Goal: Task Accomplishment & Management: Use online tool/utility

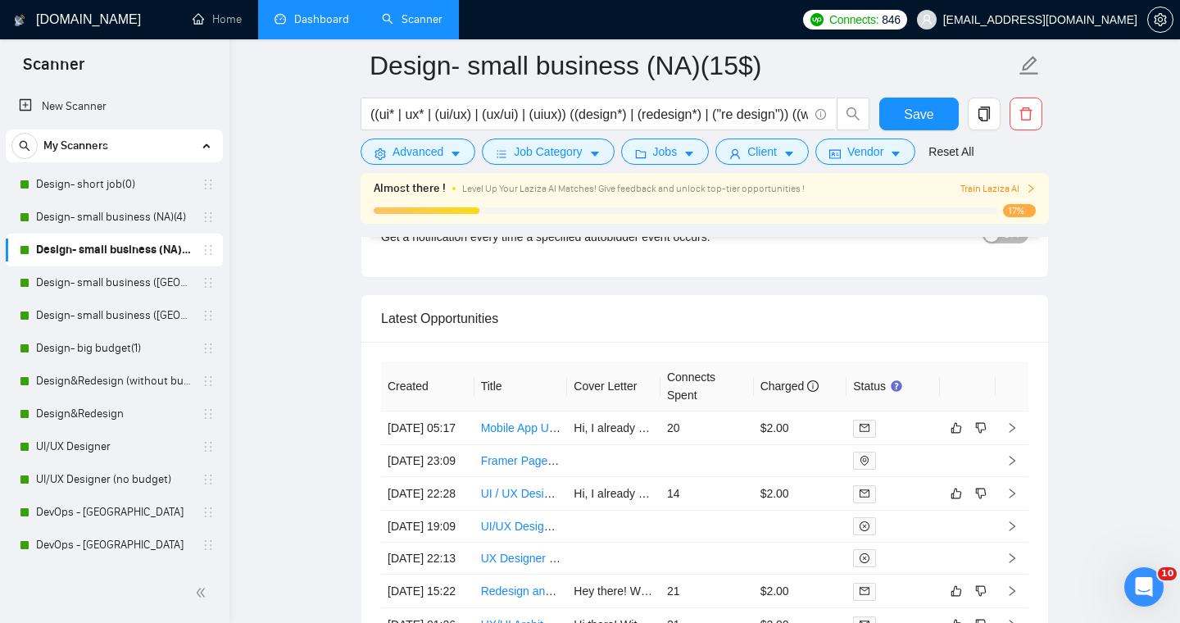
click at [306, 26] on link "Dashboard" at bounding box center [312, 19] width 75 height 14
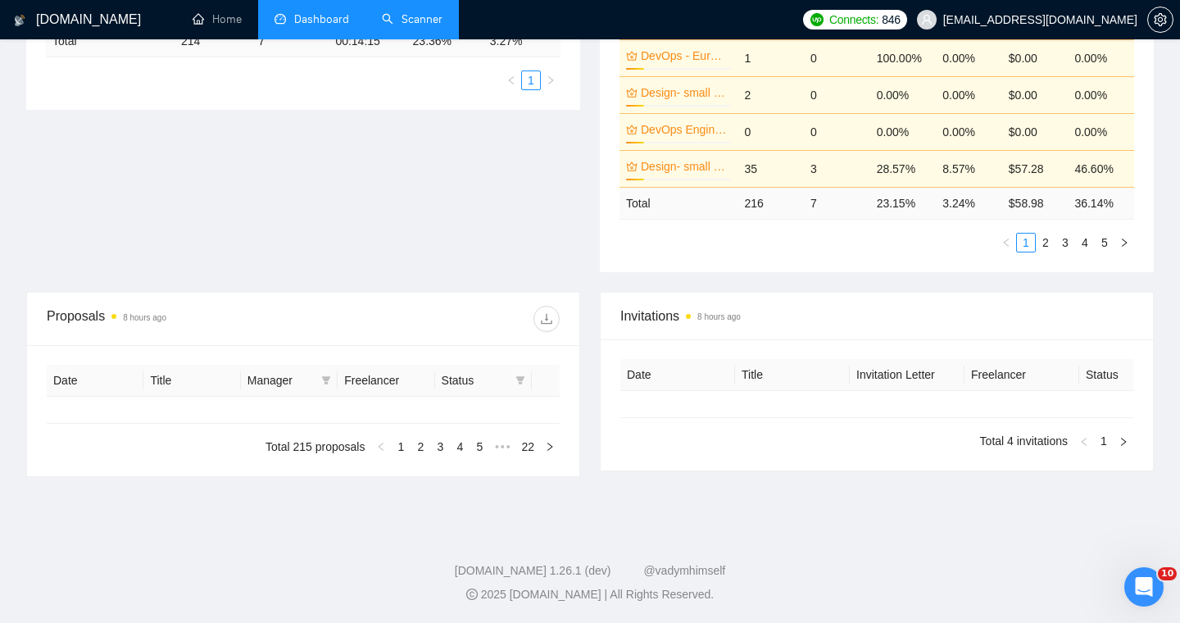
type input "[DATE]"
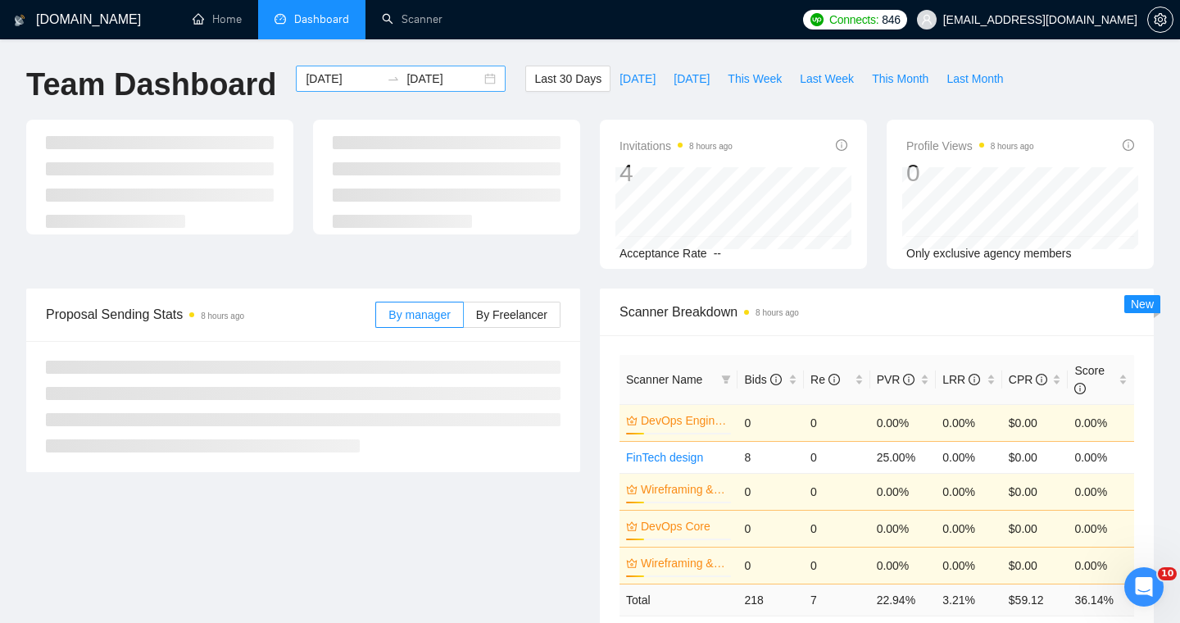
click at [475, 80] on div "[DATE] [DATE]" at bounding box center [401, 79] width 210 height 26
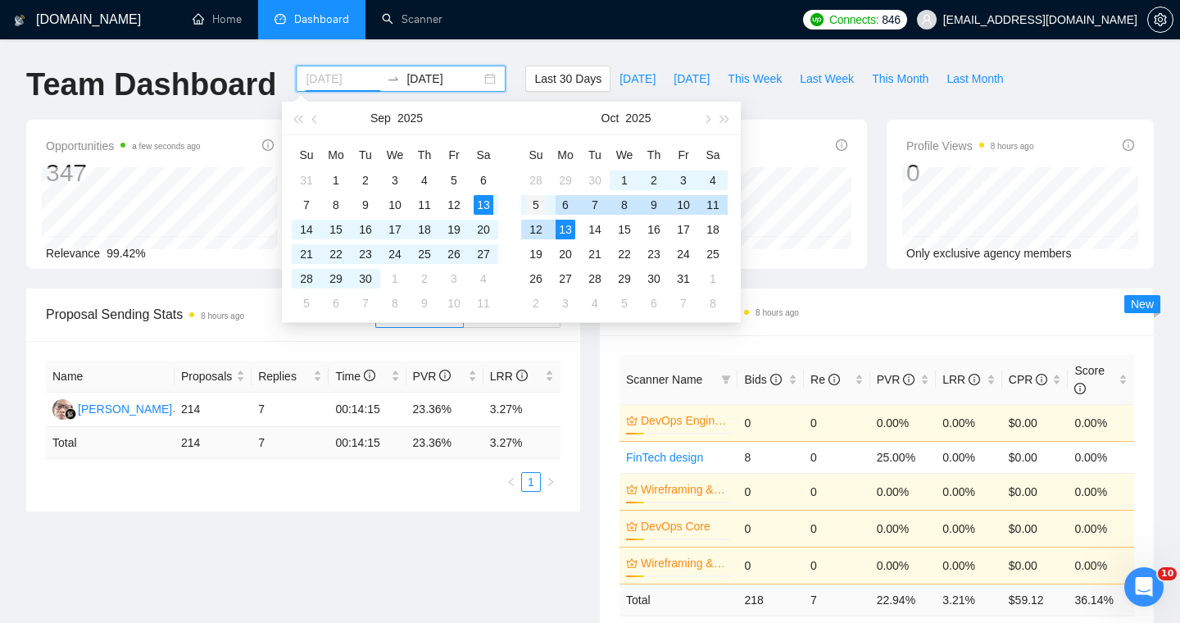
type input "[DATE]"
click at [533, 204] on div "5" at bounding box center [536, 205] width 20 height 20
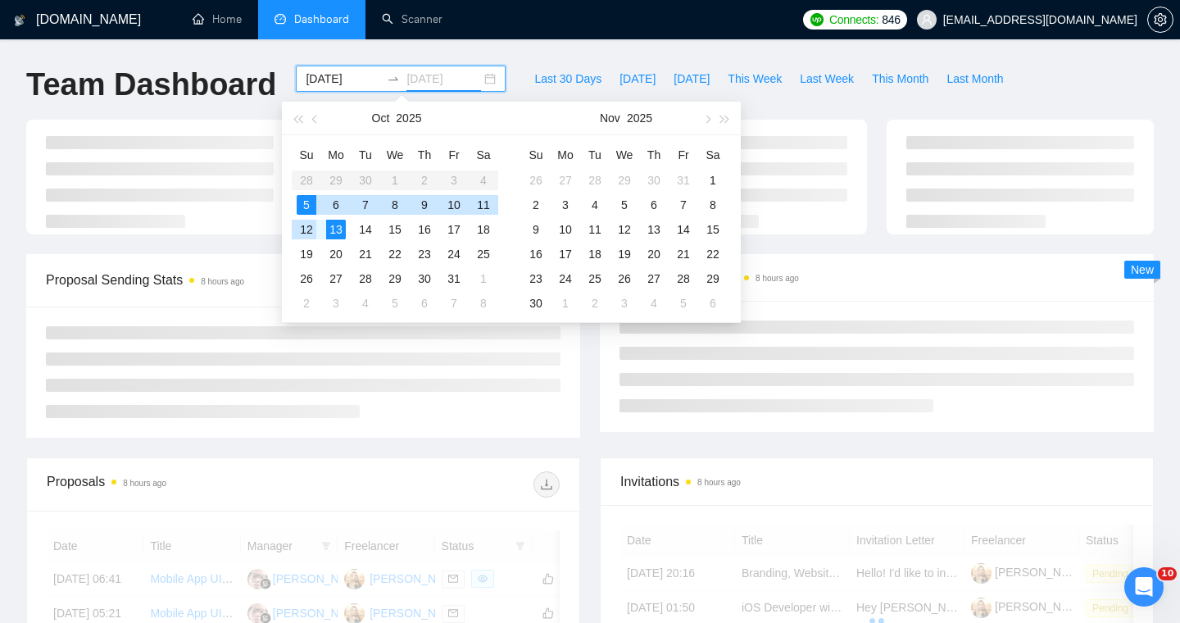
type input "[DATE]"
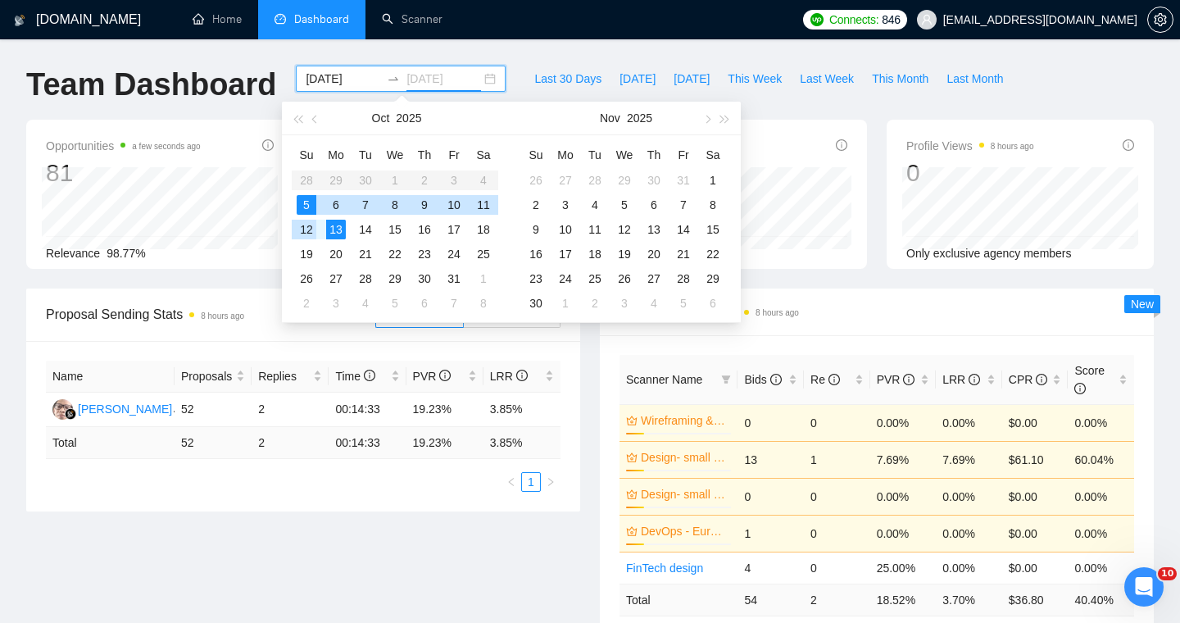
click at [308, 229] on div "12" at bounding box center [307, 230] width 20 height 20
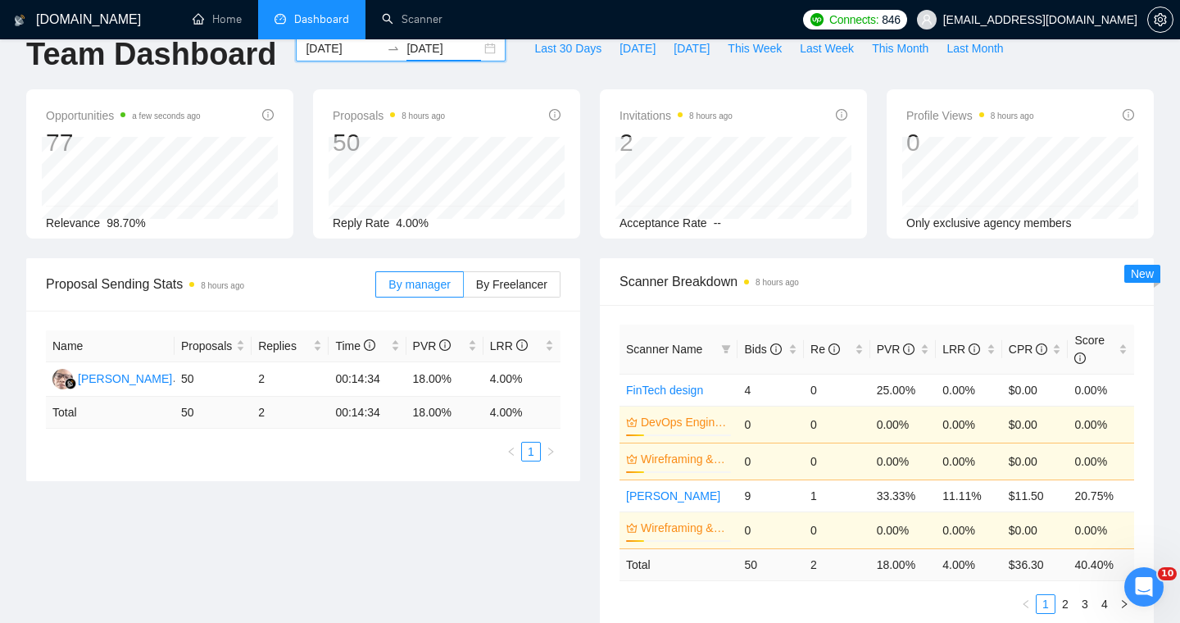
scroll to position [35, 0]
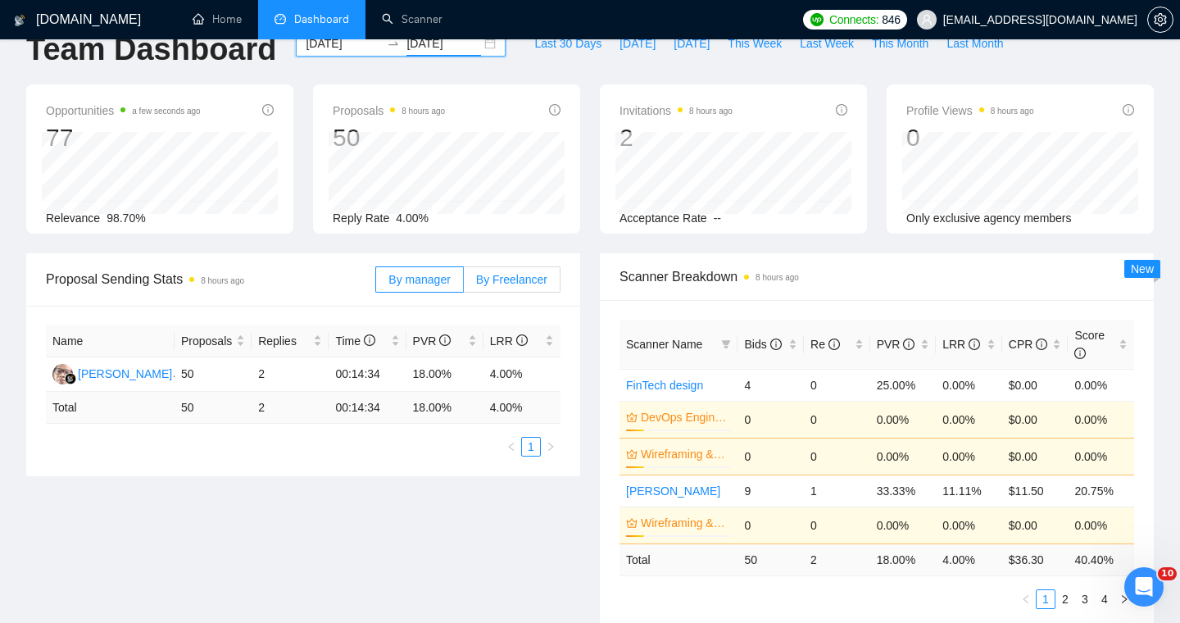
click at [557, 291] on label "By Freelancer" at bounding box center [512, 279] width 97 height 26
click at [464, 284] on input "By Freelancer" at bounding box center [464, 284] width 0 height 0
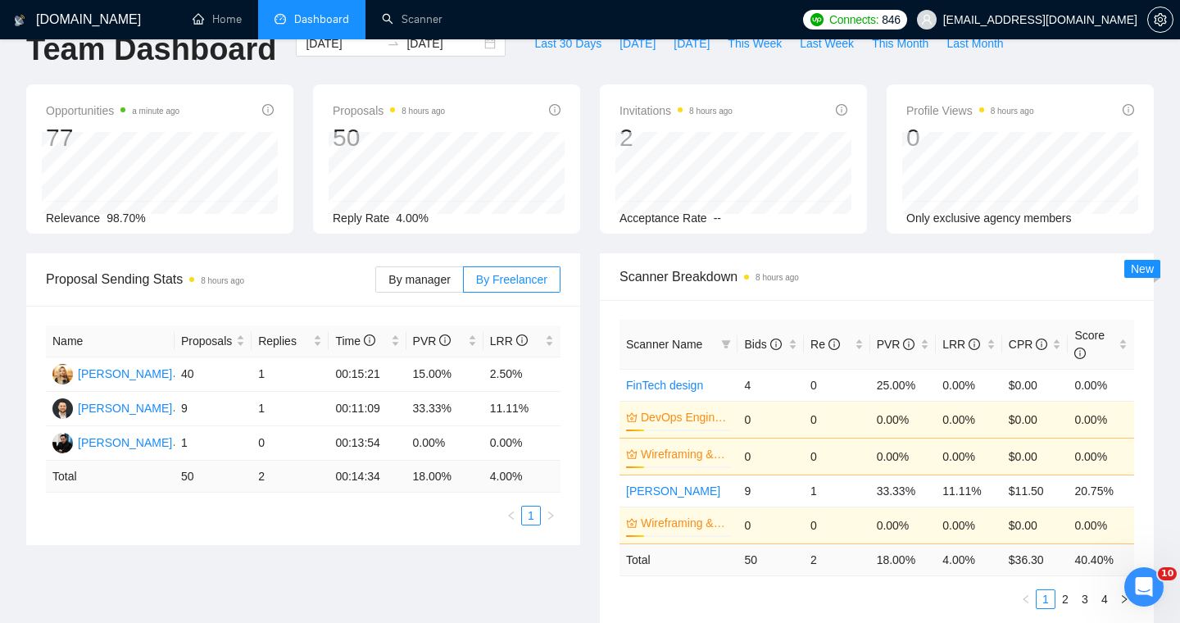
click at [585, 315] on div "Proposal Sending Stats 8 hours ago By manager By Freelancer Name Proposals Repl…" at bounding box center [303, 399] width 574 height 292
click at [809, 309] on div "Scanner Name Bids Re PVR LRR CPR Score FinTech design 4 0 25.00% 0.00% $0.00 0.…" at bounding box center [877, 464] width 554 height 329
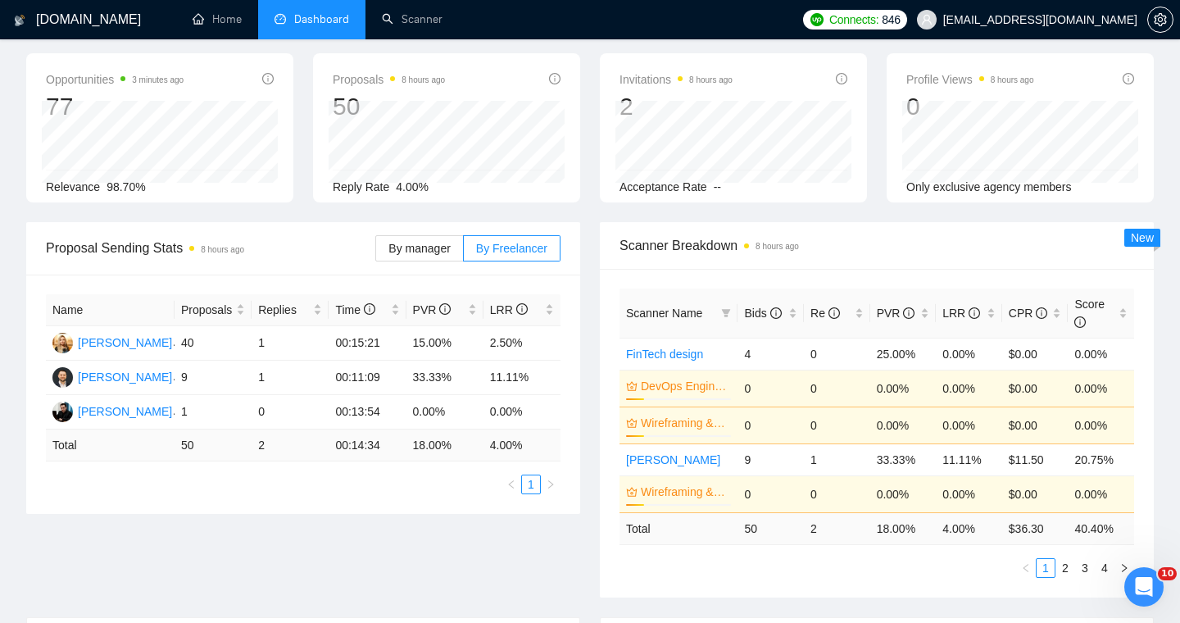
scroll to position [69, 0]
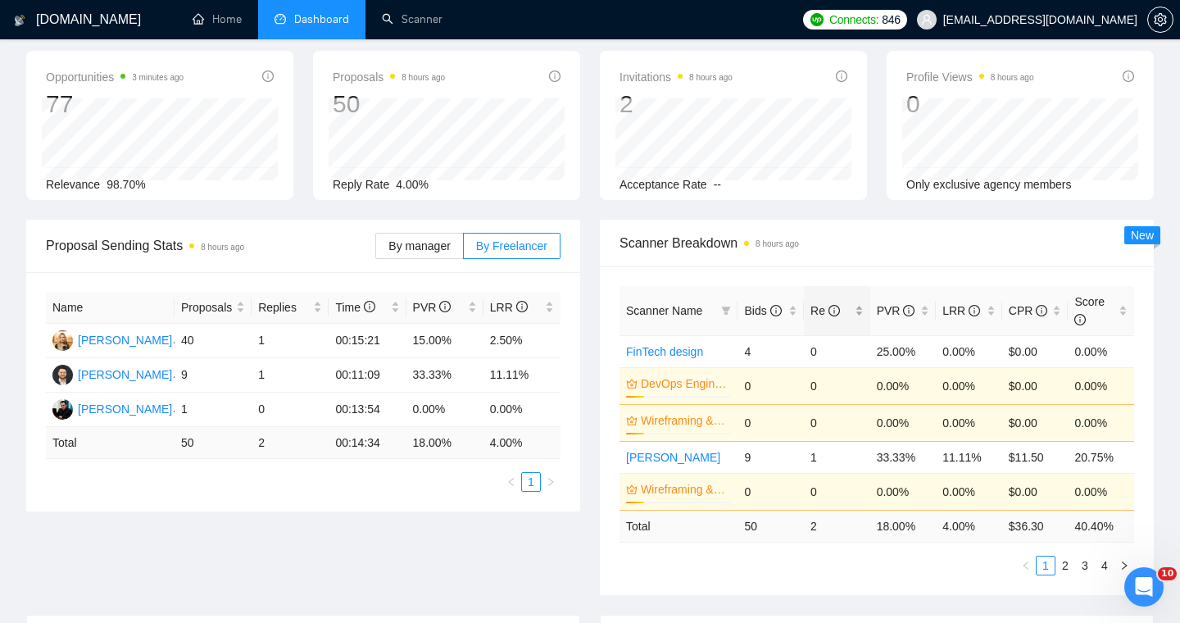
click at [854, 311] on div "Re" at bounding box center [837, 311] width 53 height 18
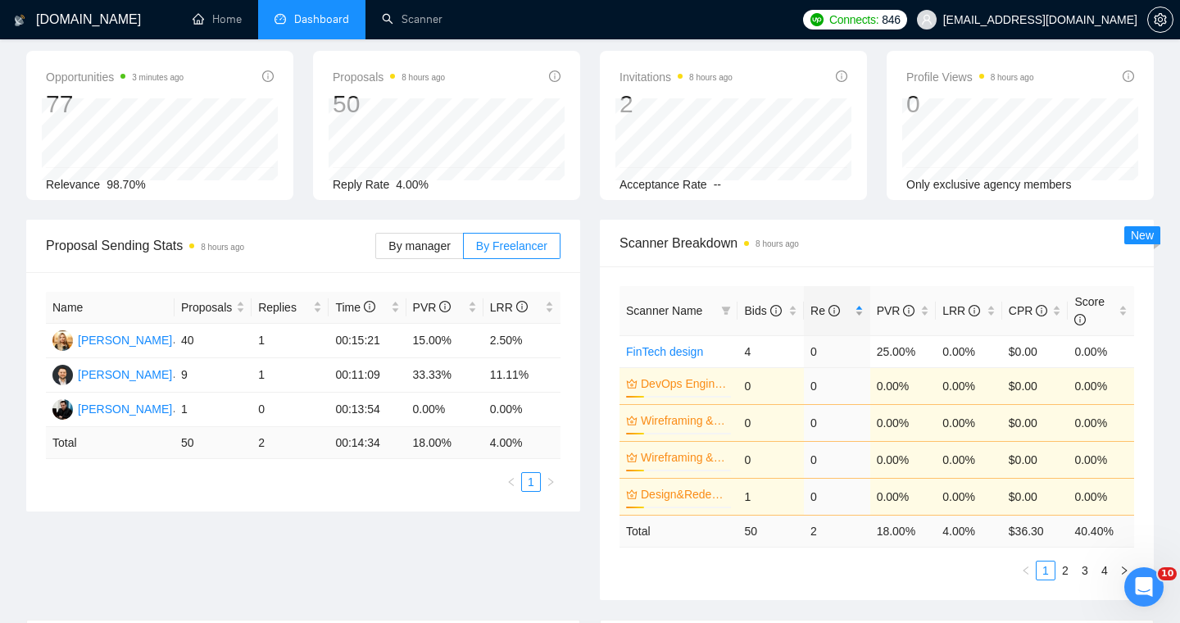
click at [854, 311] on div "Re" at bounding box center [837, 311] width 53 height 18
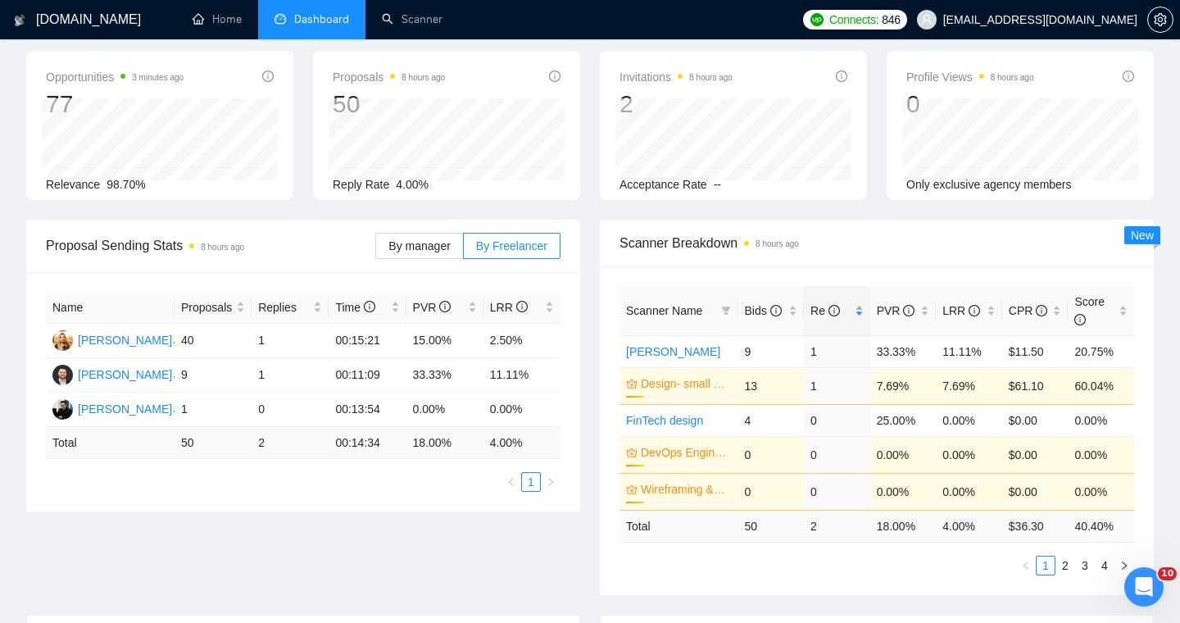
click at [854, 311] on div "Re" at bounding box center [837, 311] width 53 height 18
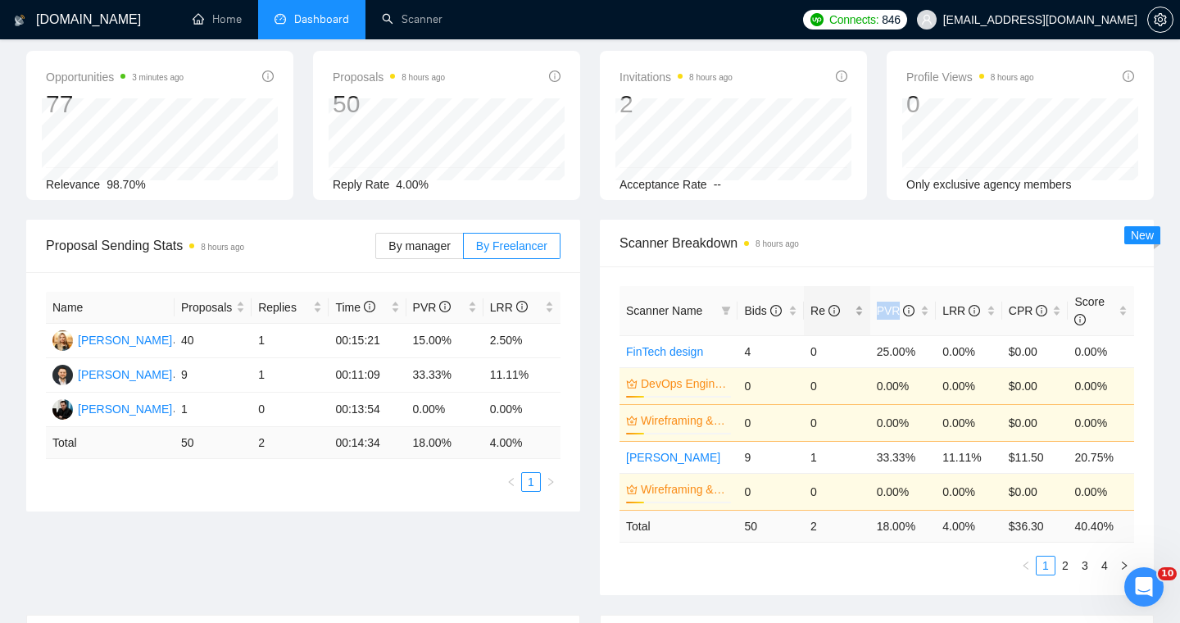
click at [854, 311] on div "Re" at bounding box center [837, 311] width 53 height 18
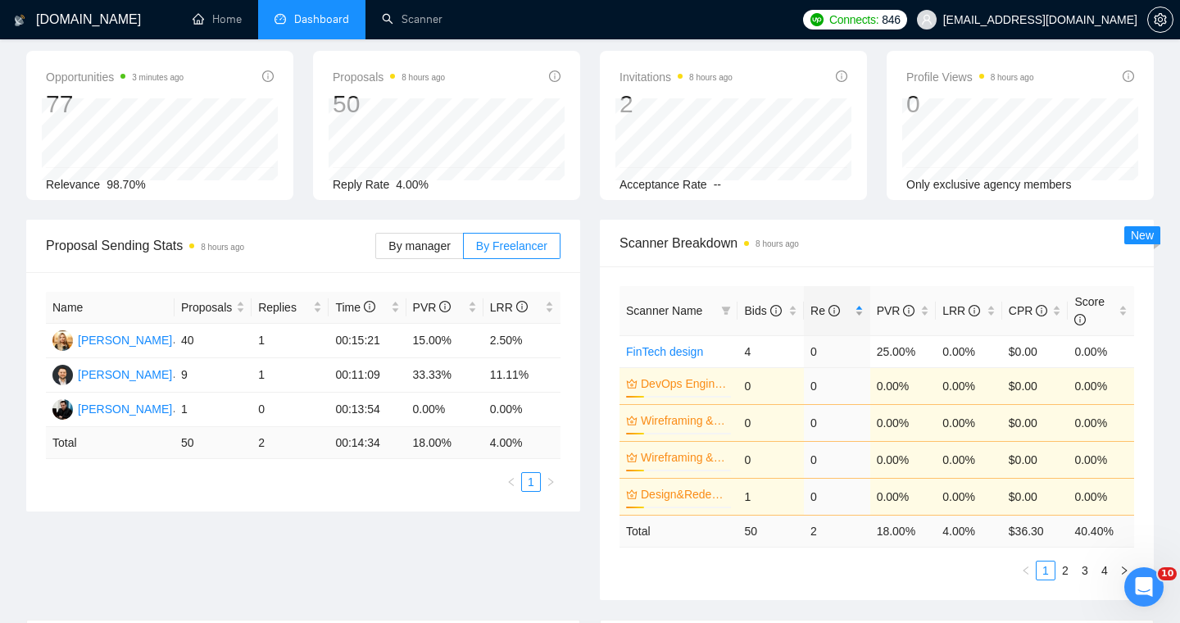
click at [854, 311] on div "Re" at bounding box center [837, 311] width 53 height 18
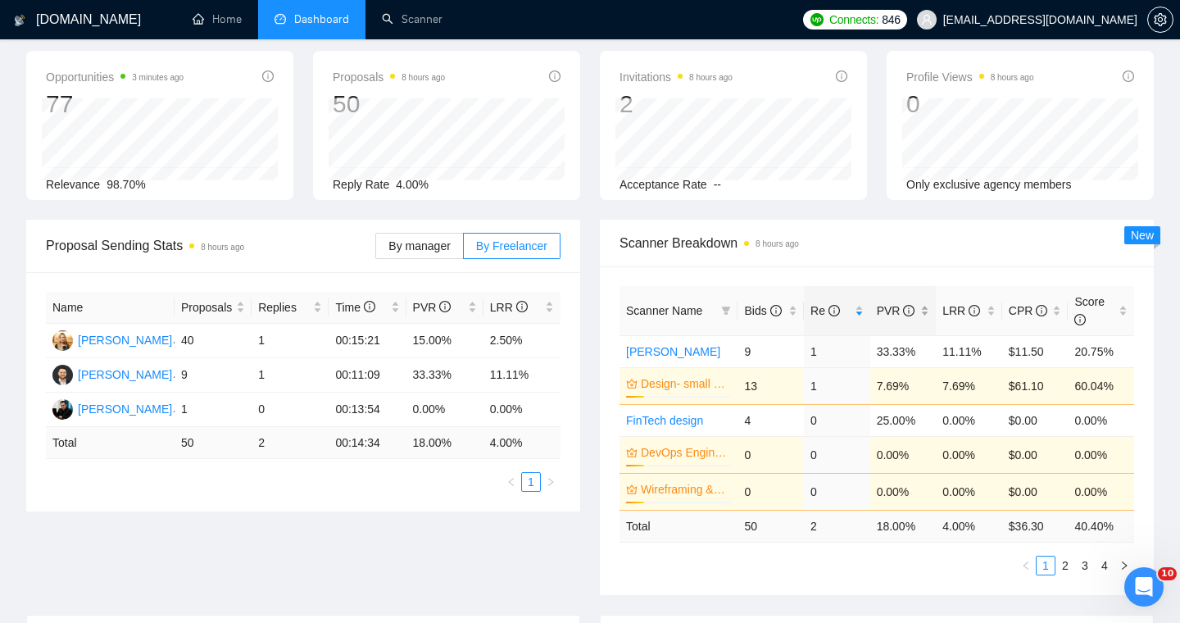
click at [927, 307] on div "PVR" at bounding box center [903, 311] width 53 height 18
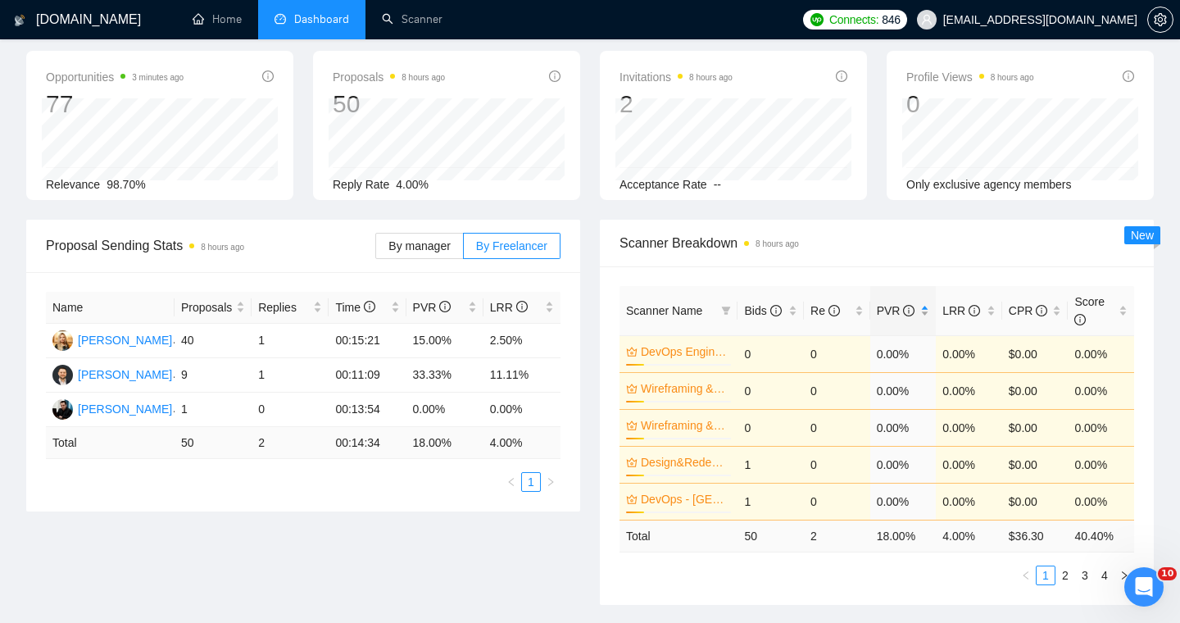
click at [927, 307] on div "PVR" at bounding box center [903, 311] width 53 height 18
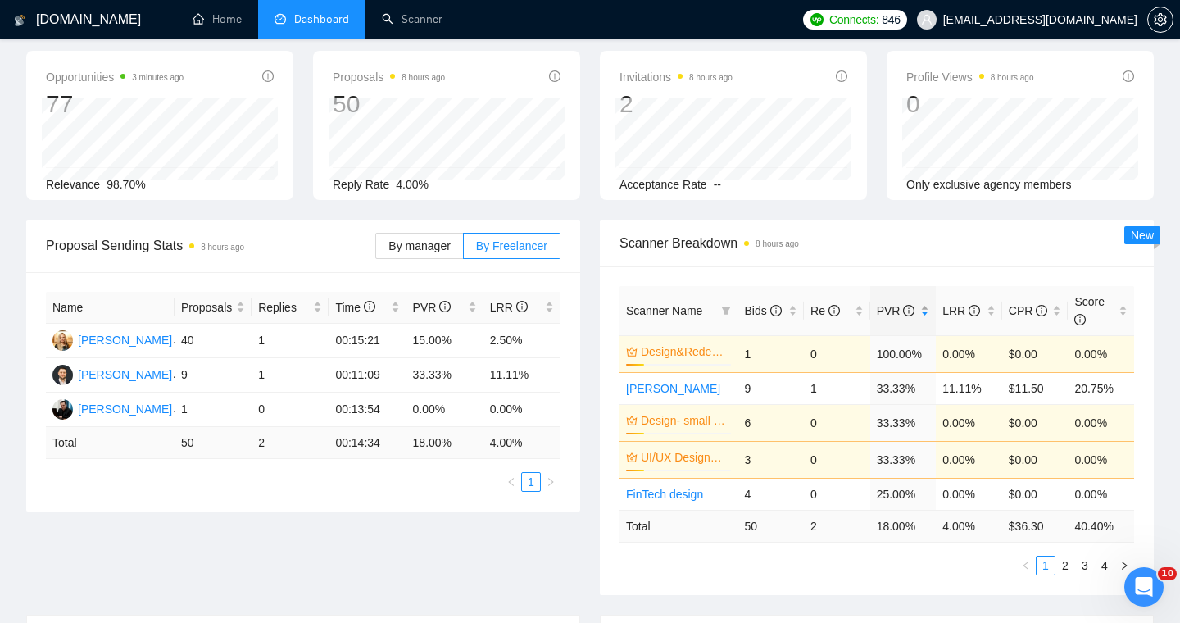
click at [927, 307] on div "PVR" at bounding box center [903, 311] width 53 height 18
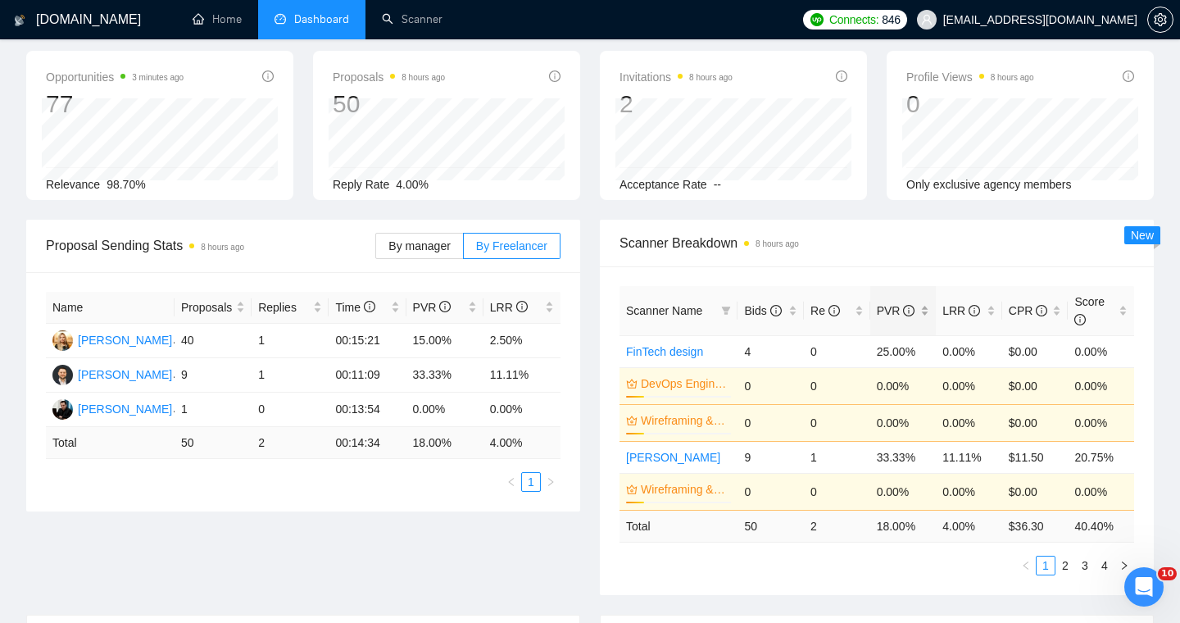
click at [927, 307] on div "PVR" at bounding box center [903, 311] width 53 height 18
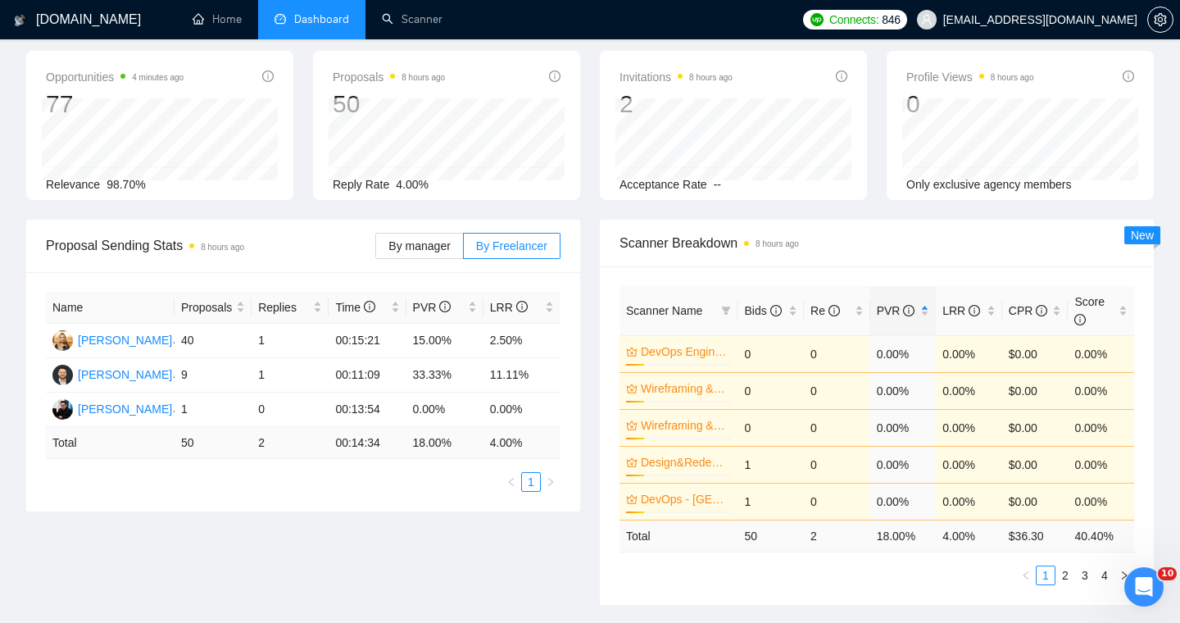
scroll to position [0, 0]
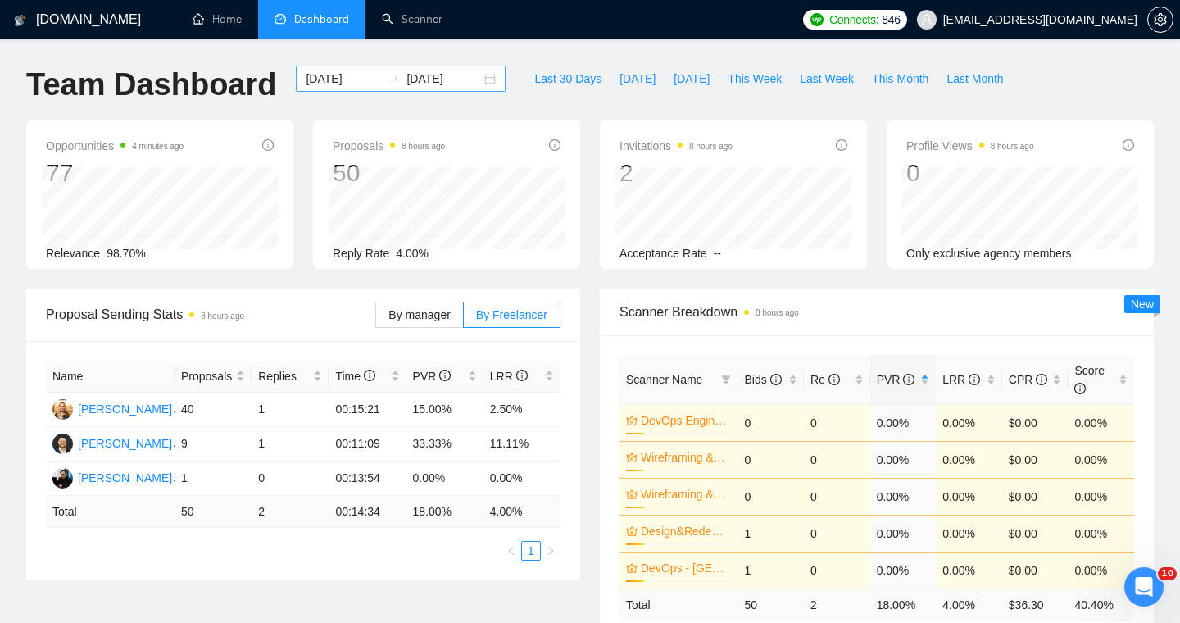
click at [339, 76] on input "[DATE]" at bounding box center [343, 79] width 75 height 18
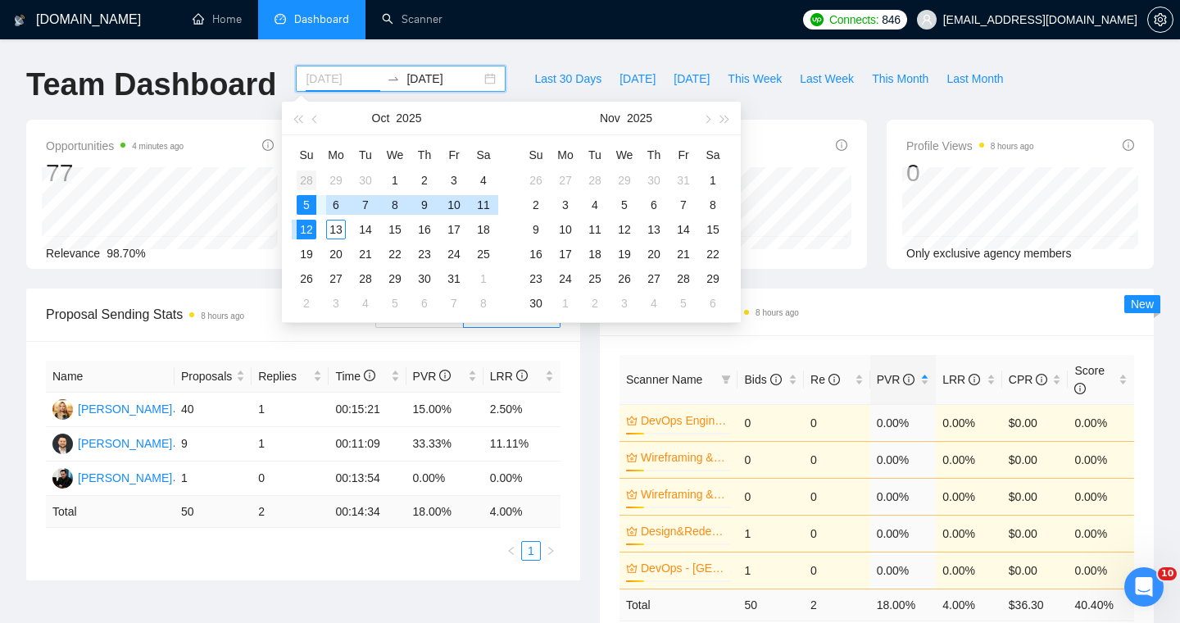
type input "[DATE]"
click at [303, 178] on div "28" at bounding box center [307, 180] width 20 height 20
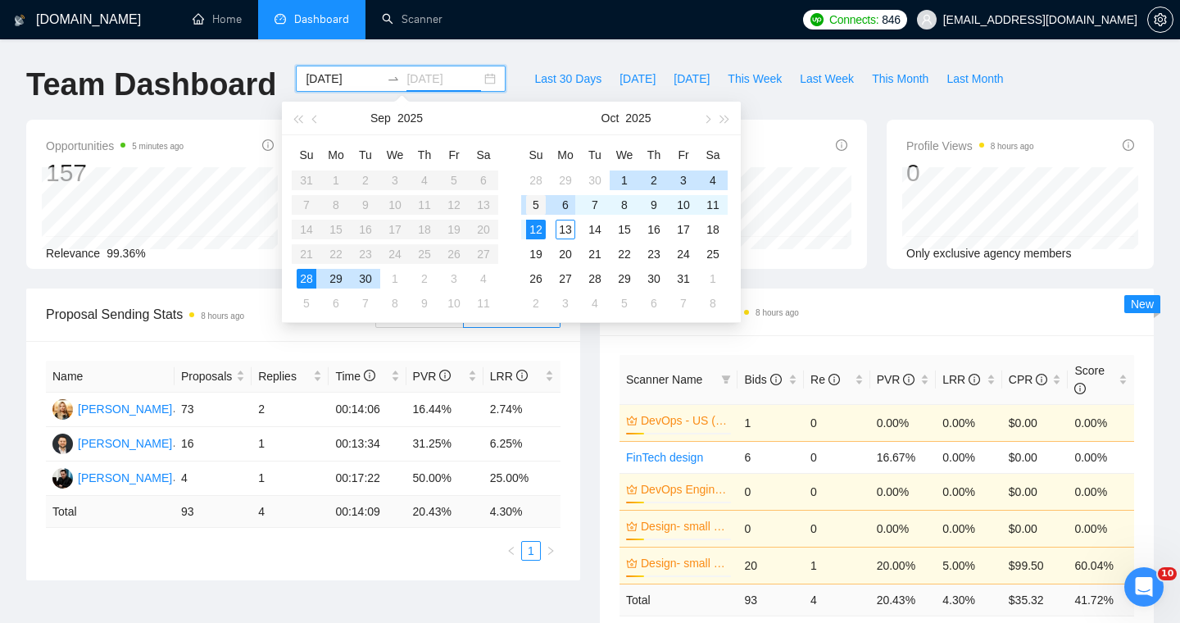
type input "[DATE]"
click at [534, 207] on div "5" at bounding box center [536, 205] width 20 height 20
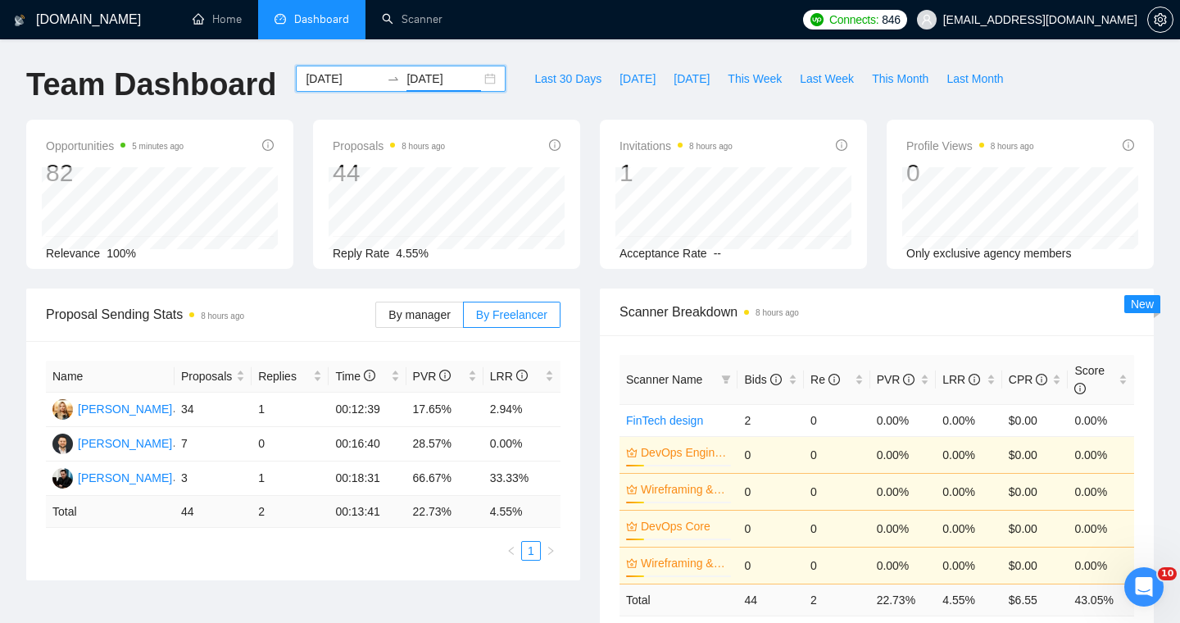
click at [472, 80] on div "[DATE] [DATE]" at bounding box center [401, 79] width 210 height 26
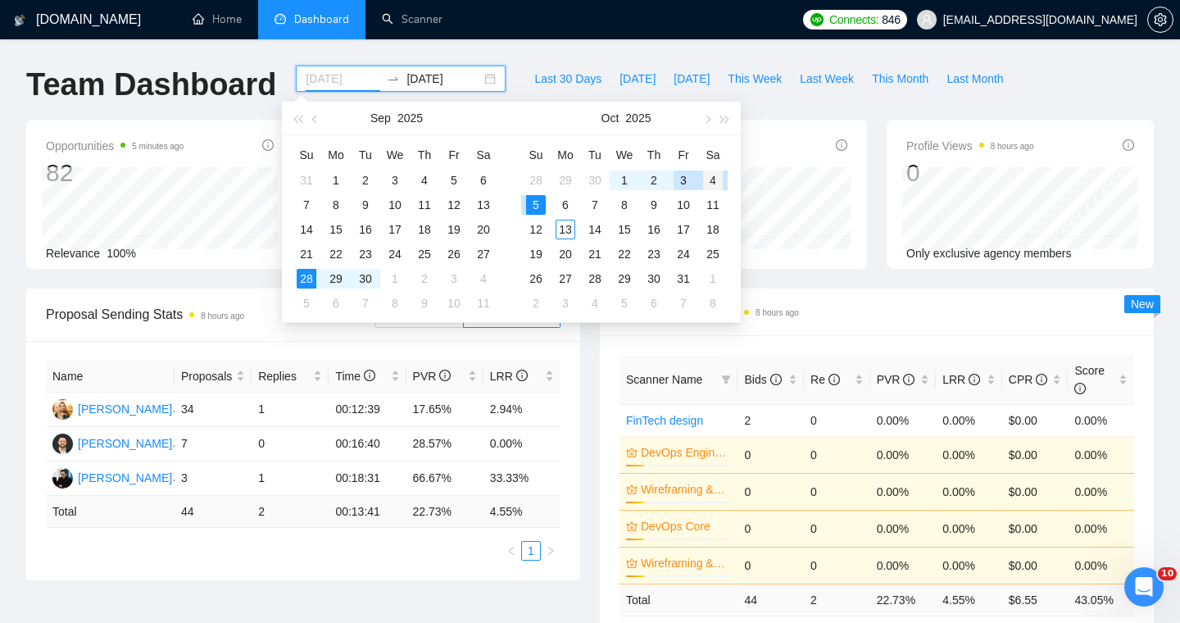
type input "[DATE]"
click at [710, 187] on div "4" at bounding box center [713, 180] width 20 height 20
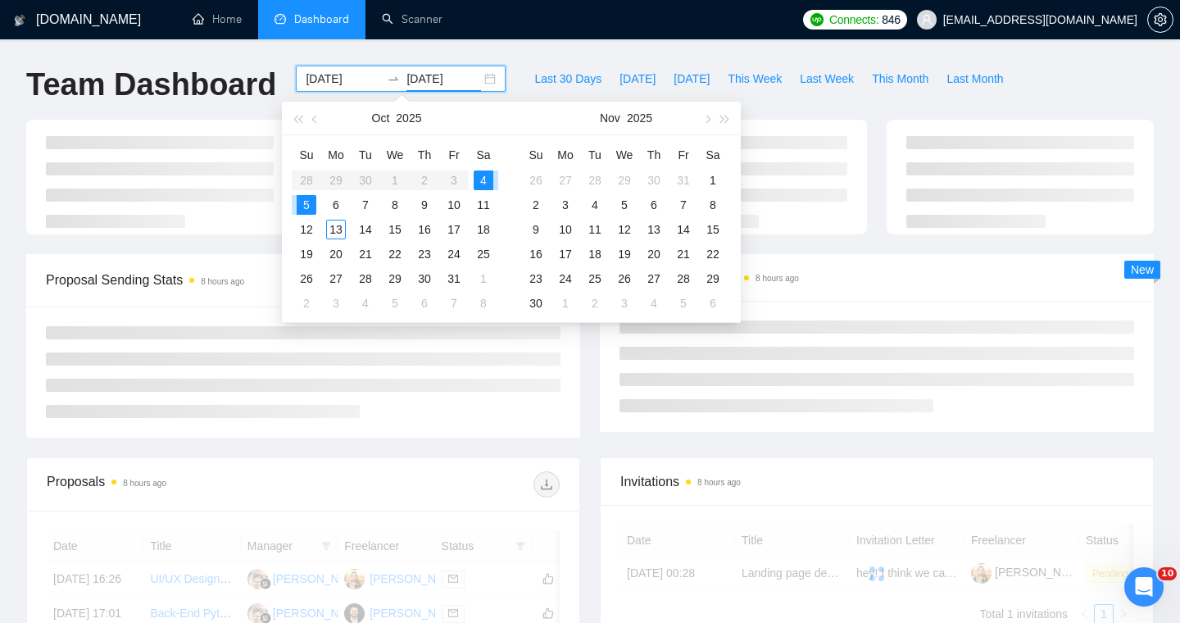
type input "[DATE]"
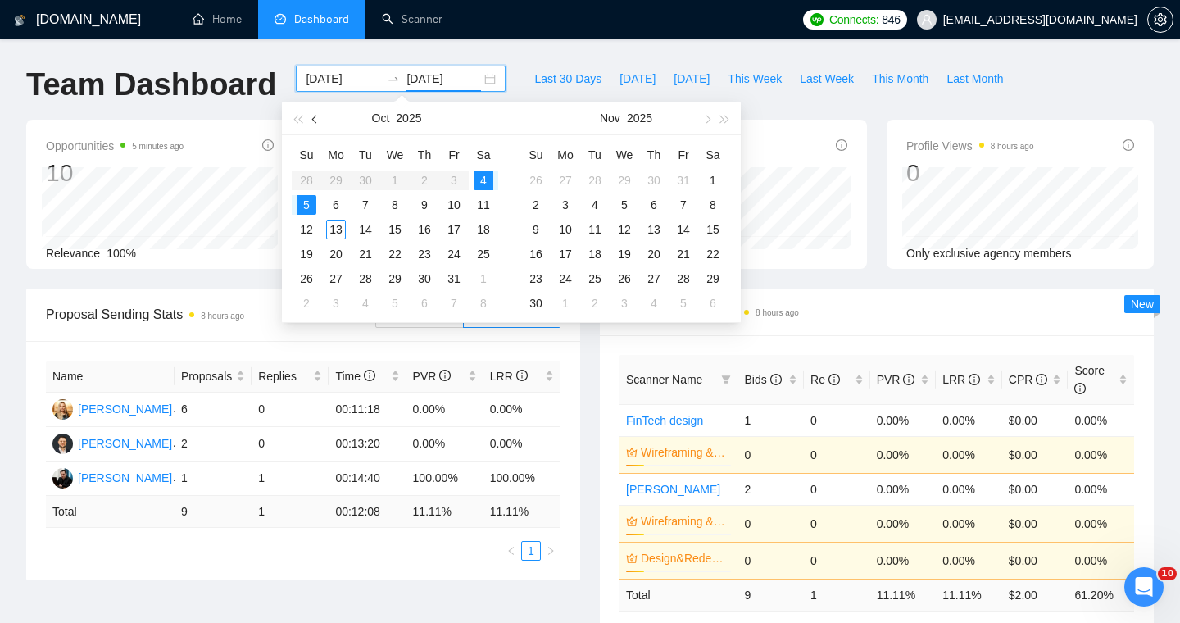
click at [321, 122] on button "button" at bounding box center [316, 118] width 18 height 33
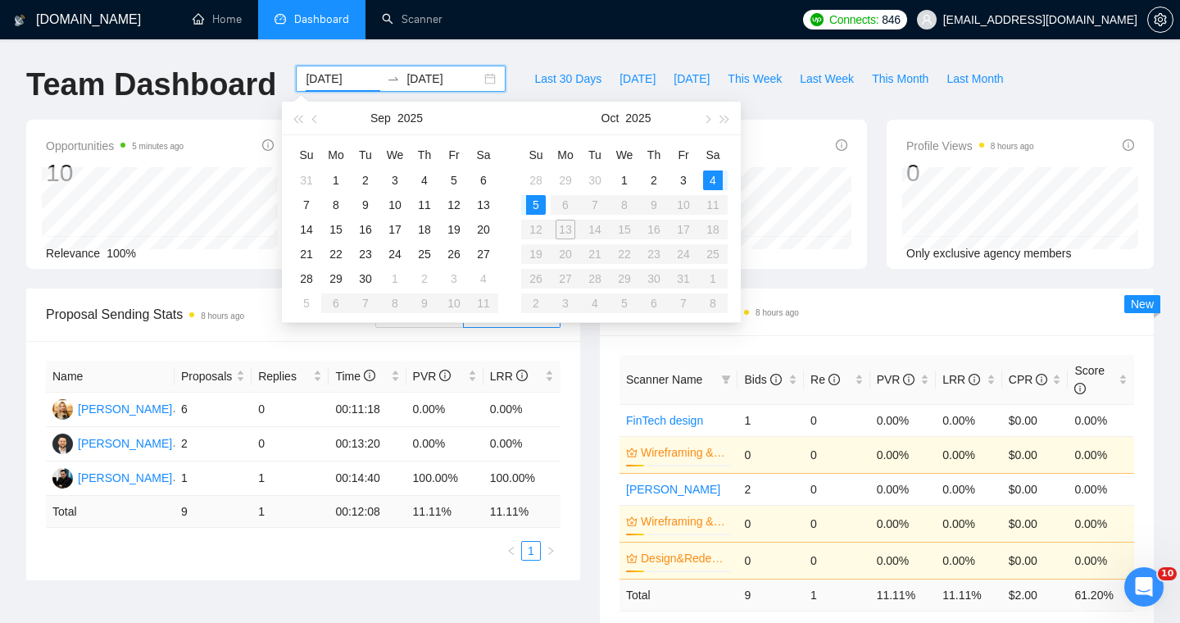
click at [331, 74] on input "[DATE]" at bounding box center [343, 79] width 75 height 18
click at [334, 79] on input "[DATE]" at bounding box center [343, 79] width 75 height 18
click at [330, 82] on input "[DATE]" at bounding box center [343, 79] width 75 height 18
click at [307, 278] on div "28" at bounding box center [307, 279] width 20 height 20
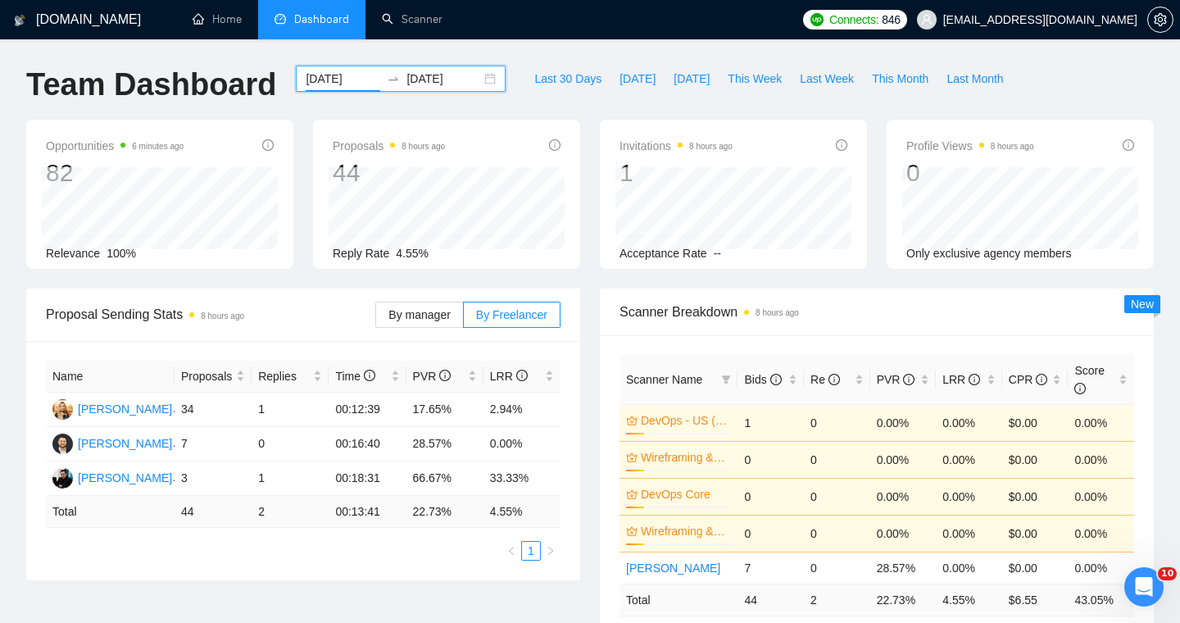
click at [475, 81] on div "[DATE] [DATE]" at bounding box center [401, 79] width 210 height 26
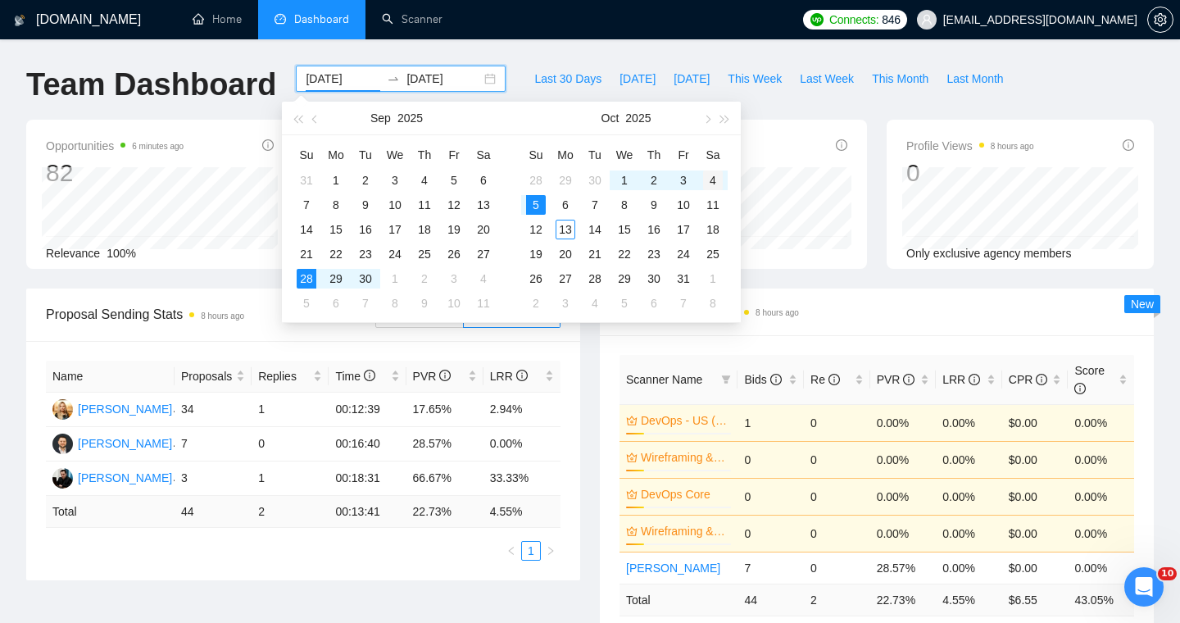
type input "[DATE]"
click at [711, 183] on div "4" at bounding box center [713, 180] width 20 height 20
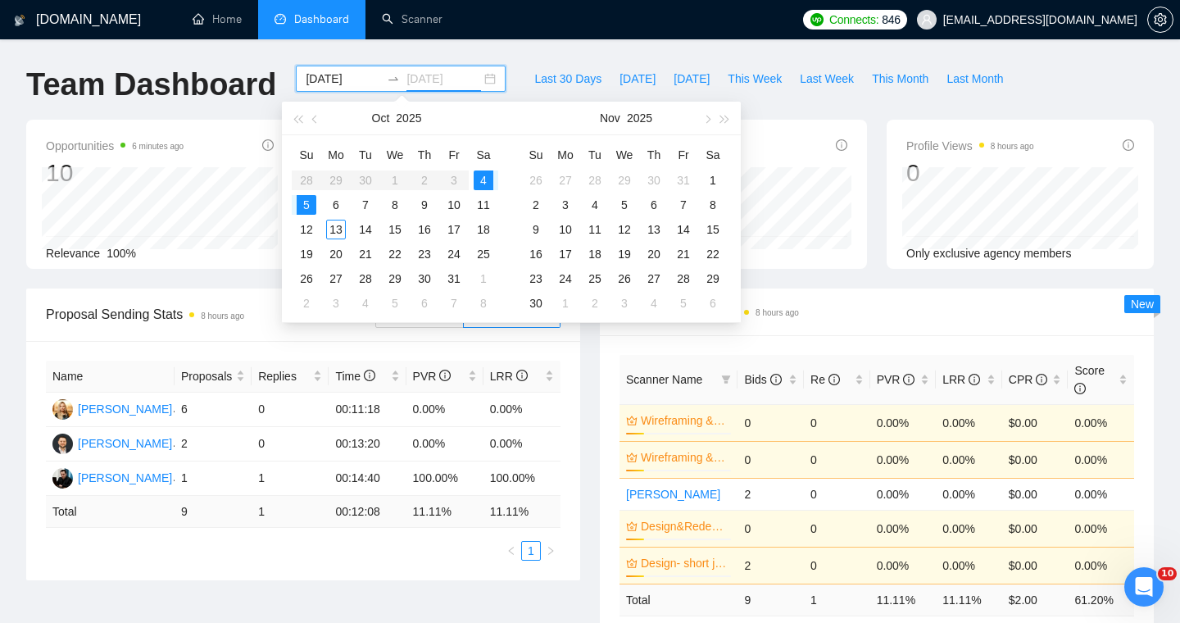
type input "[DATE]"
click at [331, 76] on input "[DATE]" at bounding box center [343, 79] width 75 height 18
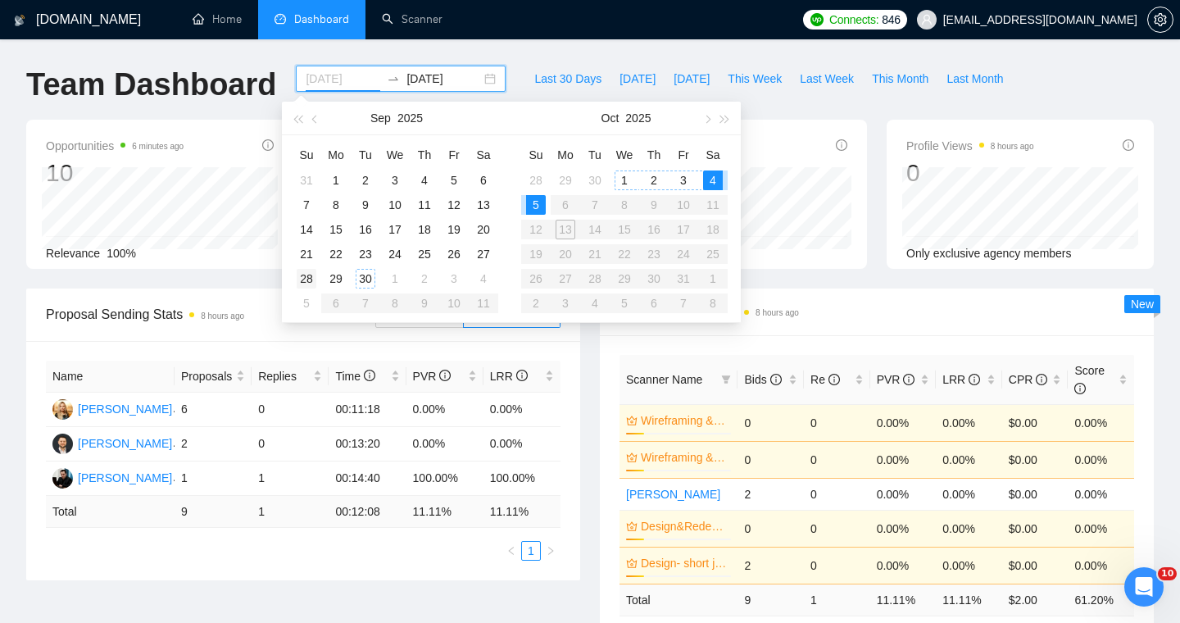
type input "[DATE]"
click at [308, 279] on div "28" at bounding box center [307, 279] width 20 height 20
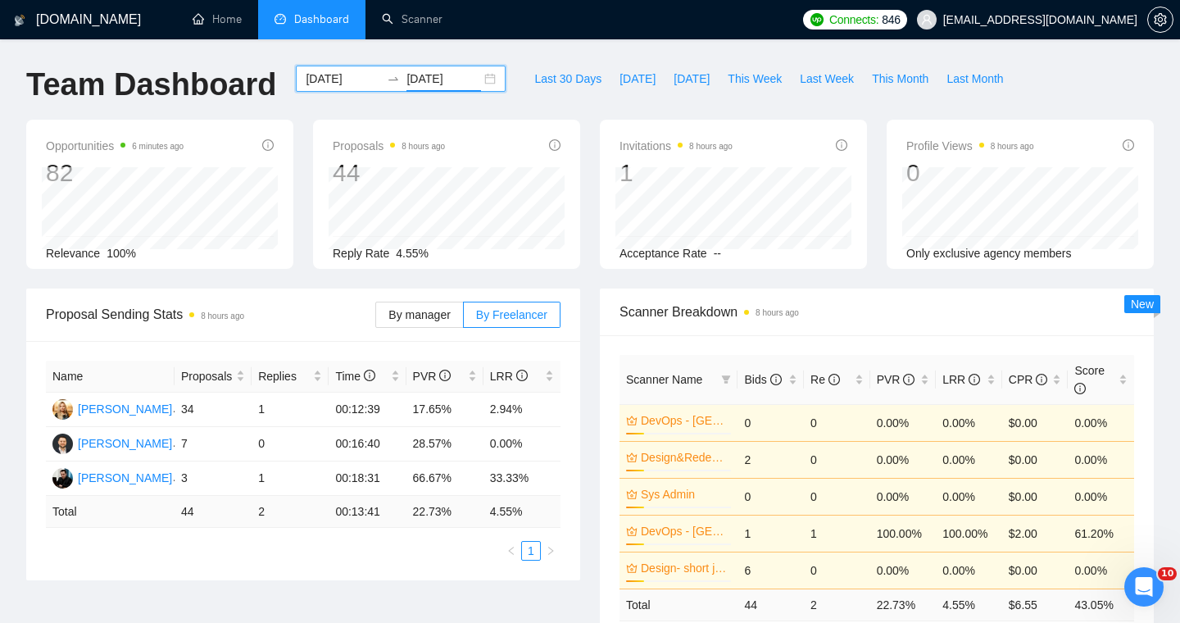
click at [454, 77] on input "[DATE]" at bounding box center [444, 79] width 75 height 18
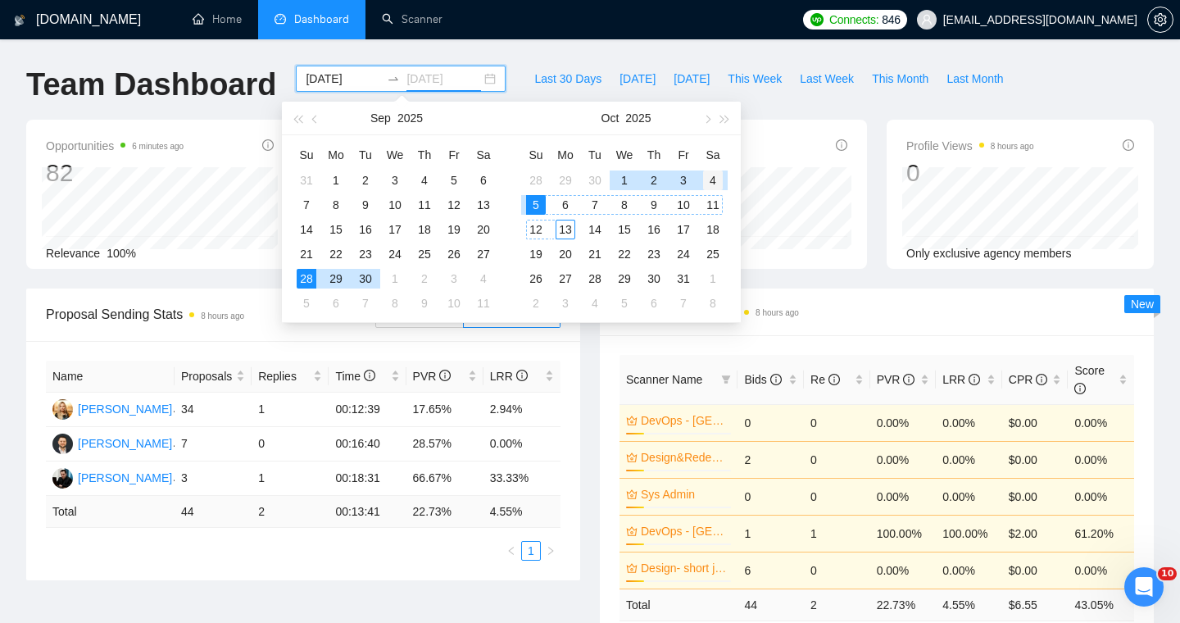
type input "[DATE]"
click at [709, 182] on div "4" at bounding box center [713, 180] width 20 height 20
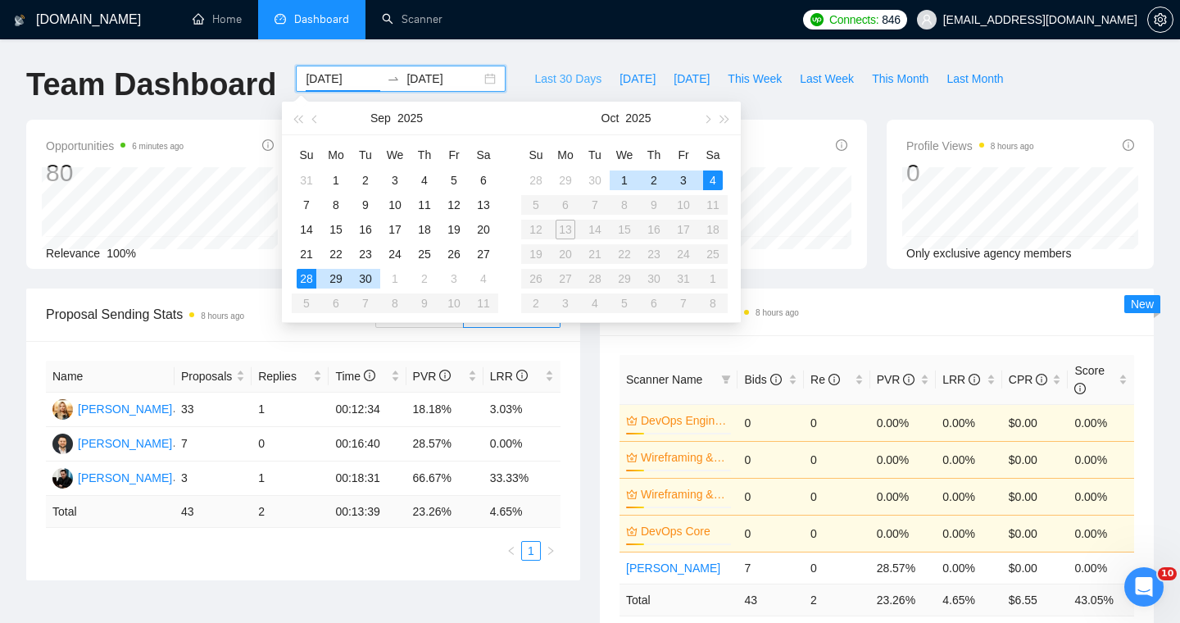
type input "[DATE]"
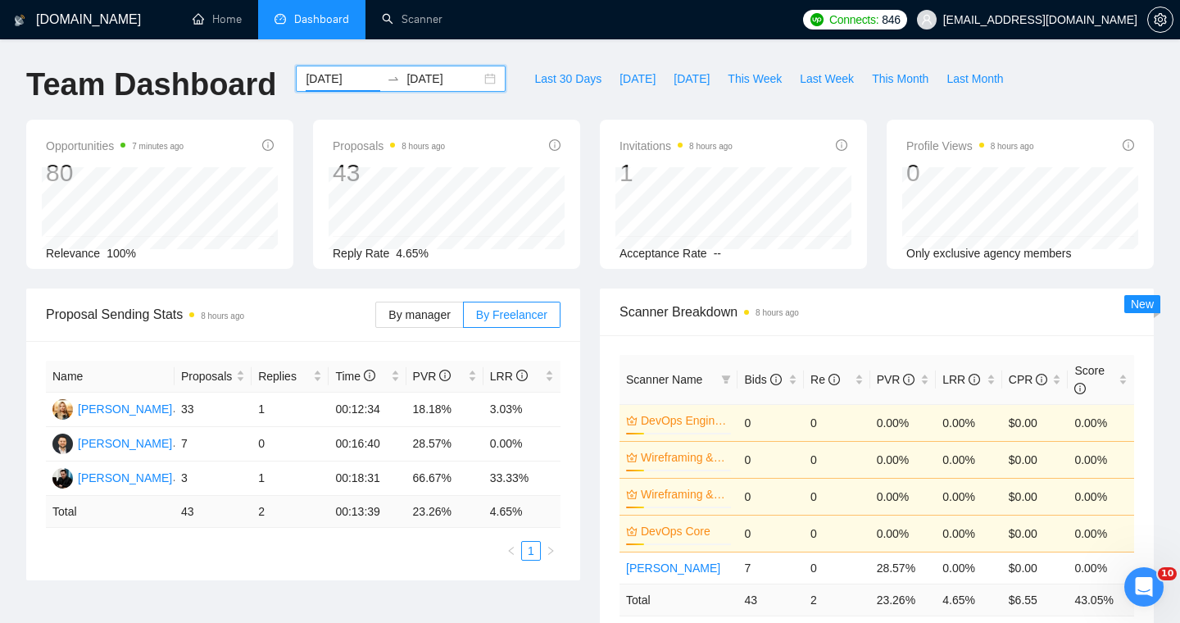
click at [286, 553] on ul "1" at bounding box center [303, 551] width 515 height 20
click at [798, 389] on div "Bids" at bounding box center [770, 379] width 53 height 18
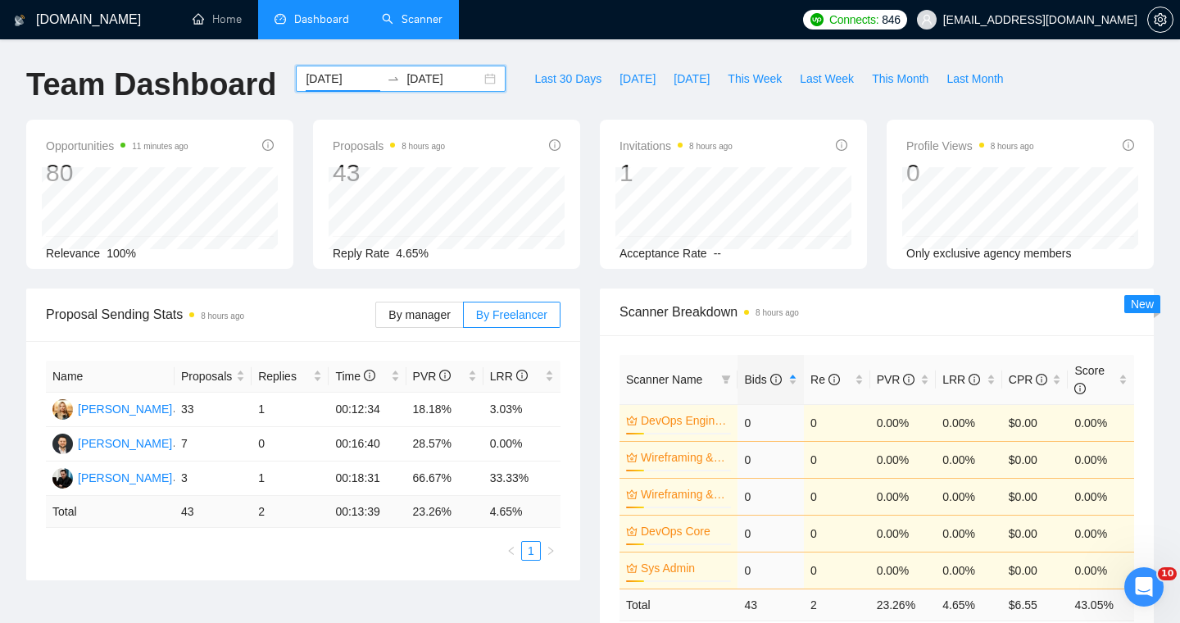
click at [421, 26] on link "Scanner" at bounding box center [412, 19] width 61 height 14
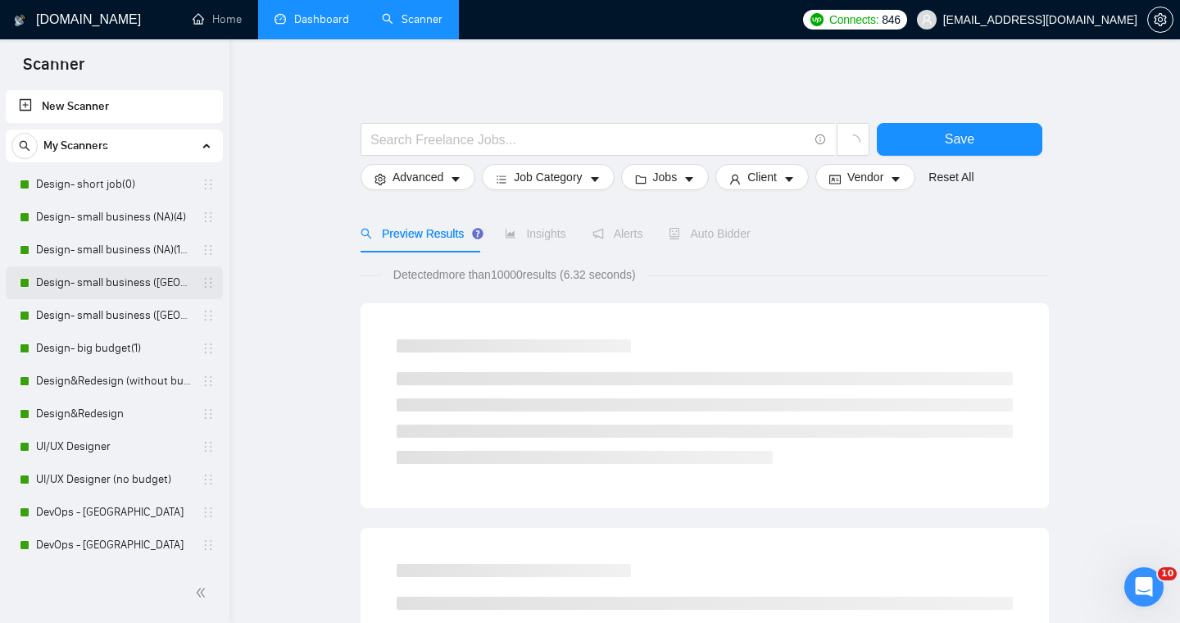
click at [89, 282] on link "Design- small business ([GEOGRAPHIC_DATA])(15$)" at bounding box center [114, 282] width 156 height 33
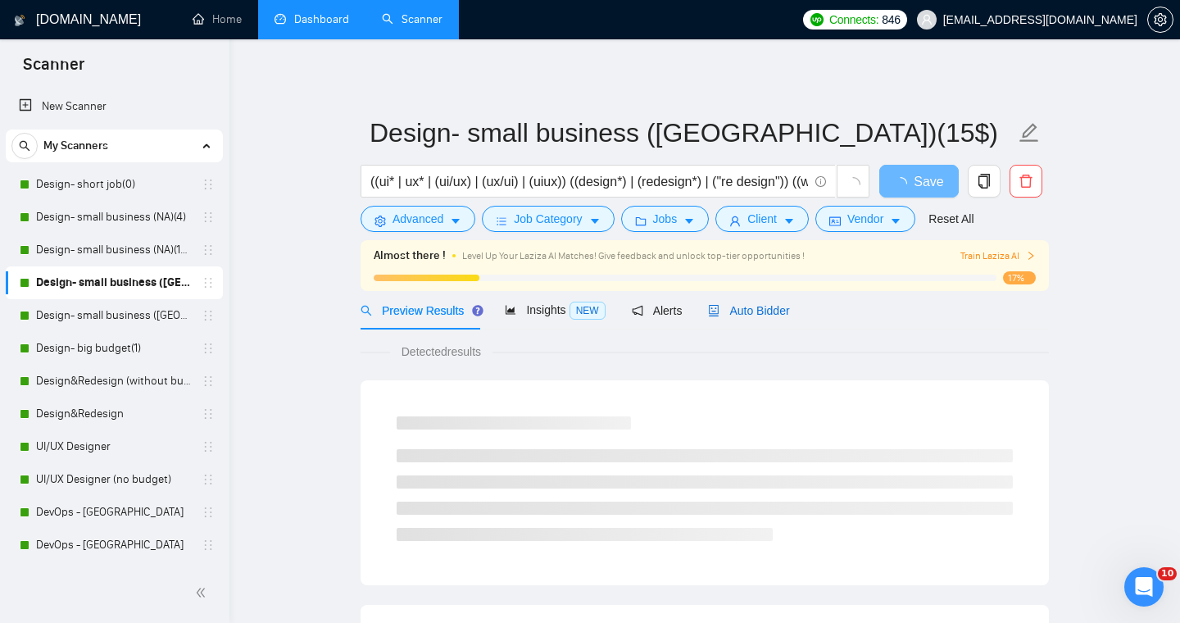
click at [736, 314] on span "Auto Bidder" at bounding box center [748, 310] width 81 height 13
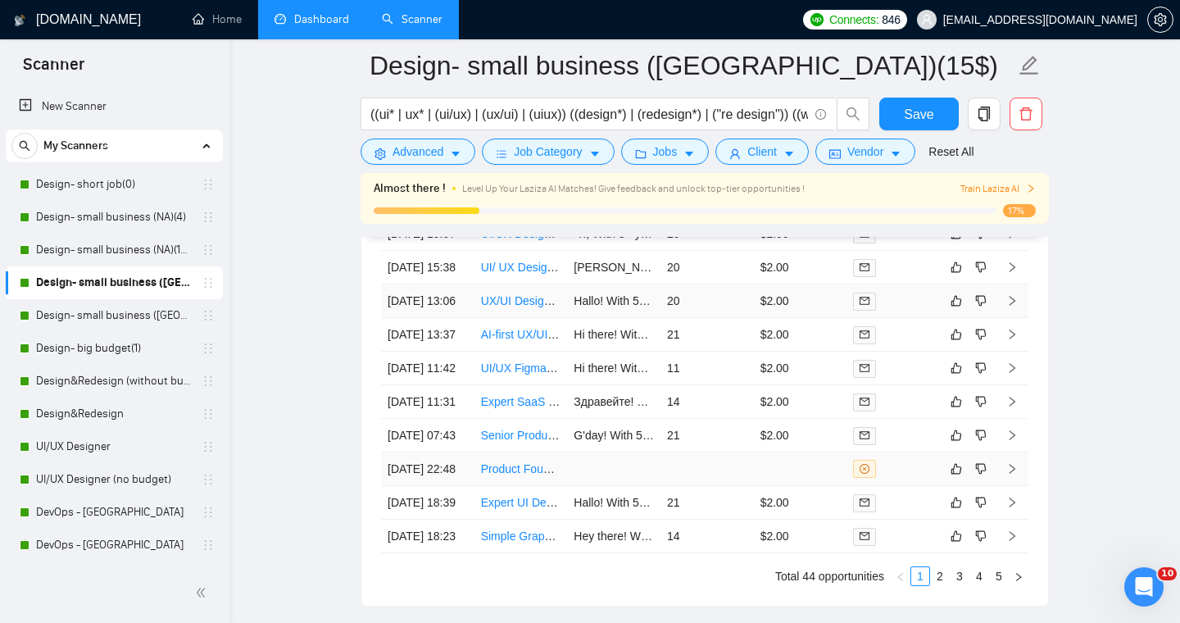
scroll to position [4179, 0]
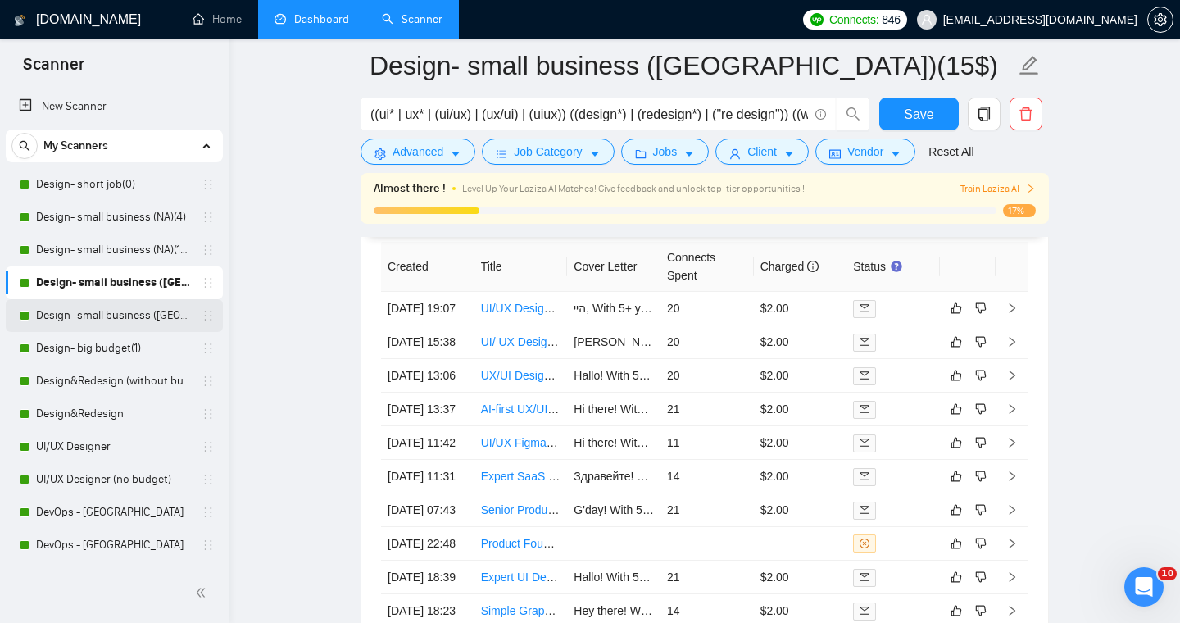
click at [75, 320] on link "Design- small business ([GEOGRAPHIC_DATA])(4)" at bounding box center [114, 315] width 156 height 33
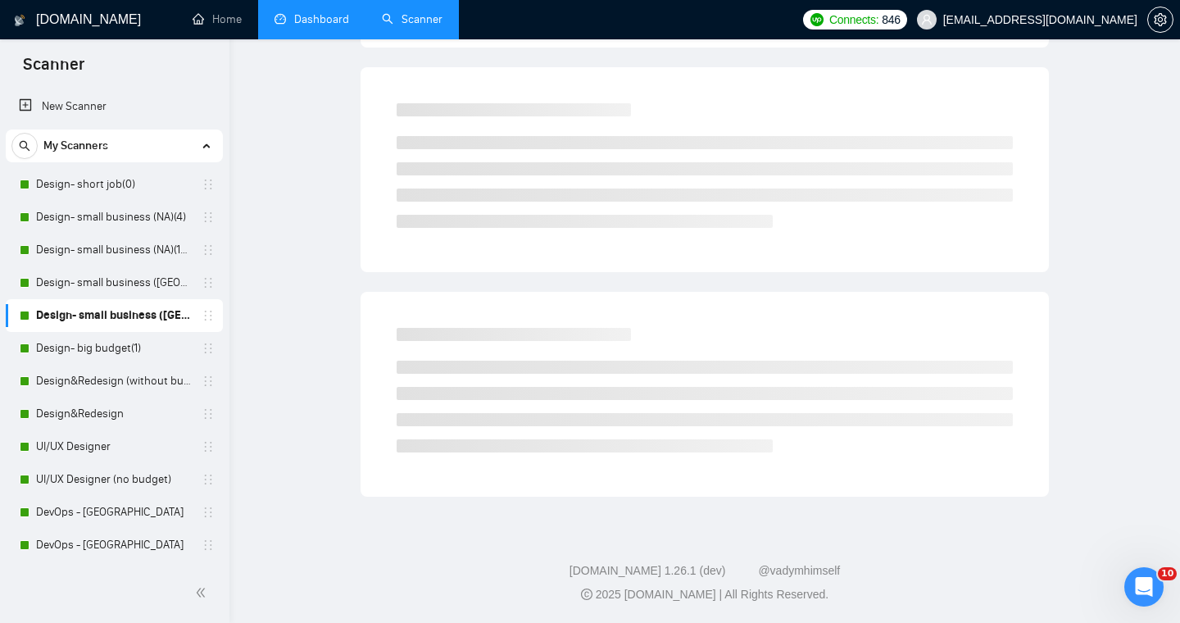
scroll to position [26, 0]
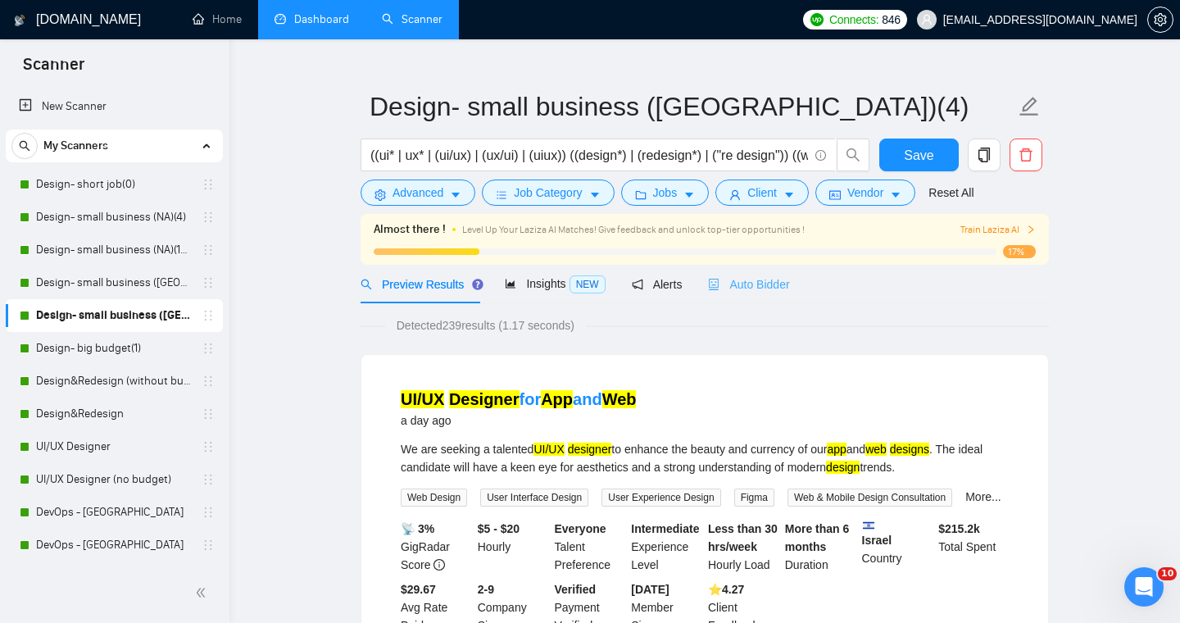
click at [757, 295] on div "Auto Bidder" at bounding box center [748, 284] width 81 height 39
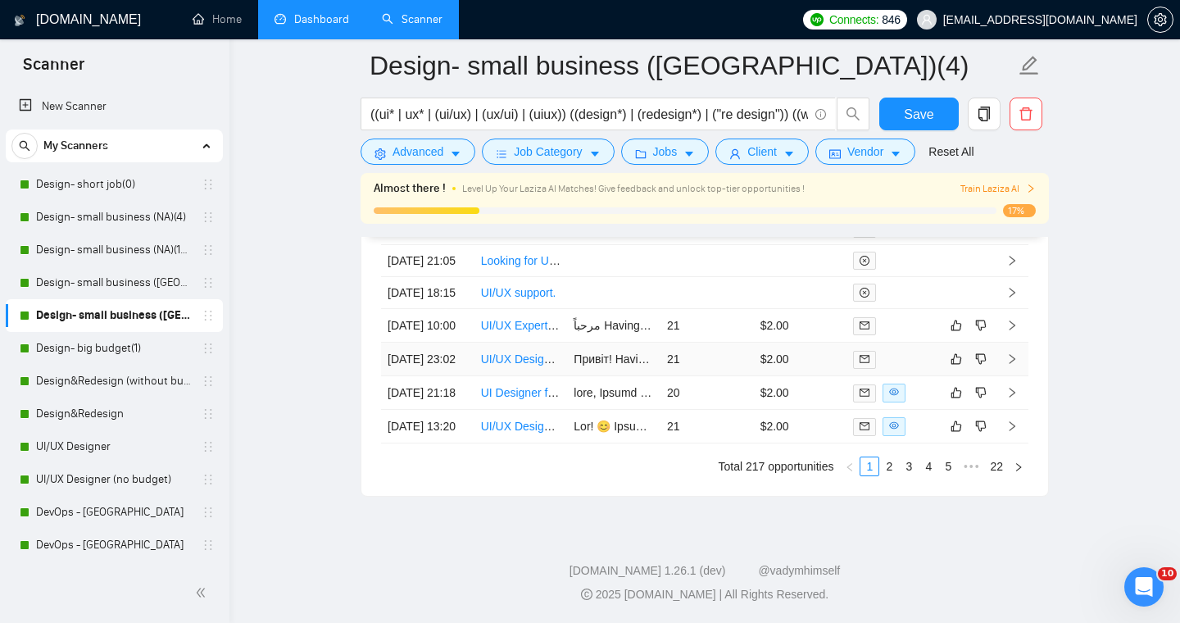
scroll to position [4733, 0]
click at [880, 466] on link "2" at bounding box center [889, 466] width 18 height 18
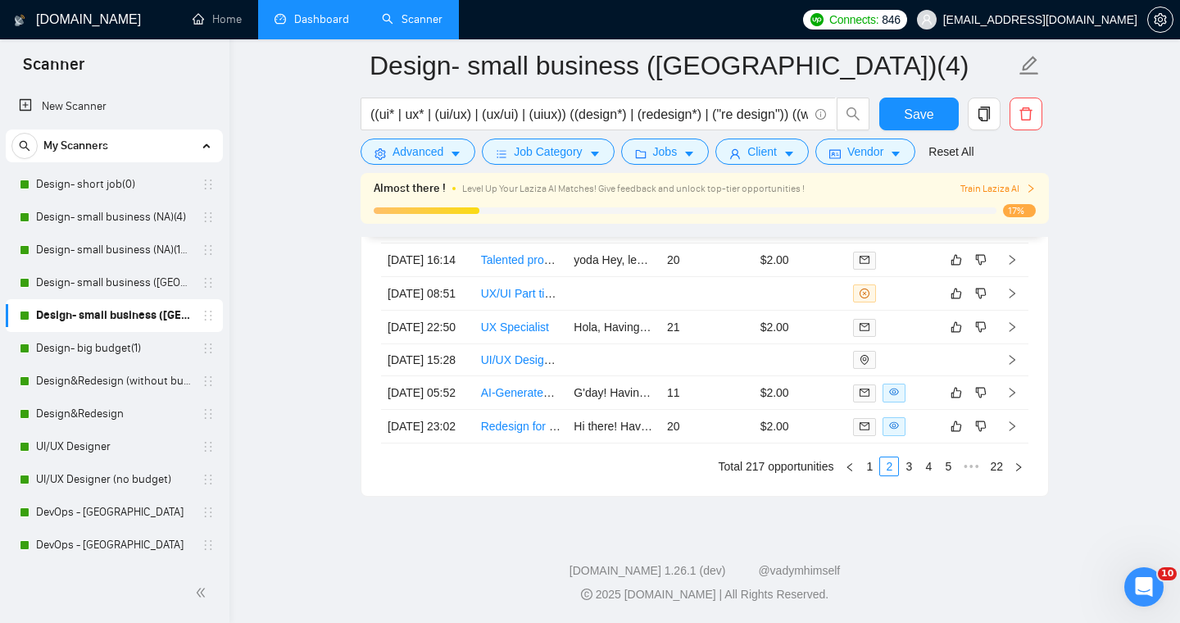
scroll to position [4712, 0]
click at [906, 475] on link "3" at bounding box center [909, 466] width 18 height 18
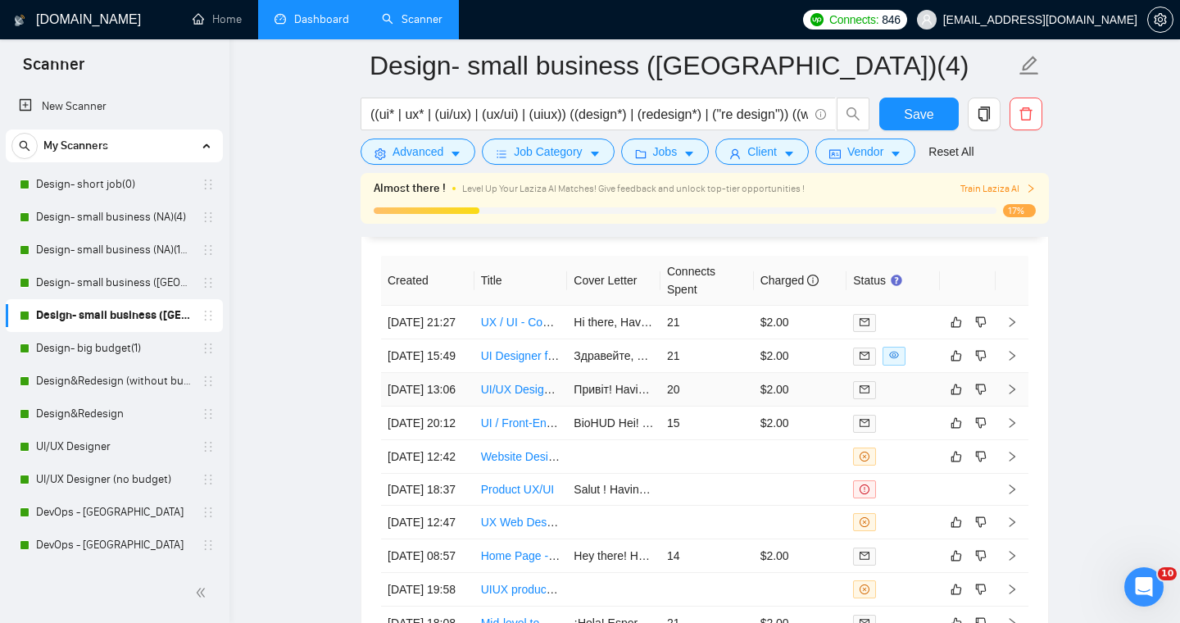
scroll to position [4294, 0]
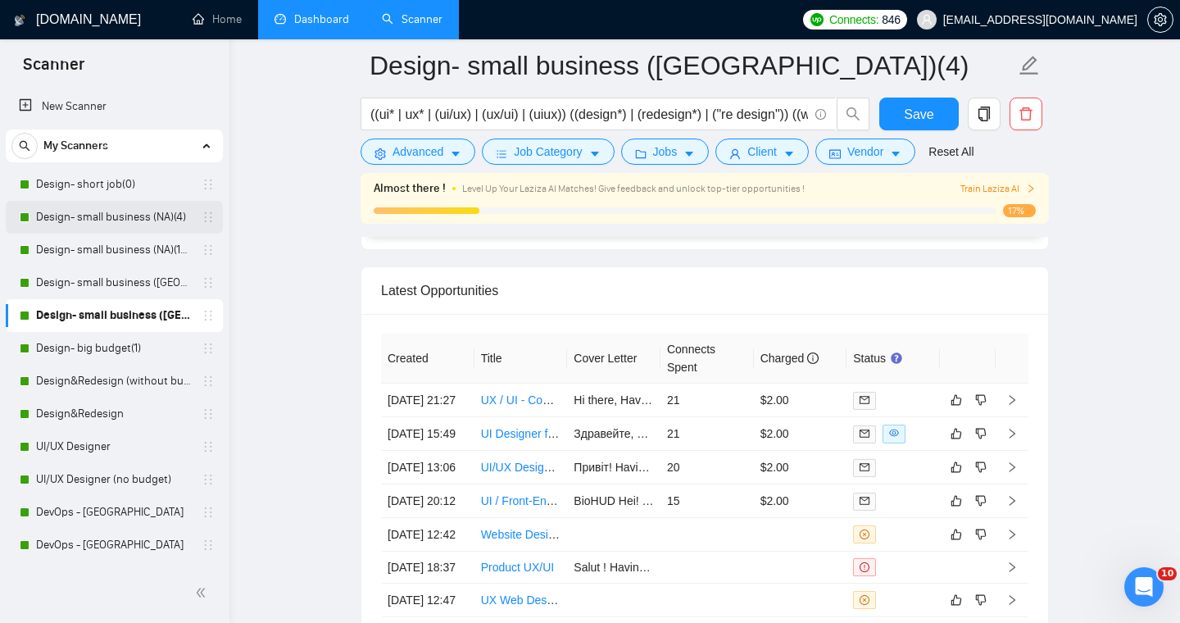
click at [115, 221] on link "Design- small business (NA)(4)" at bounding box center [114, 217] width 156 height 33
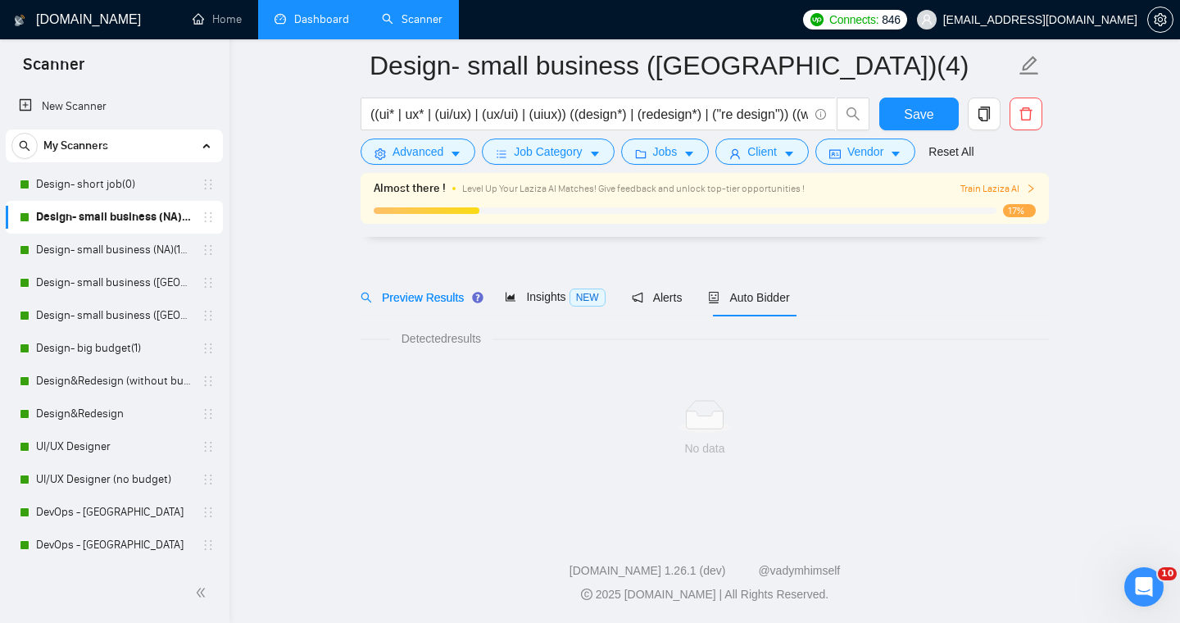
scroll to position [26, 0]
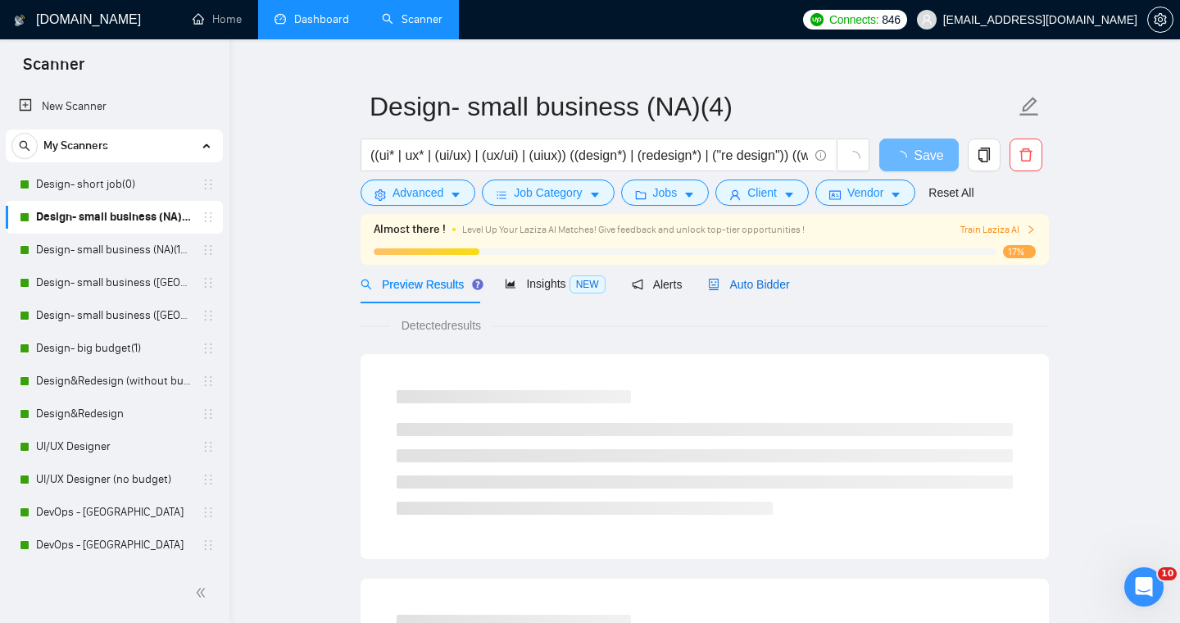
click at [766, 288] on span "Auto Bidder" at bounding box center [748, 284] width 81 height 13
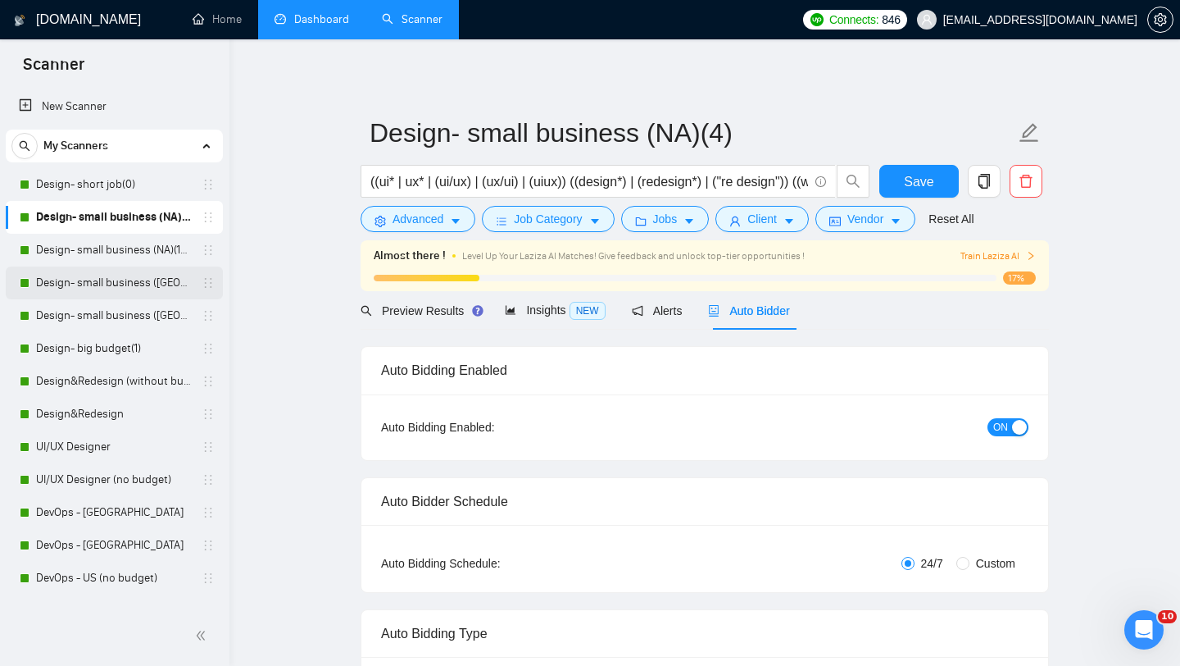
click at [107, 277] on link "Design- small business ([GEOGRAPHIC_DATA])(15$)" at bounding box center [114, 282] width 156 height 33
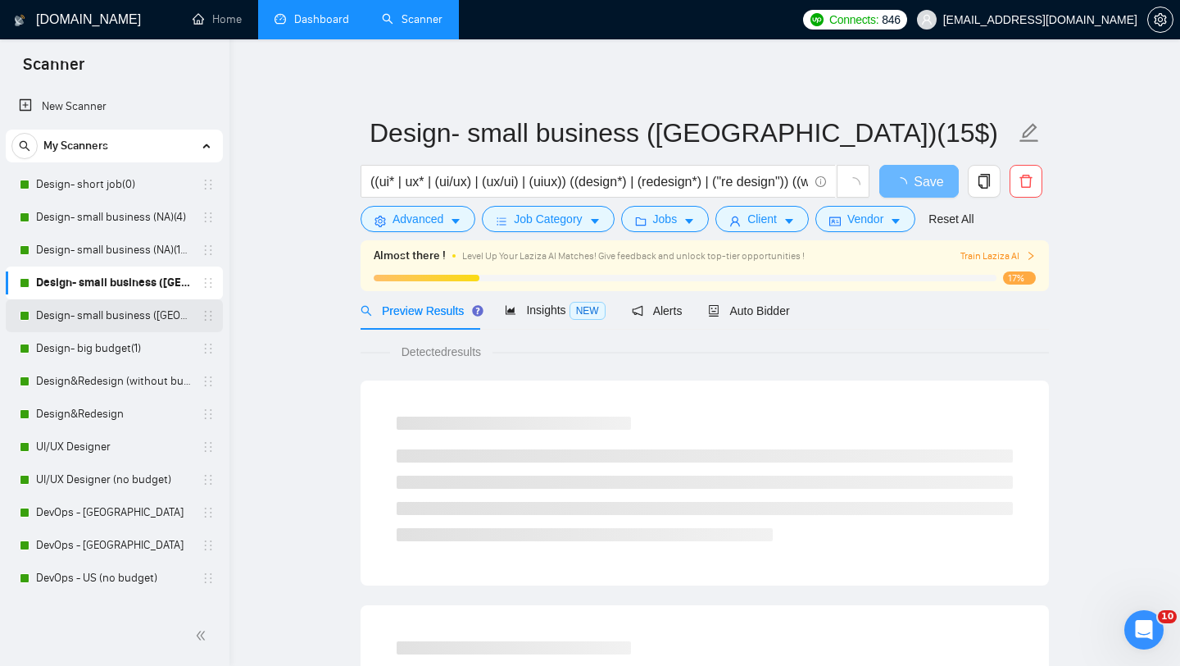
click at [137, 312] on link "Design- small business ([GEOGRAPHIC_DATA])(4)" at bounding box center [114, 315] width 156 height 33
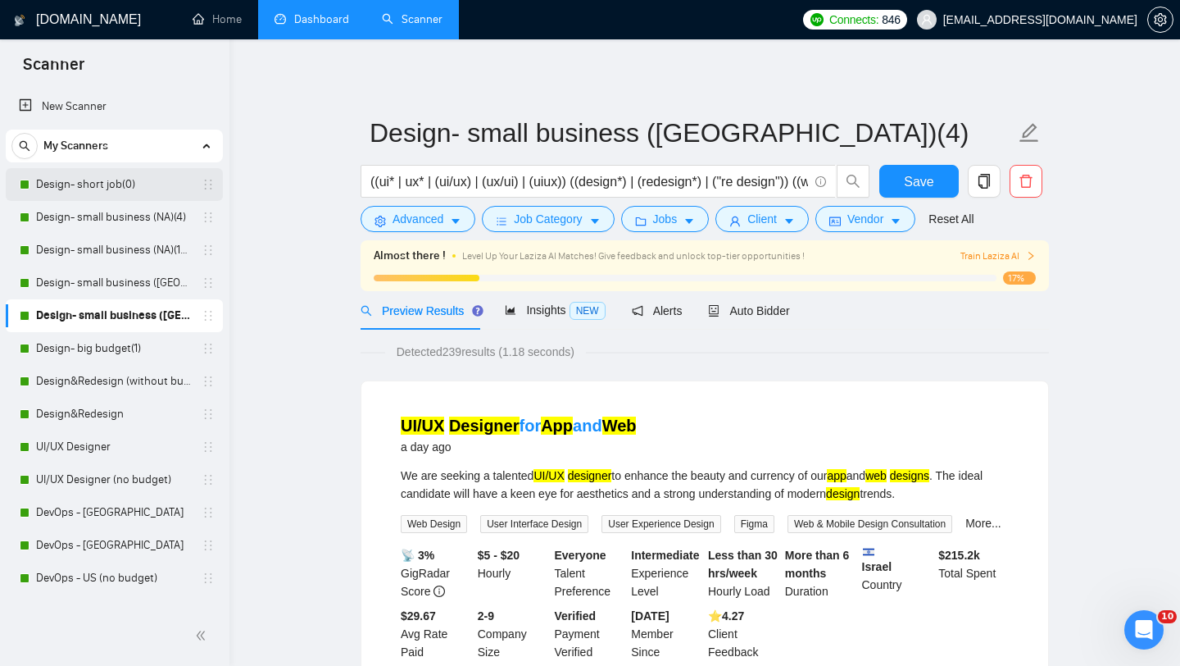
click at [97, 183] on link "Design- short job(0)" at bounding box center [114, 184] width 156 height 33
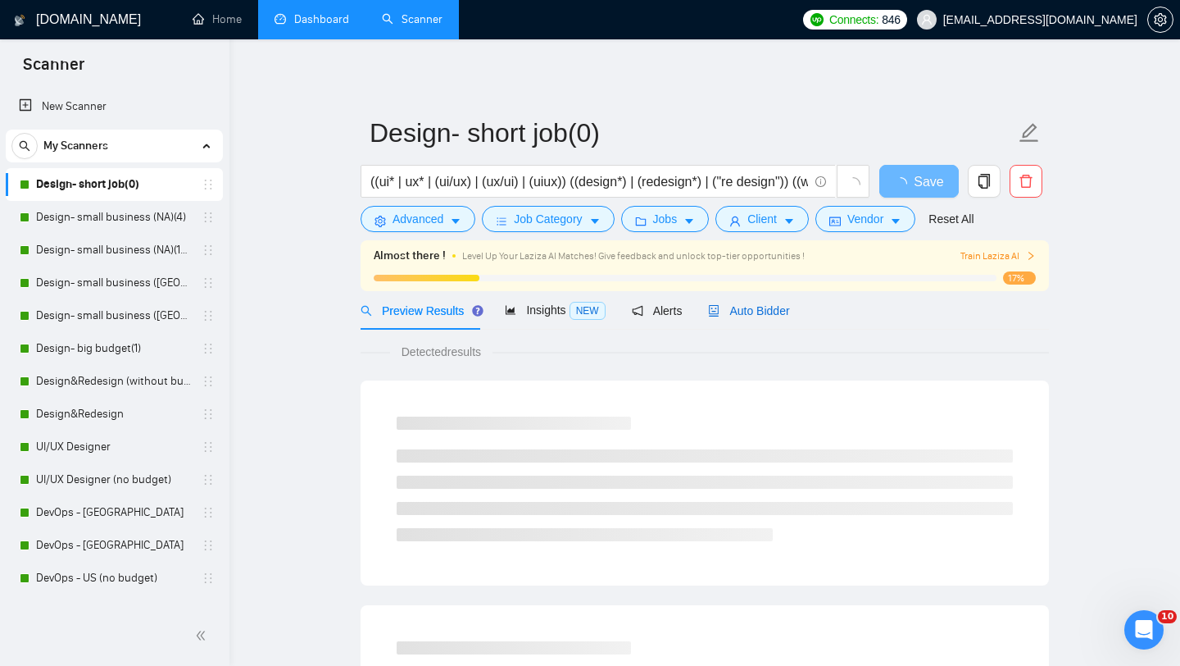
click at [781, 311] on span "Auto Bidder" at bounding box center [748, 310] width 81 height 13
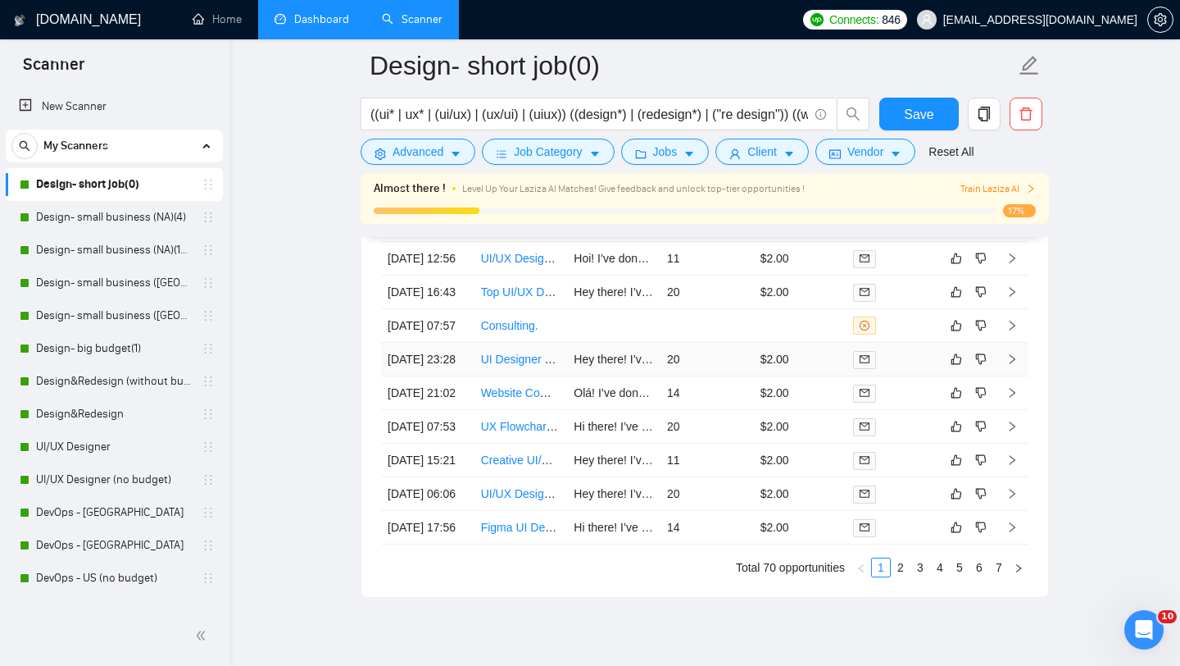
scroll to position [4483, 0]
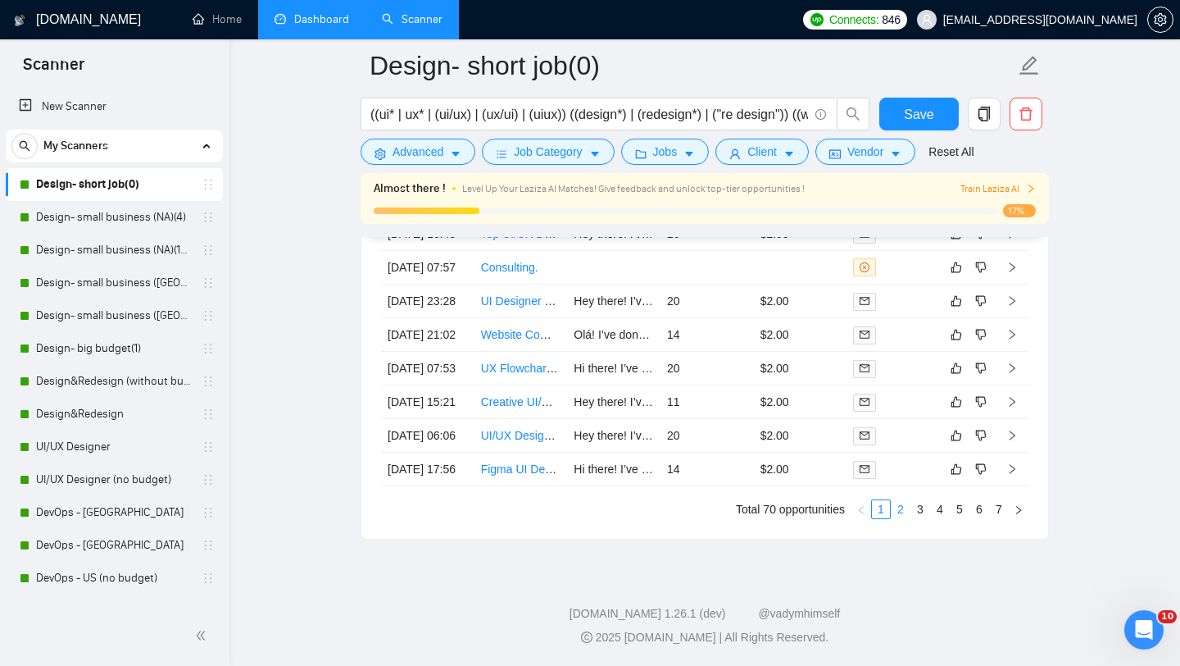
click at [896, 506] on link "2" at bounding box center [901, 509] width 18 height 18
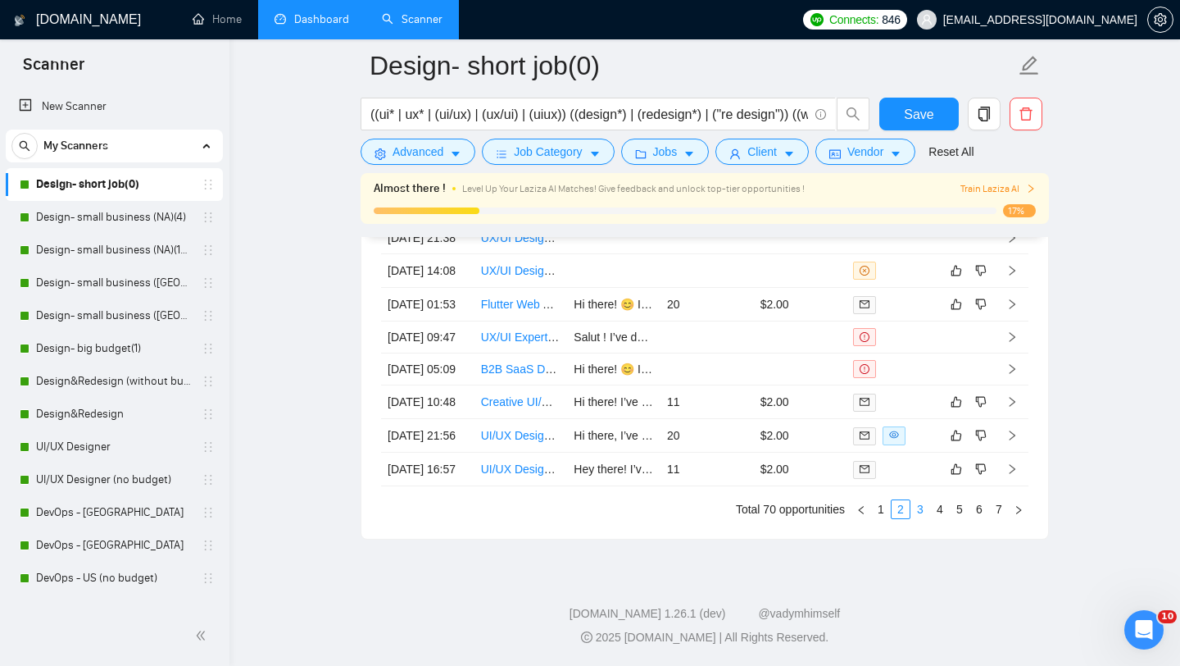
click at [923, 505] on link "3" at bounding box center [920, 509] width 18 height 18
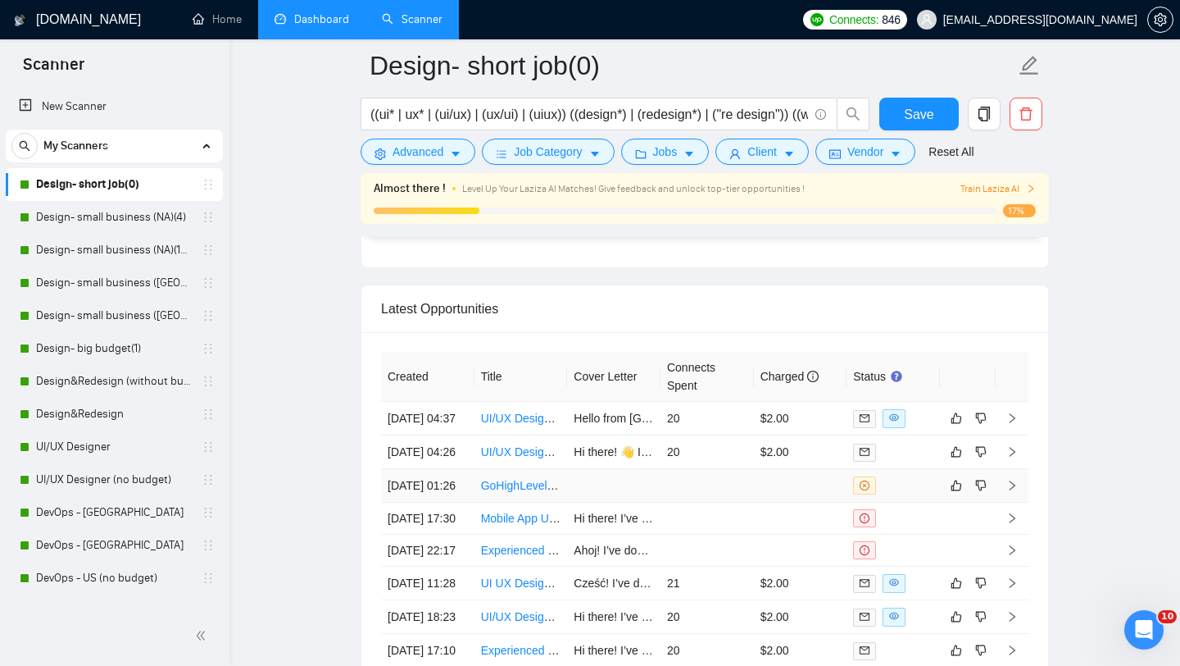
scroll to position [4068, 0]
click at [309, 26] on link "Dashboard" at bounding box center [312, 19] width 75 height 14
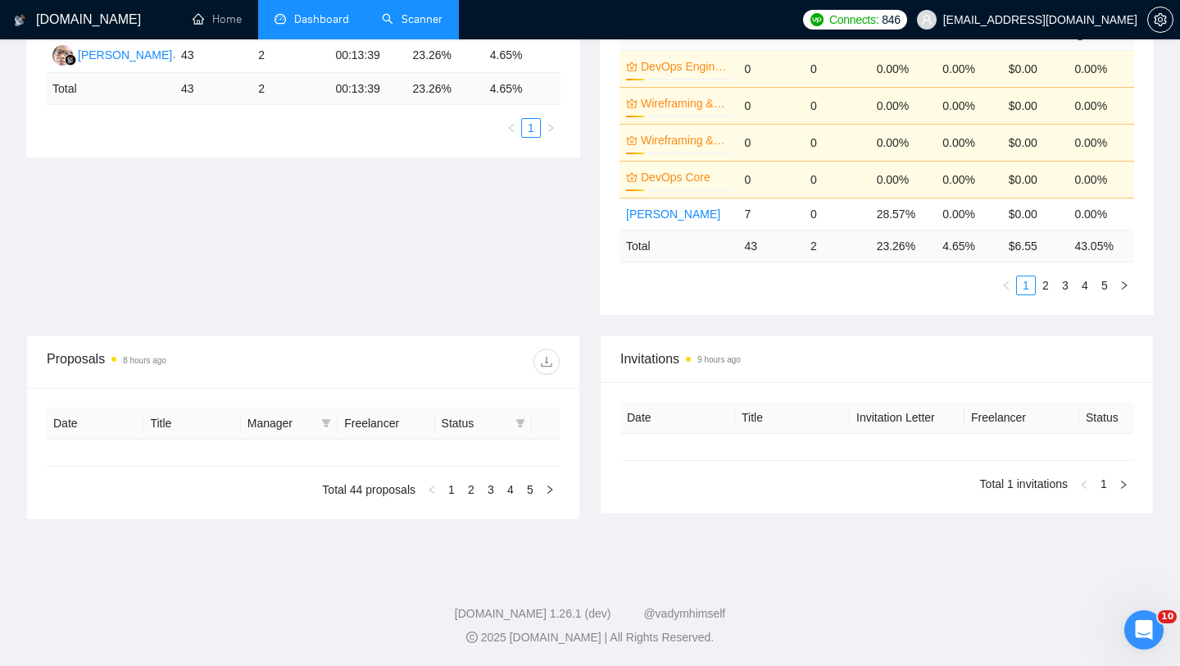
type input "[DATE]"
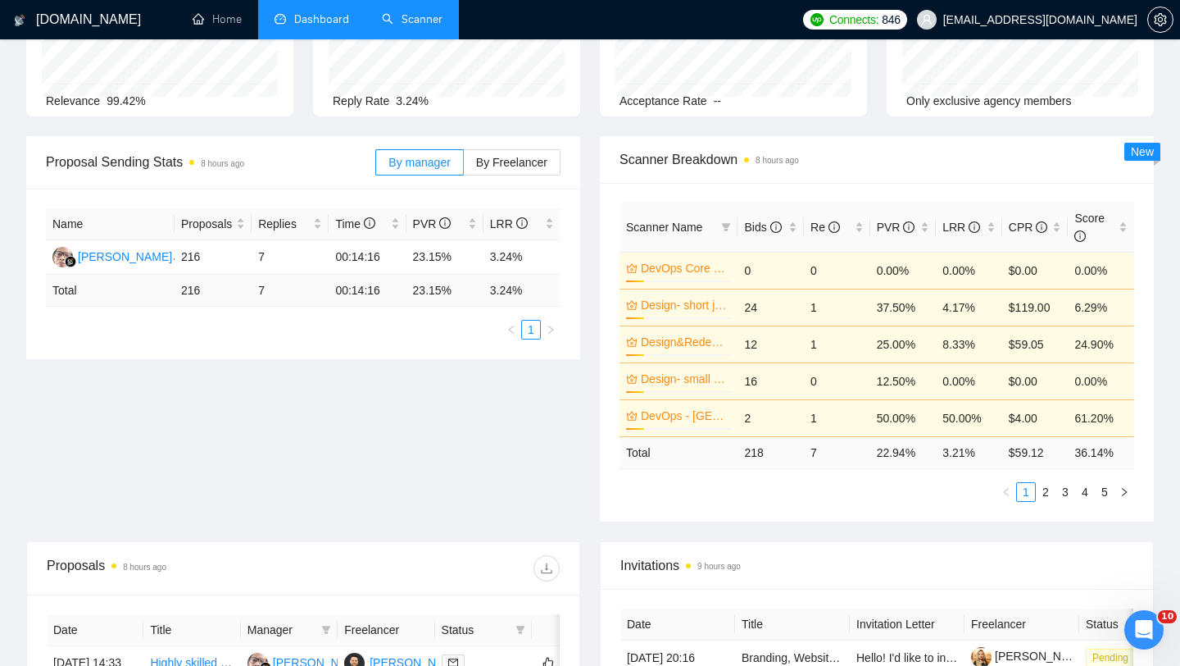
scroll to position [152, 0]
click at [920, 229] on div "PVR" at bounding box center [903, 228] width 53 height 18
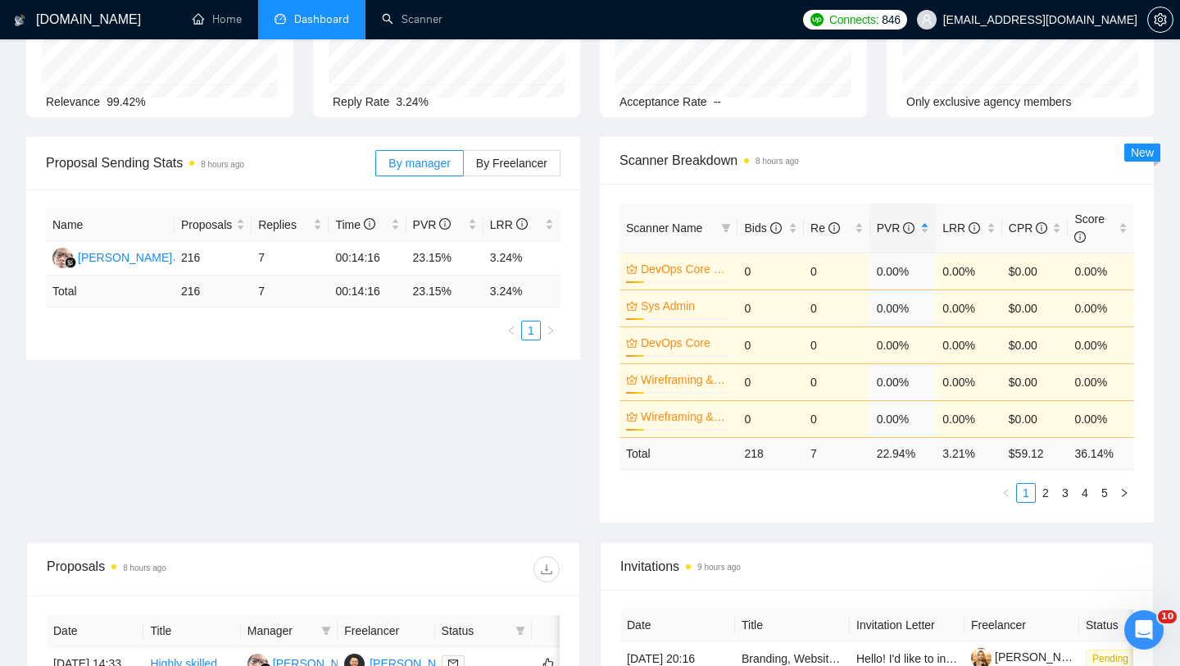
scroll to position [196, 0]
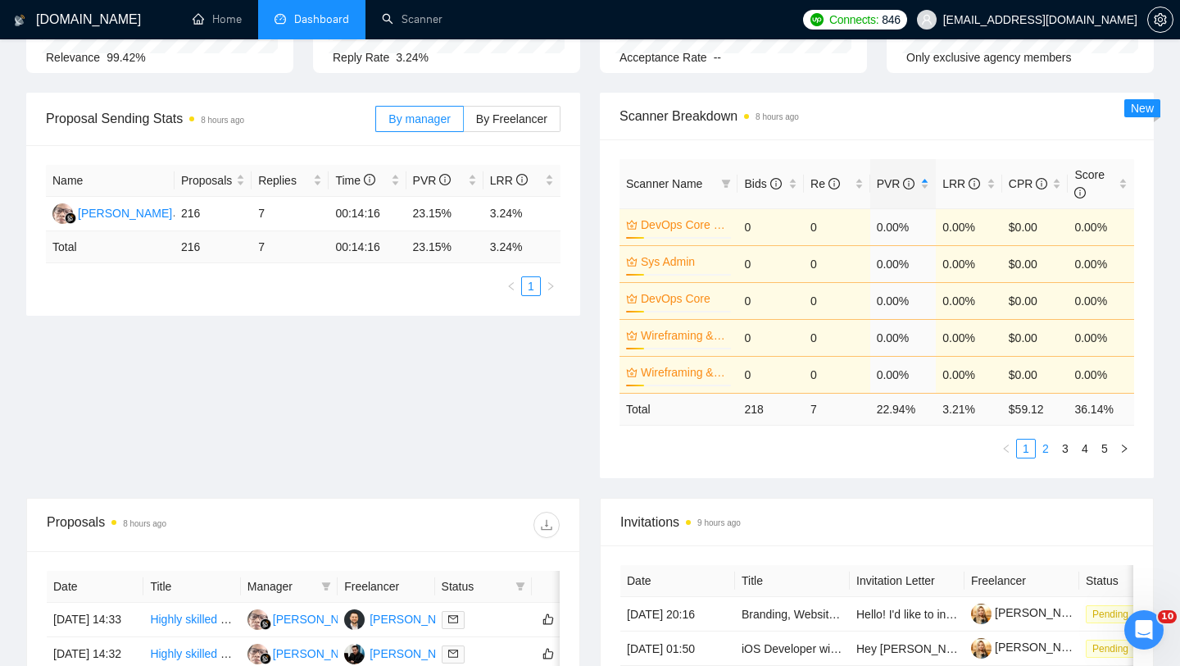
click at [1047, 448] on link "2" at bounding box center [1046, 448] width 18 height 18
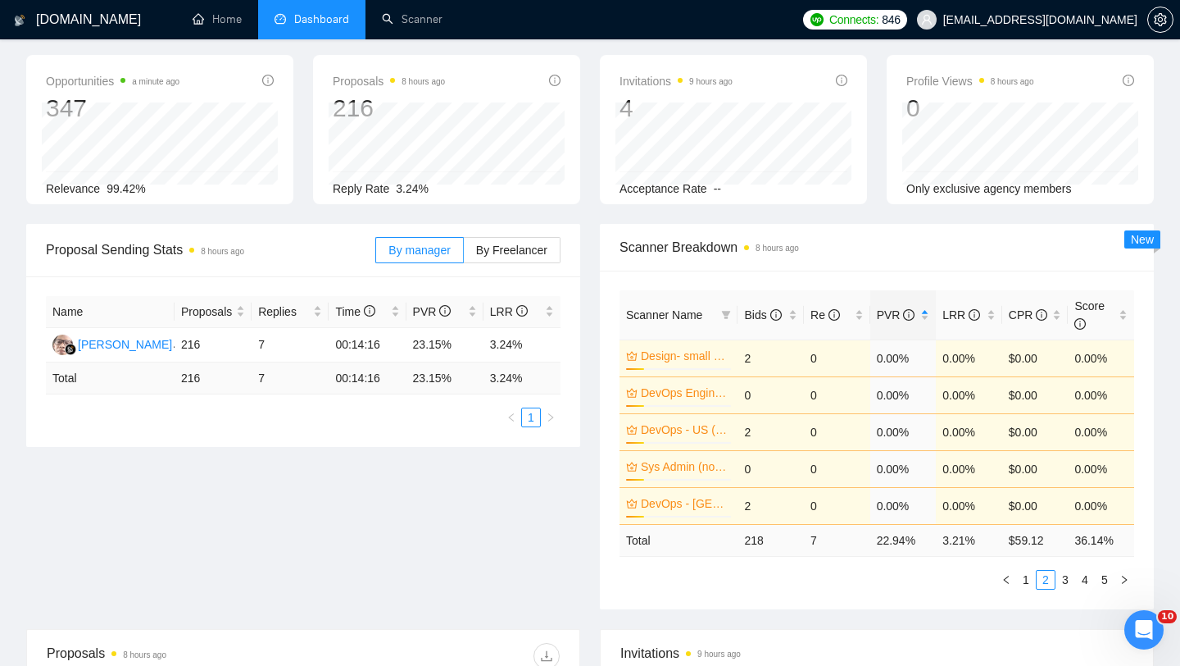
scroll to position [0, 0]
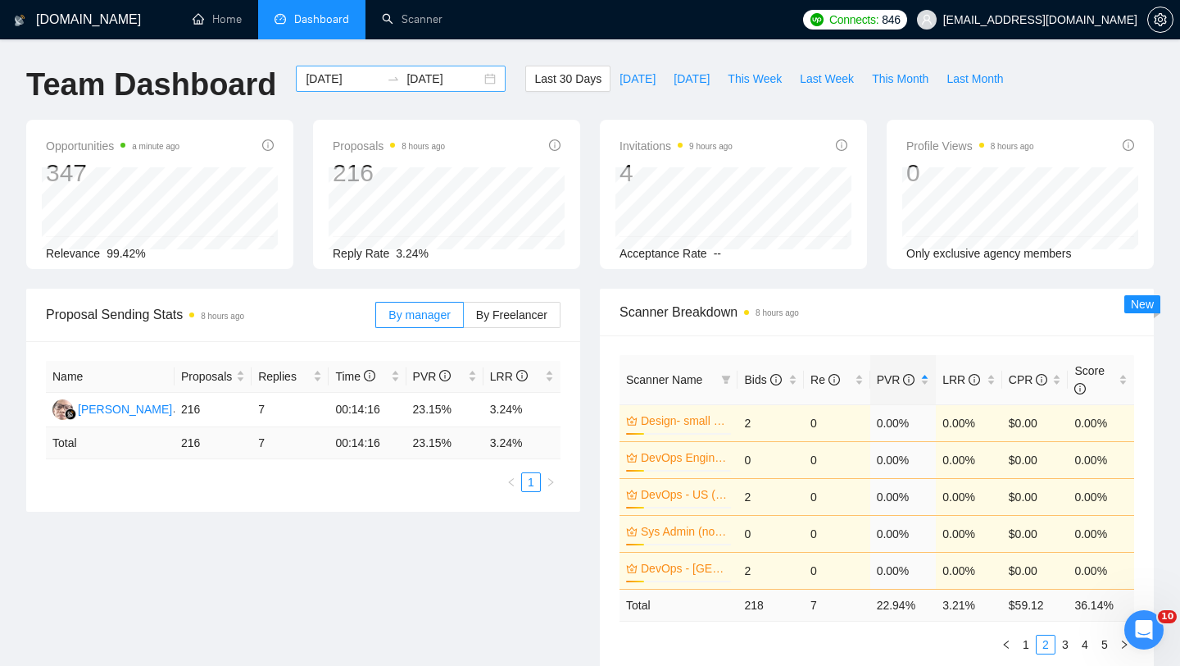
click at [474, 80] on div "[DATE] [DATE]" at bounding box center [401, 79] width 210 height 26
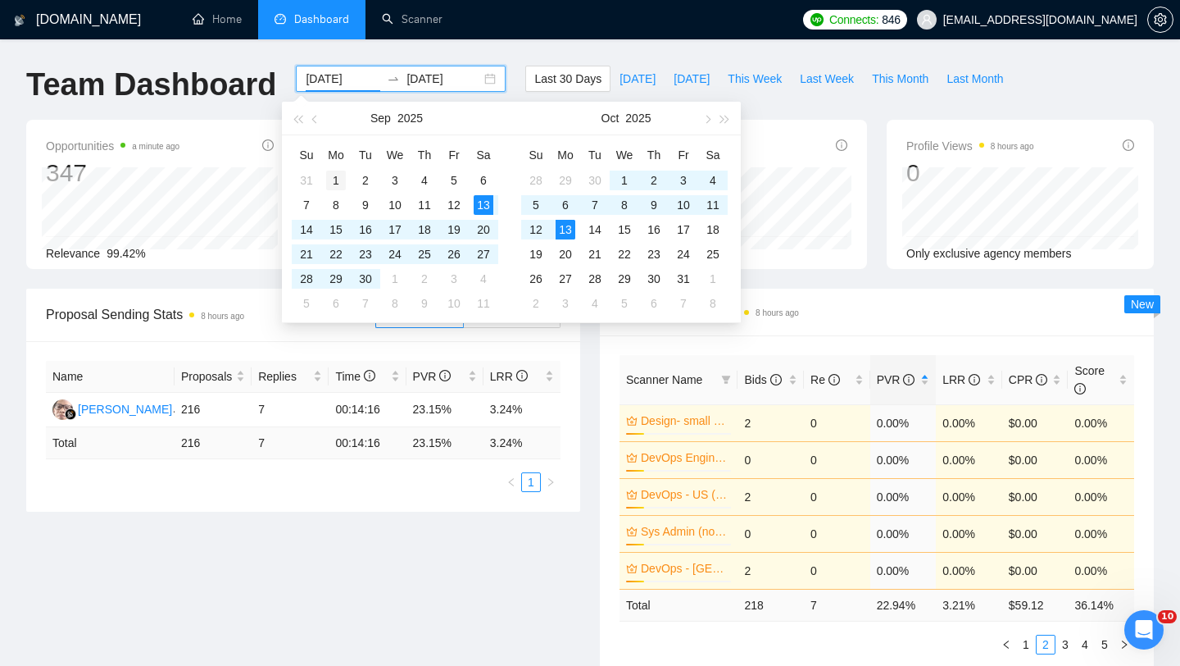
type input "[DATE]"
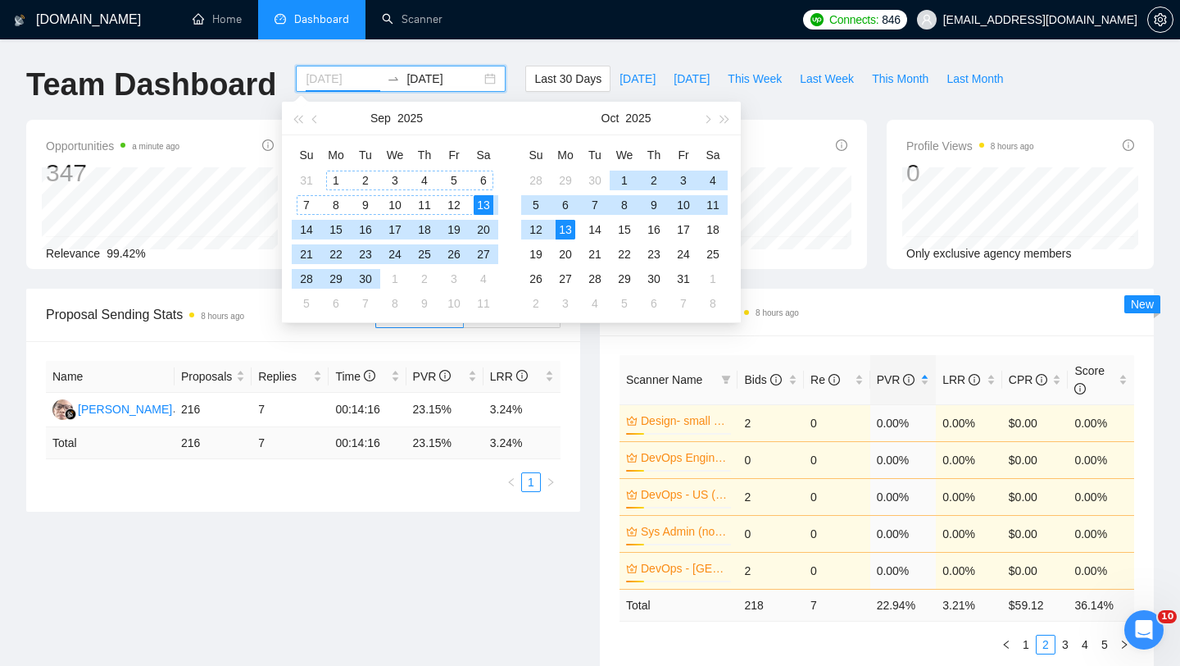
click at [330, 174] on div "1" at bounding box center [336, 180] width 20 height 20
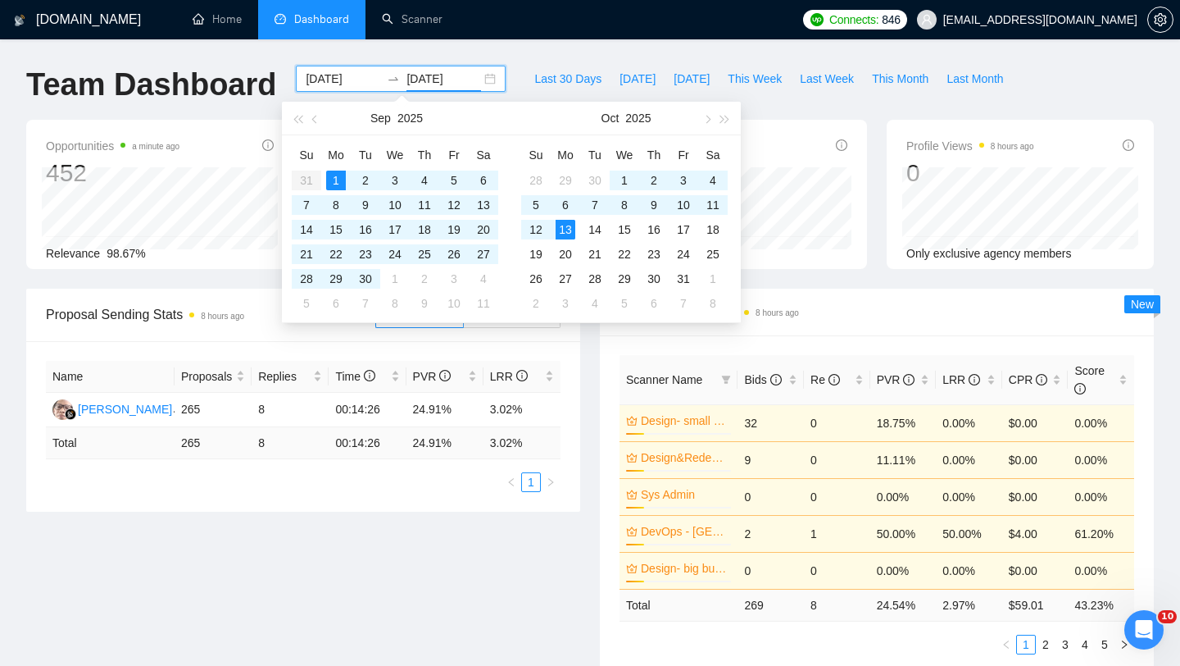
click at [506, 58] on div "[DOMAIN_NAME] Home Dashboard Scanner Connects: 846 [EMAIL_ADDRESS][DOMAIN_NAME]…" at bounding box center [590, 671] width 1180 height 1342
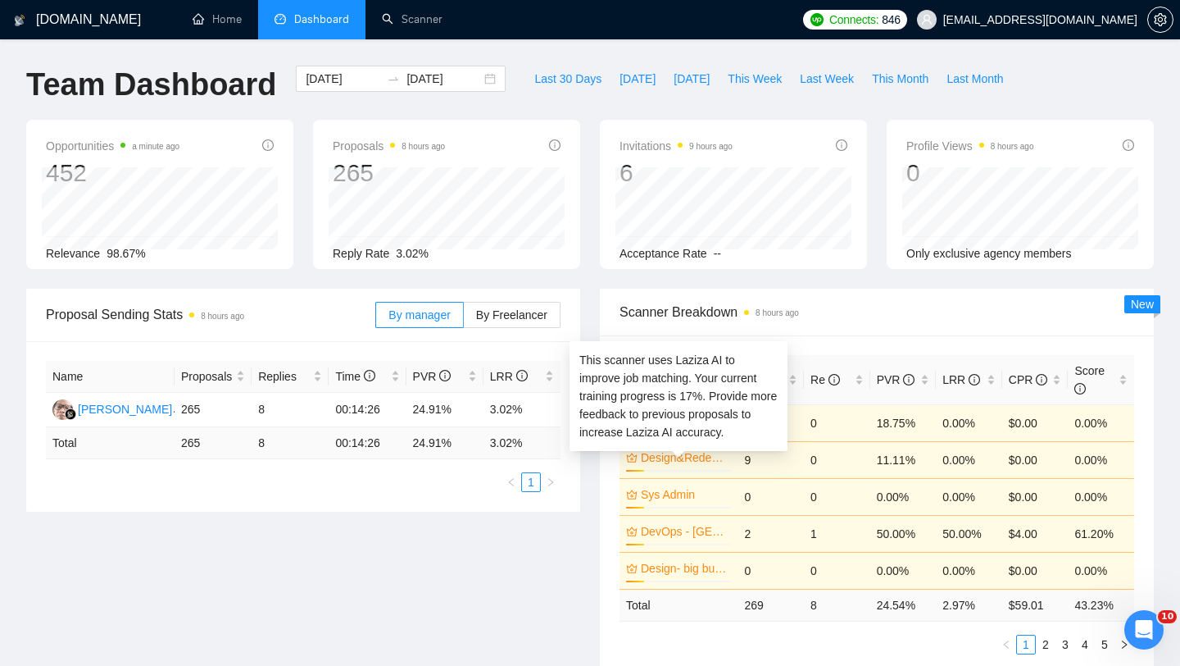
scroll to position [82, 0]
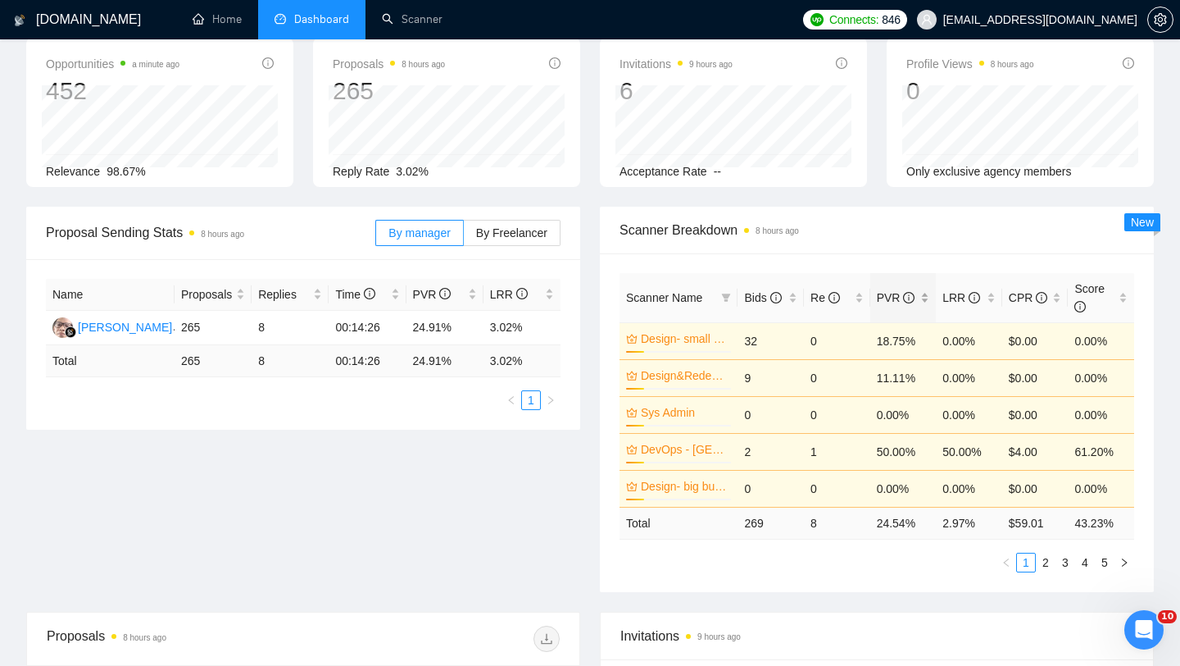
click at [921, 302] on div "PVR" at bounding box center [903, 298] width 53 height 18
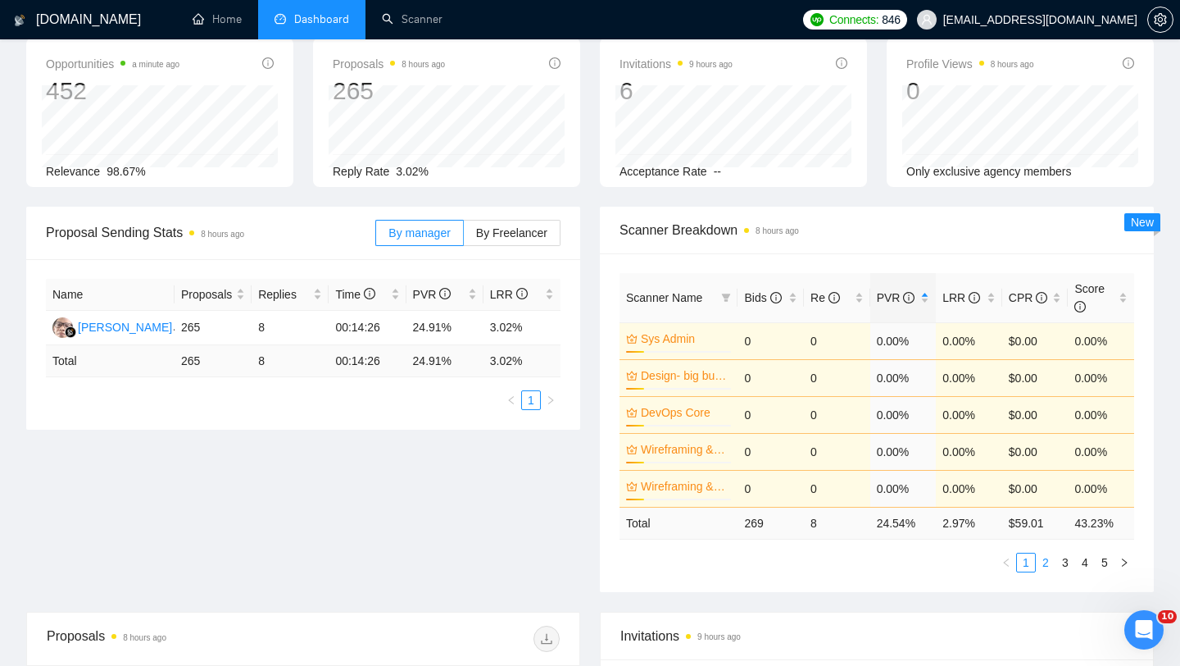
click at [1045, 561] on link "2" at bounding box center [1046, 562] width 18 height 18
click at [1069, 565] on link "3" at bounding box center [1066, 562] width 18 height 18
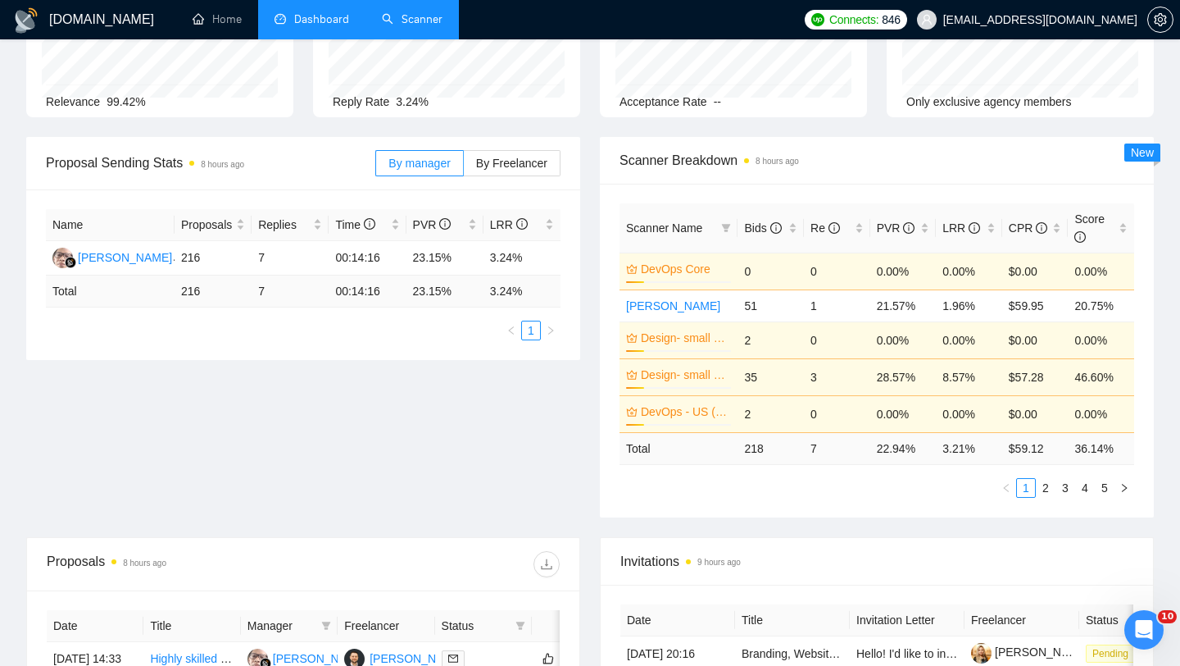
click at [402, 26] on link "Scanner" at bounding box center [412, 19] width 61 height 14
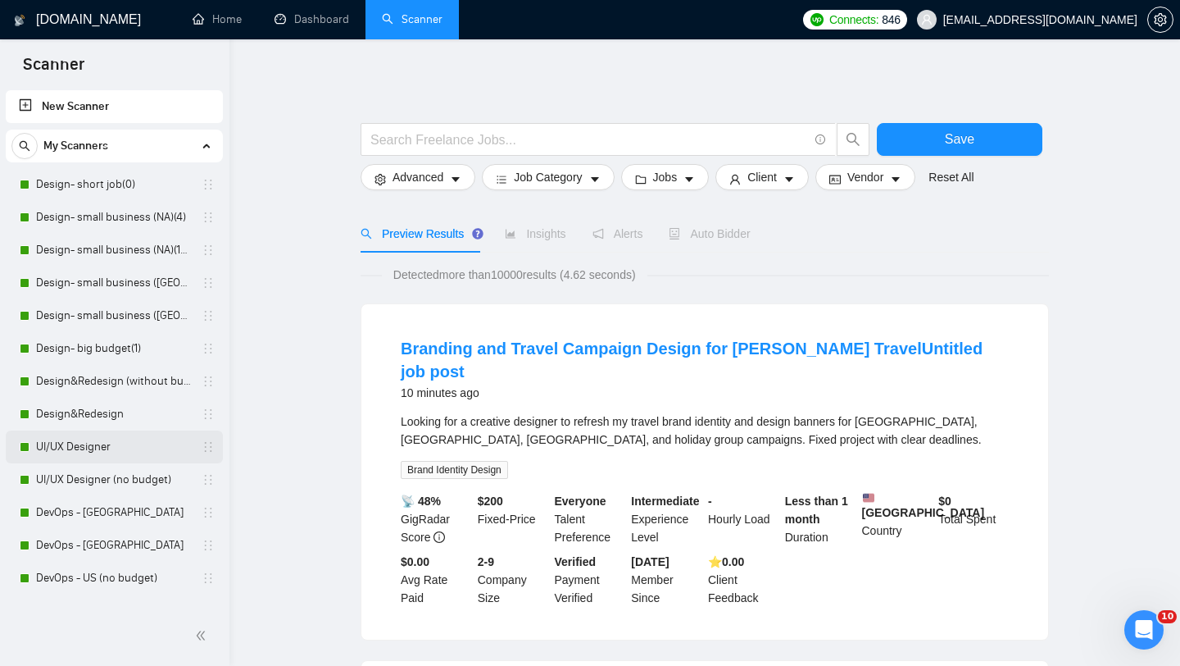
click at [96, 452] on link "UI/UX Designer" at bounding box center [114, 446] width 156 height 33
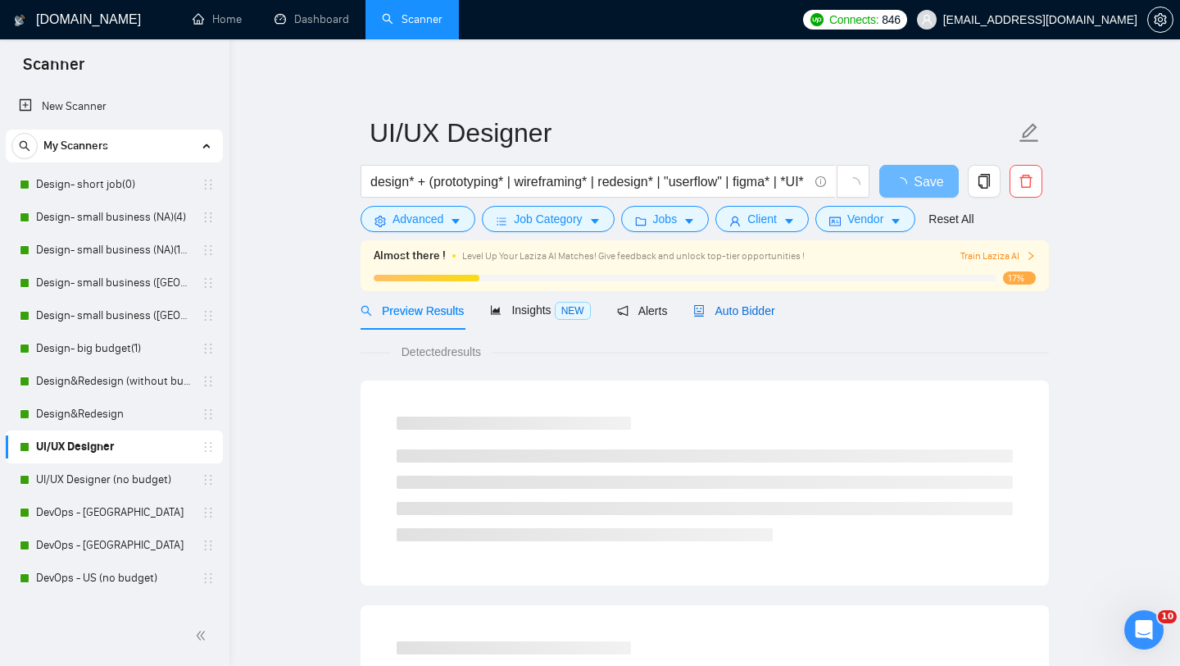
click at [744, 313] on span "Auto Bidder" at bounding box center [733, 310] width 81 height 13
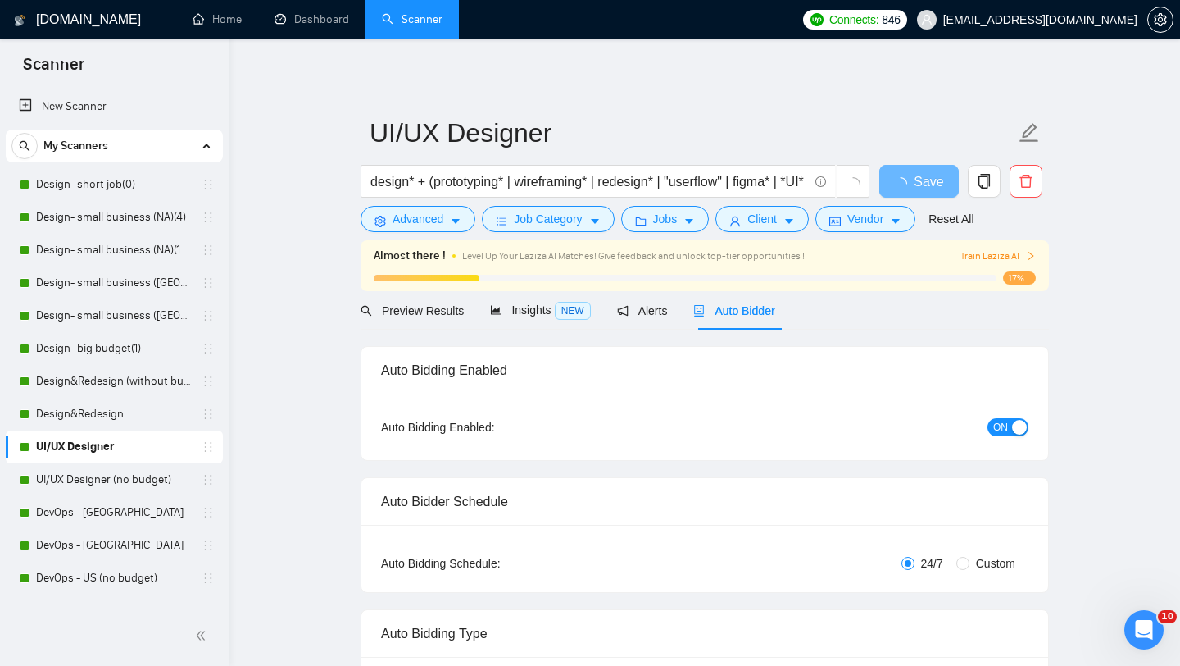
radio input "false"
radio input "true"
checkbox input "true"
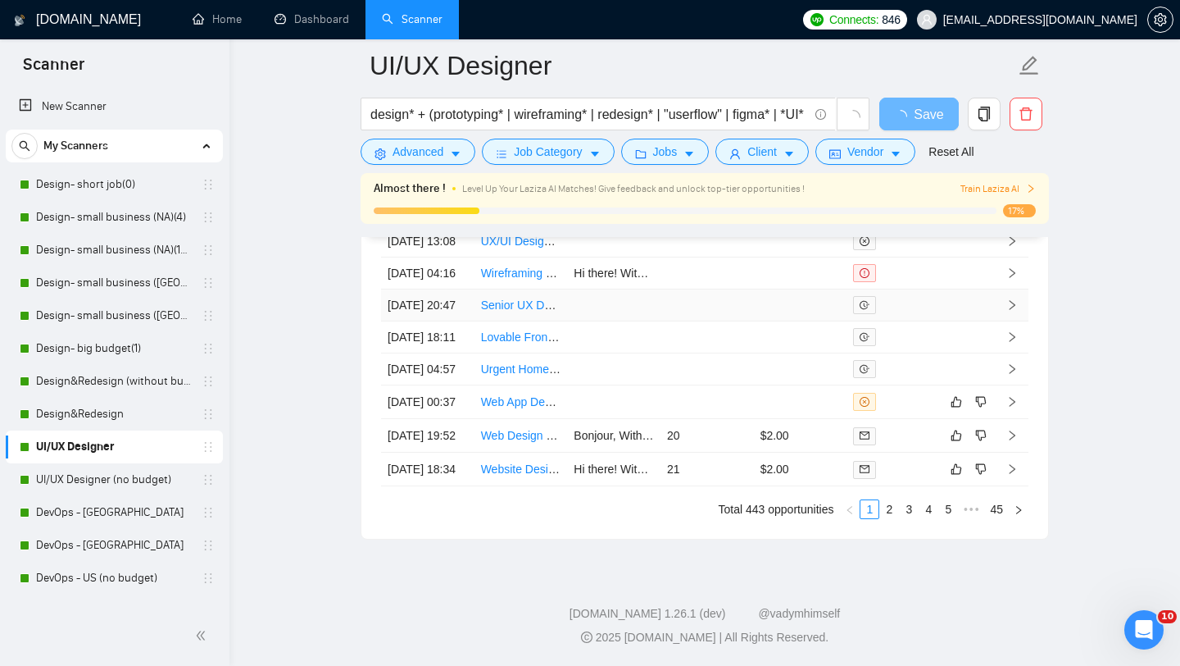
scroll to position [4706, 0]
click at [885, 509] on link "2" at bounding box center [889, 509] width 18 height 18
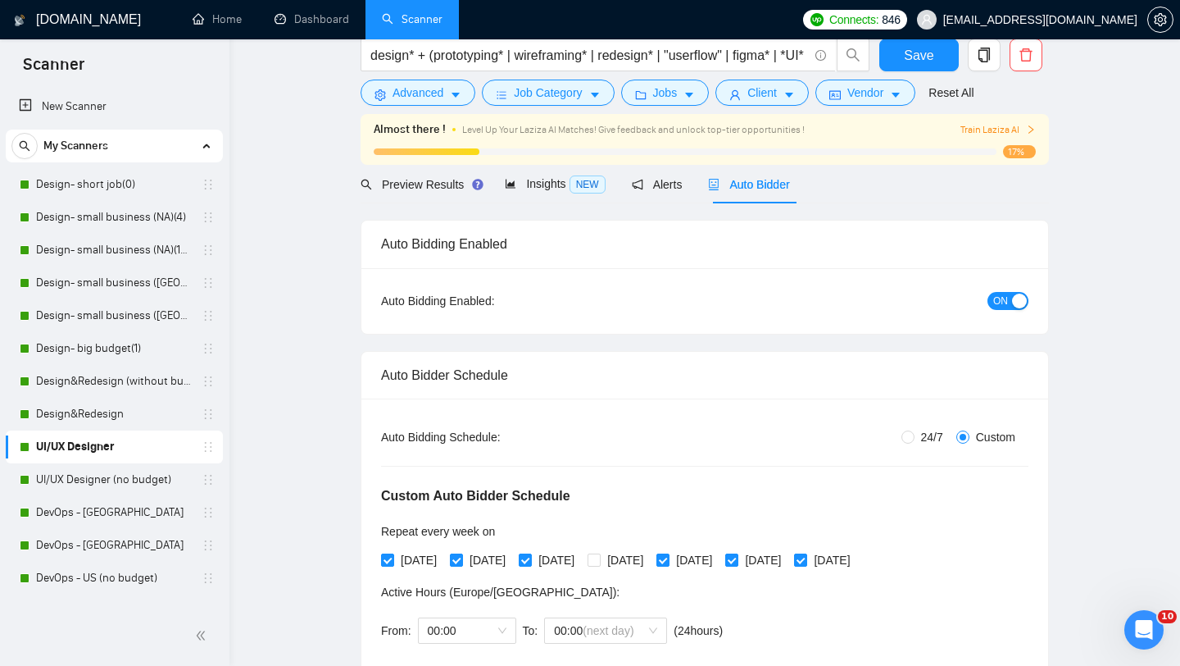
scroll to position [0, 0]
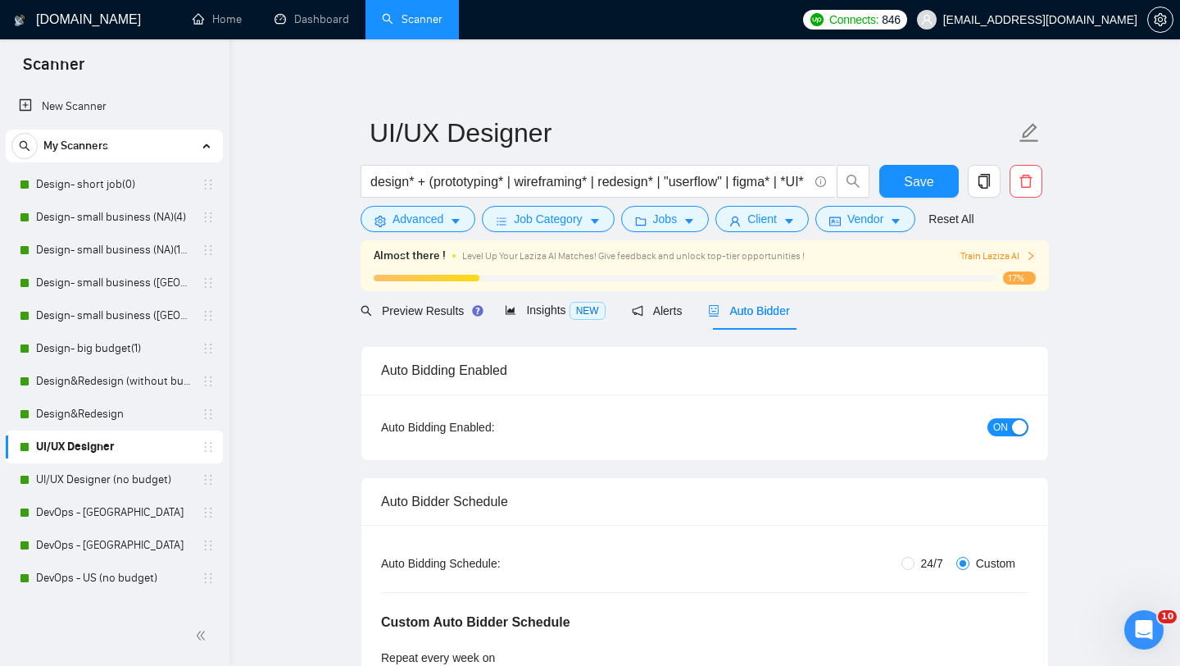
click at [1014, 429] on div "button" at bounding box center [1019, 427] width 15 height 15
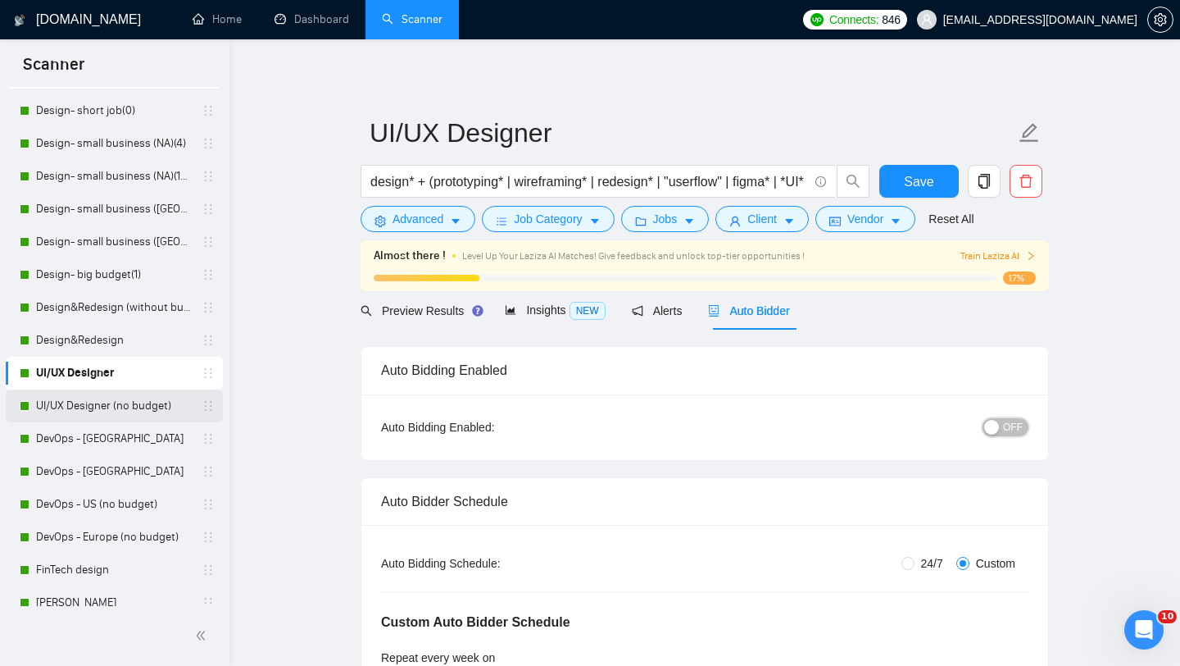
scroll to position [95, 0]
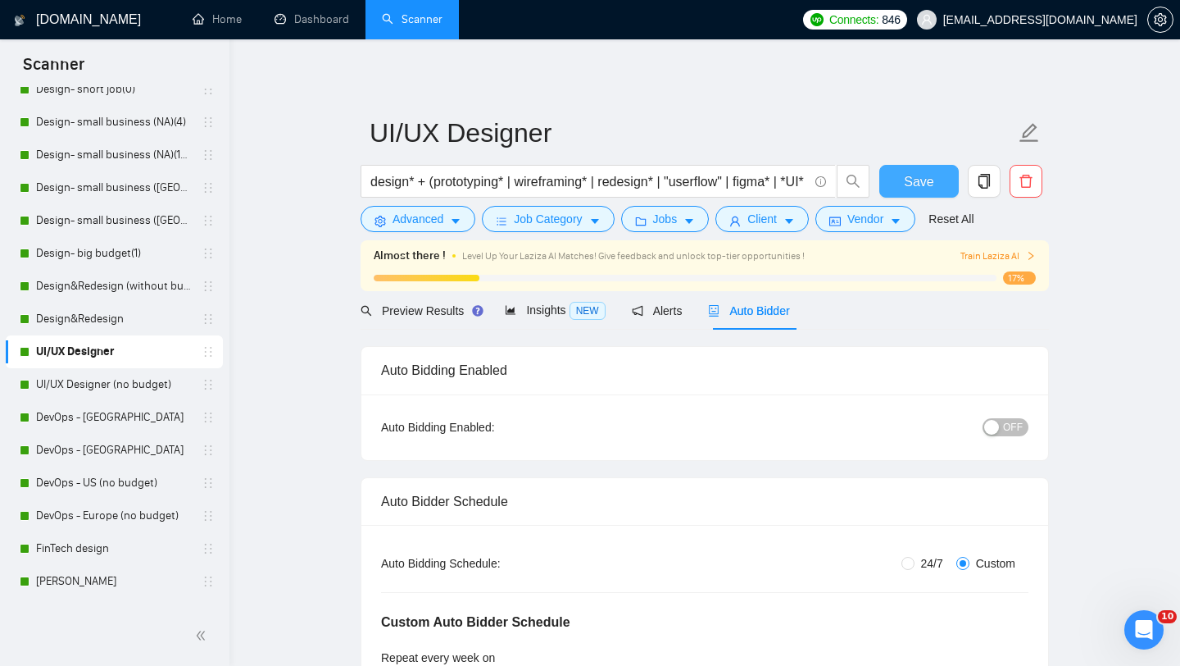
click at [920, 184] on span "Save" at bounding box center [919, 181] width 30 height 20
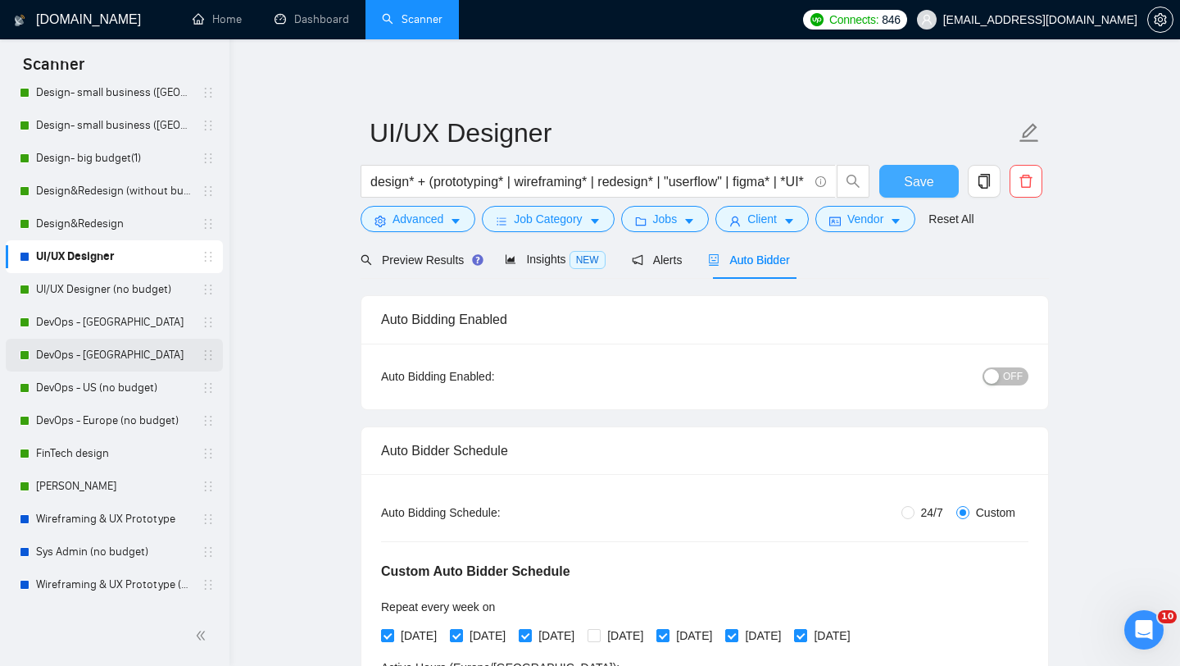
scroll to position [192, 0]
drag, startPoint x: 201, startPoint y: 255, endPoint x: 202, endPoint y: 505, distance: 250.0
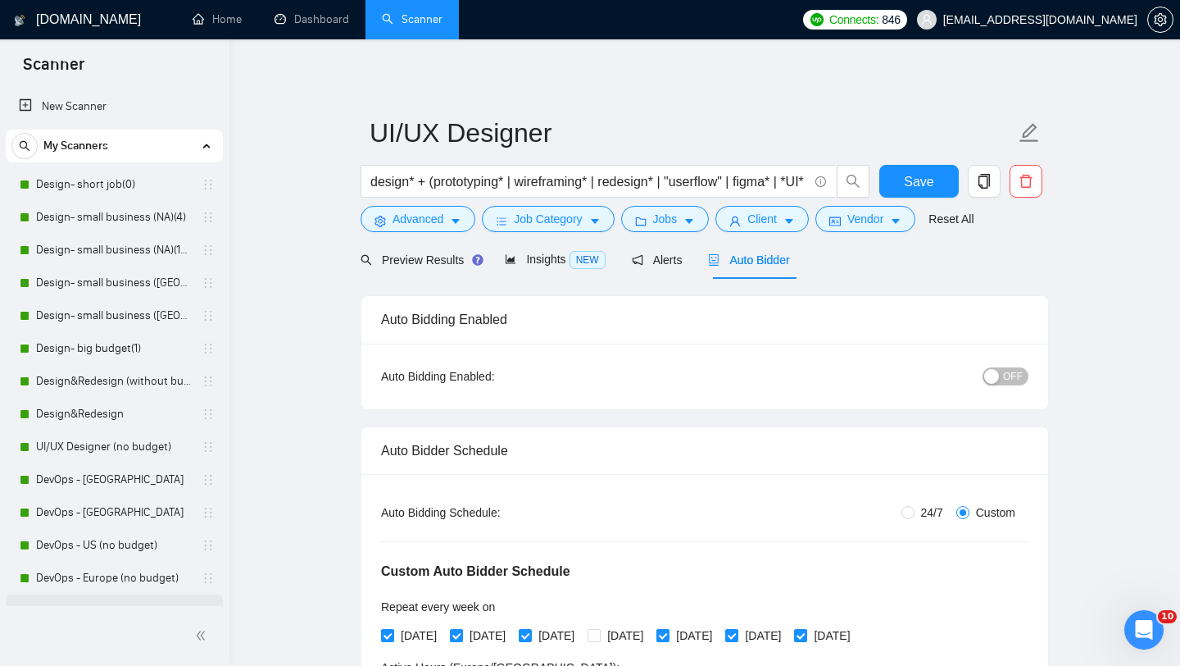
scroll to position [2, 0]
click at [80, 403] on link "Design&Redesign" at bounding box center [114, 412] width 156 height 33
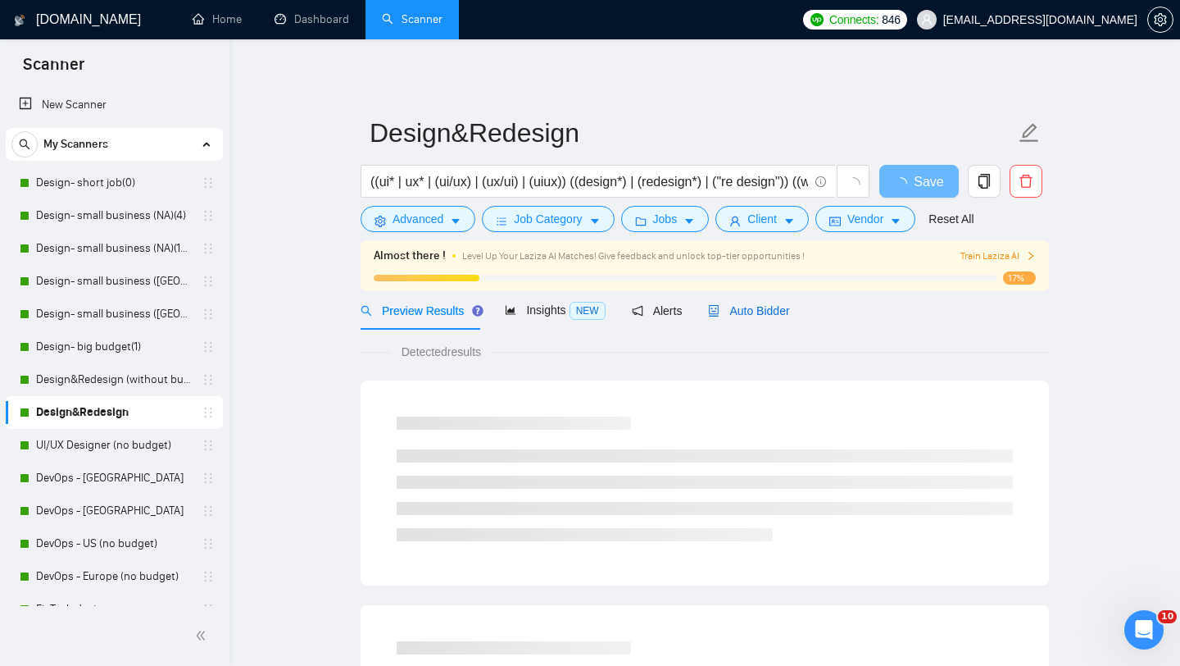
click at [767, 302] on div "Auto Bidder" at bounding box center [748, 311] width 81 height 18
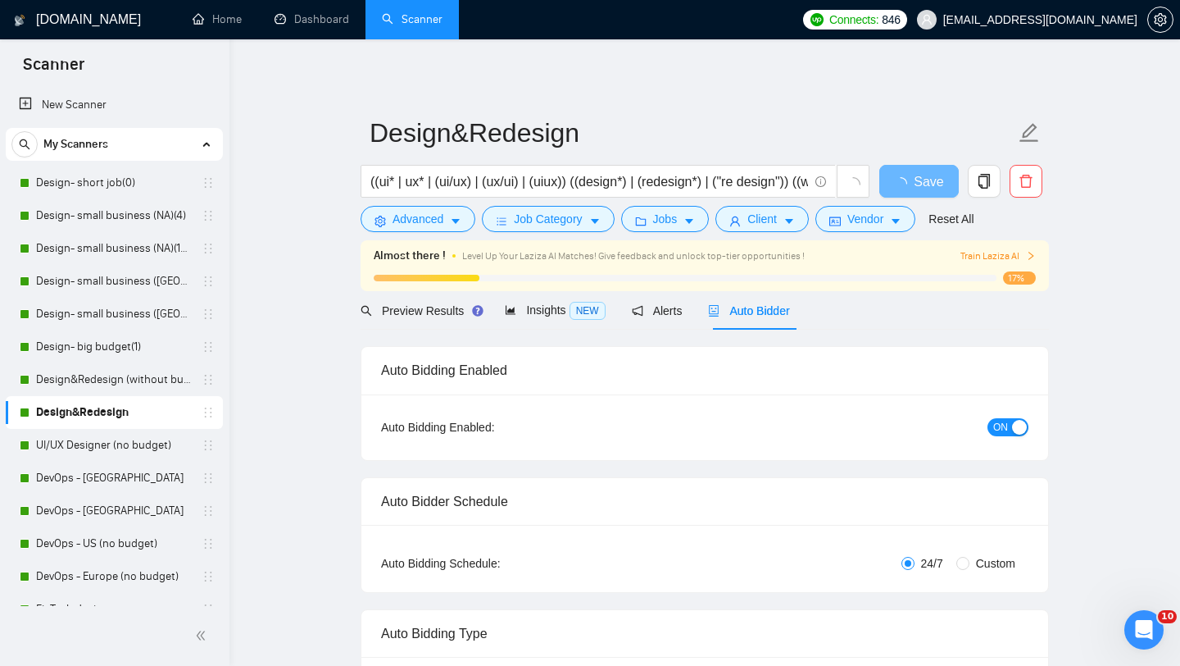
checkbox input "true"
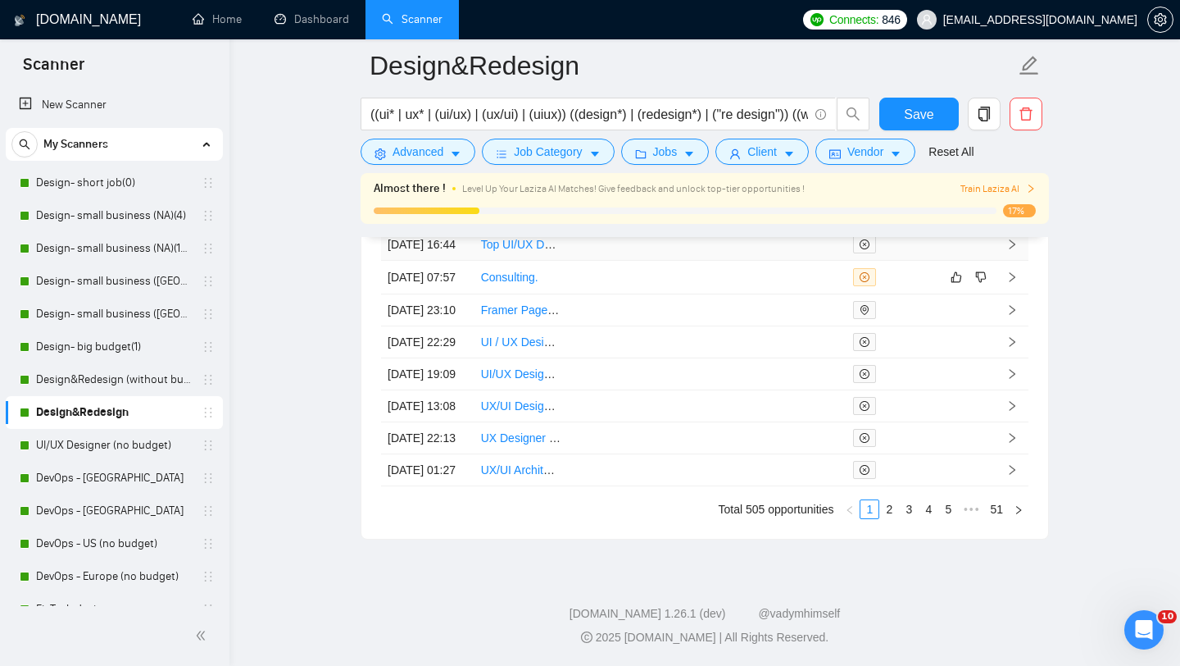
scroll to position [4704, 0]
click at [887, 506] on link "2" at bounding box center [889, 509] width 18 height 18
click at [909, 514] on link "3" at bounding box center [909, 509] width 18 height 18
click at [924, 518] on link "4" at bounding box center [929, 509] width 18 height 18
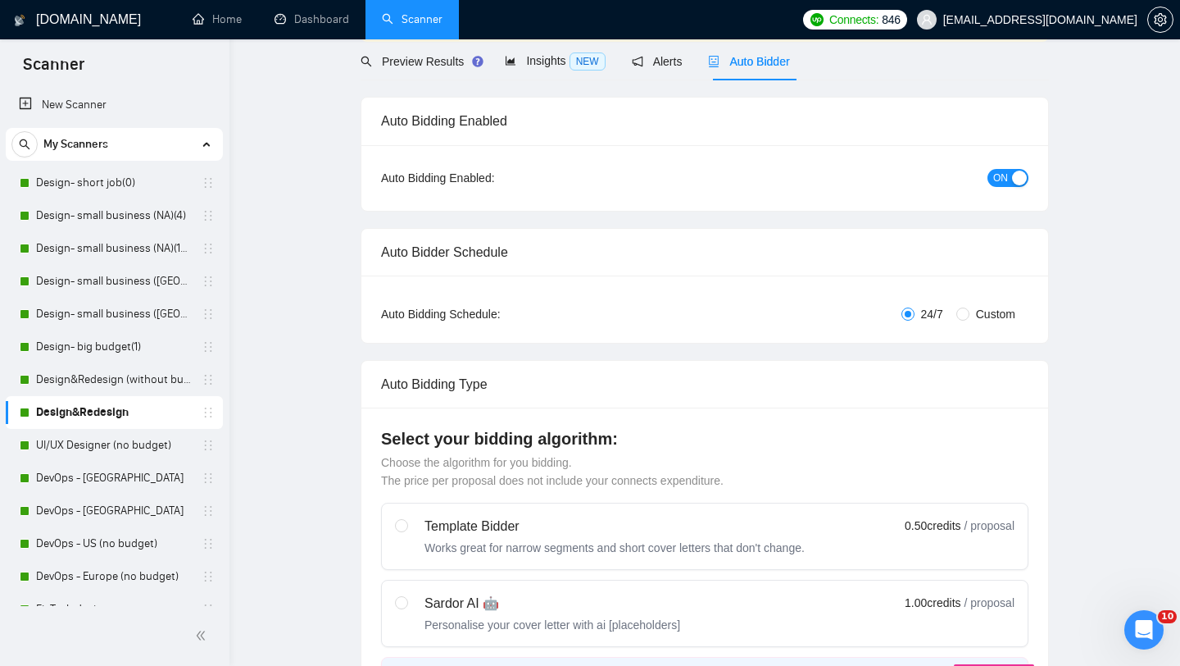
scroll to position [0, 0]
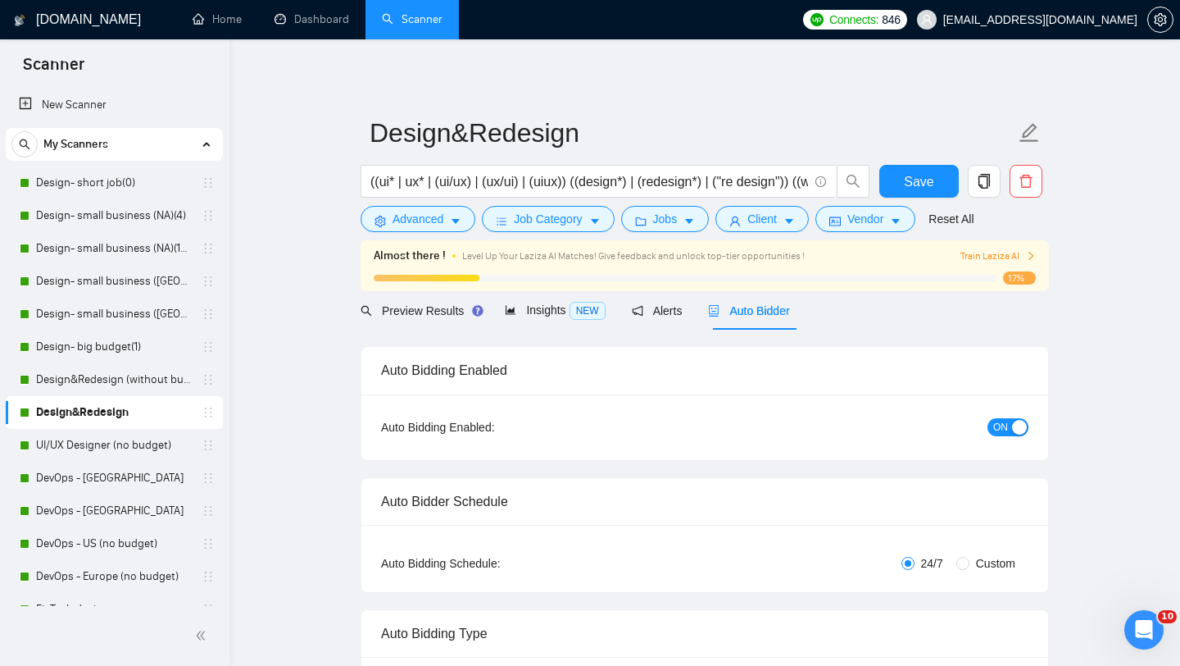
click at [1017, 425] on div "button" at bounding box center [1019, 427] width 15 height 15
click at [907, 180] on span "Save" at bounding box center [919, 181] width 30 height 20
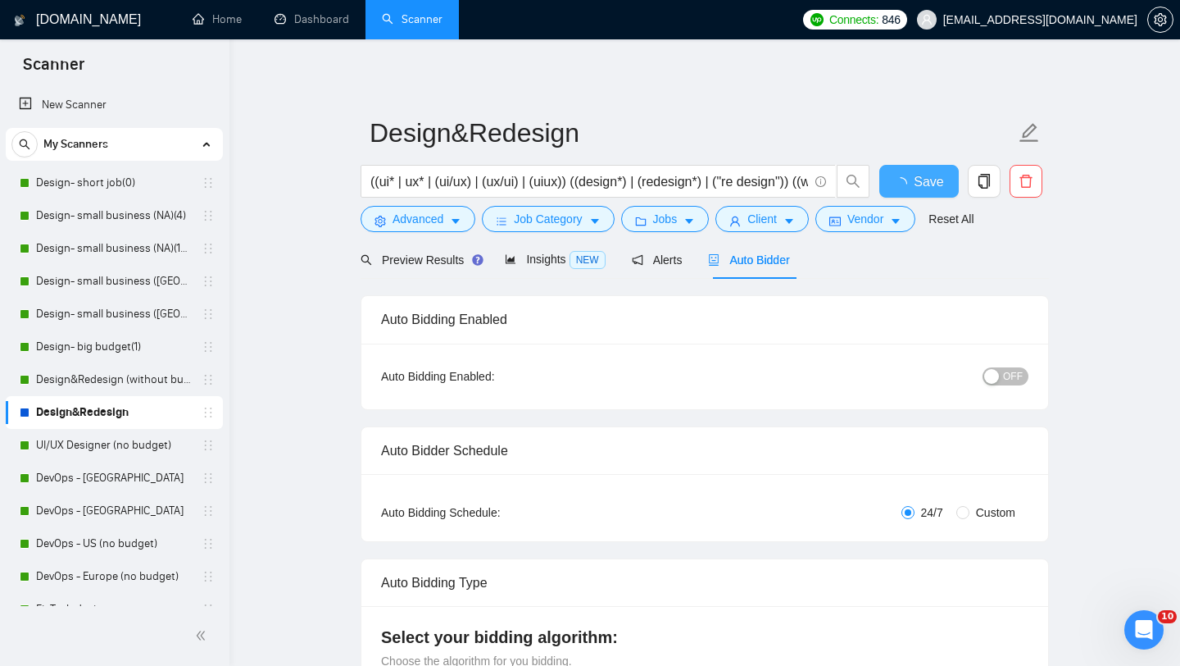
checkbox input "true"
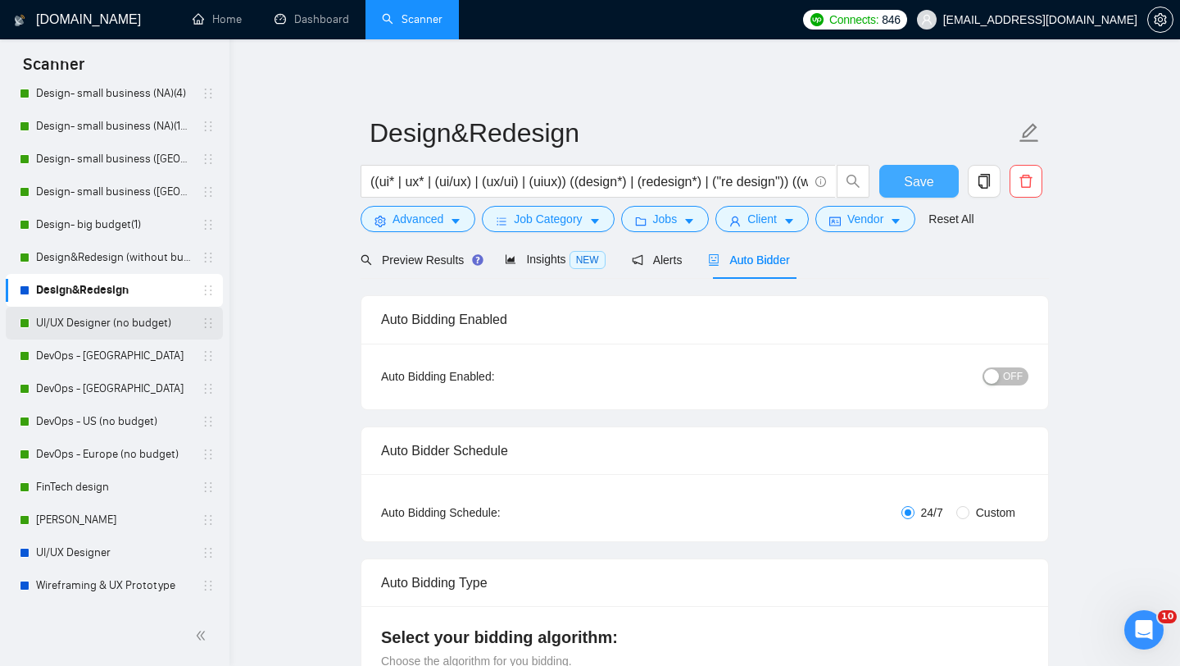
scroll to position [122, 0]
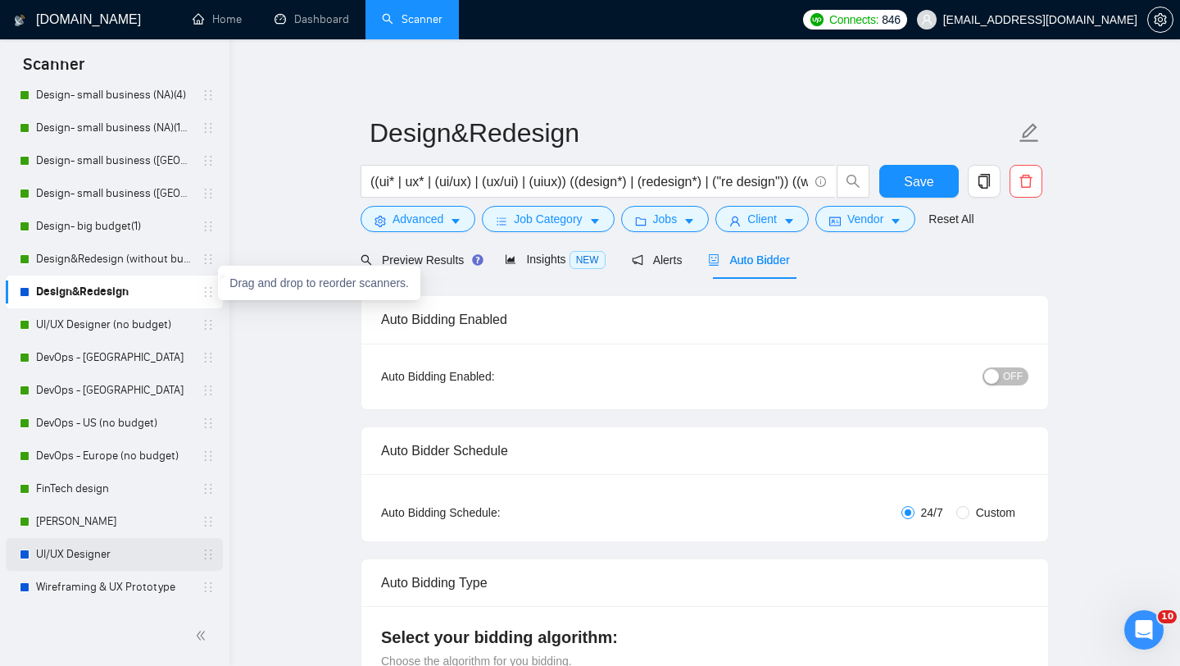
drag, startPoint x: 200, startPoint y: 287, endPoint x: 194, endPoint y: 542, distance: 255.0
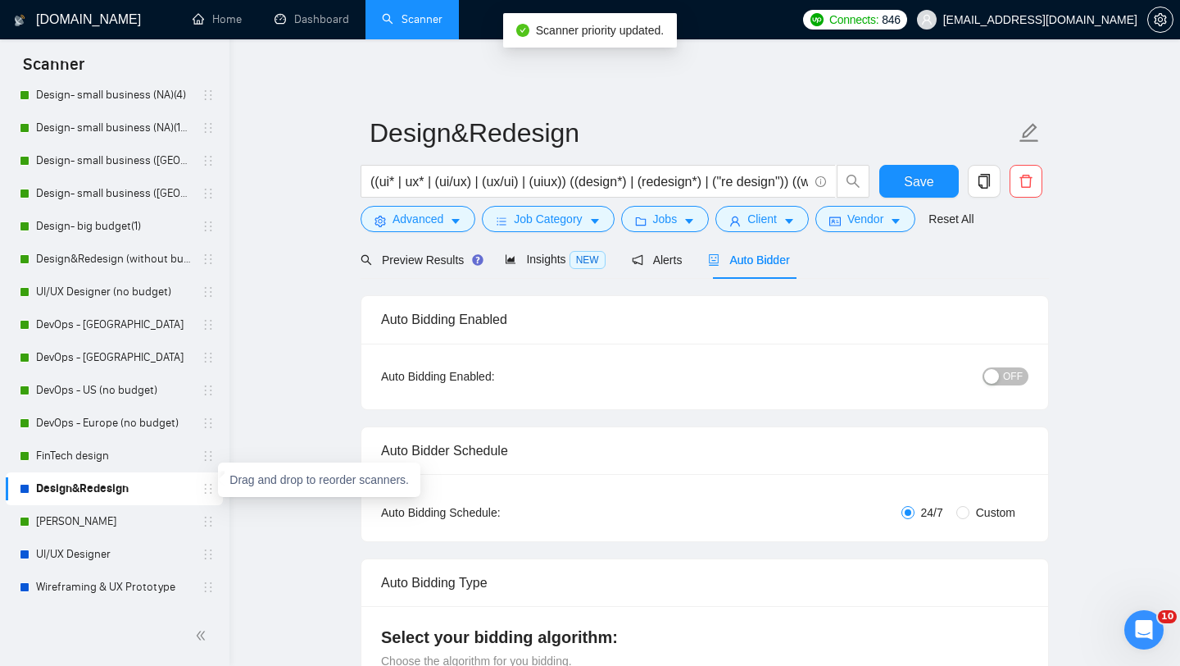
drag, startPoint x: 202, startPoint y: 486, endPoint x: 197, endPoint y: 548, distance: 62.5
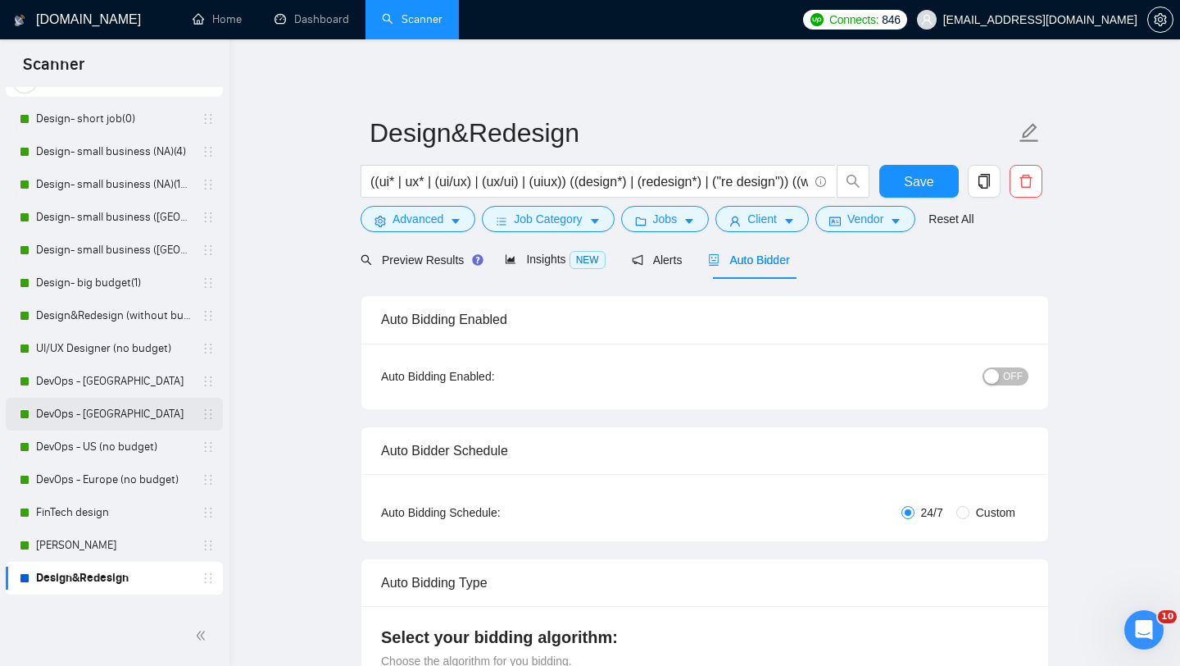
scroll to position [80, 0]
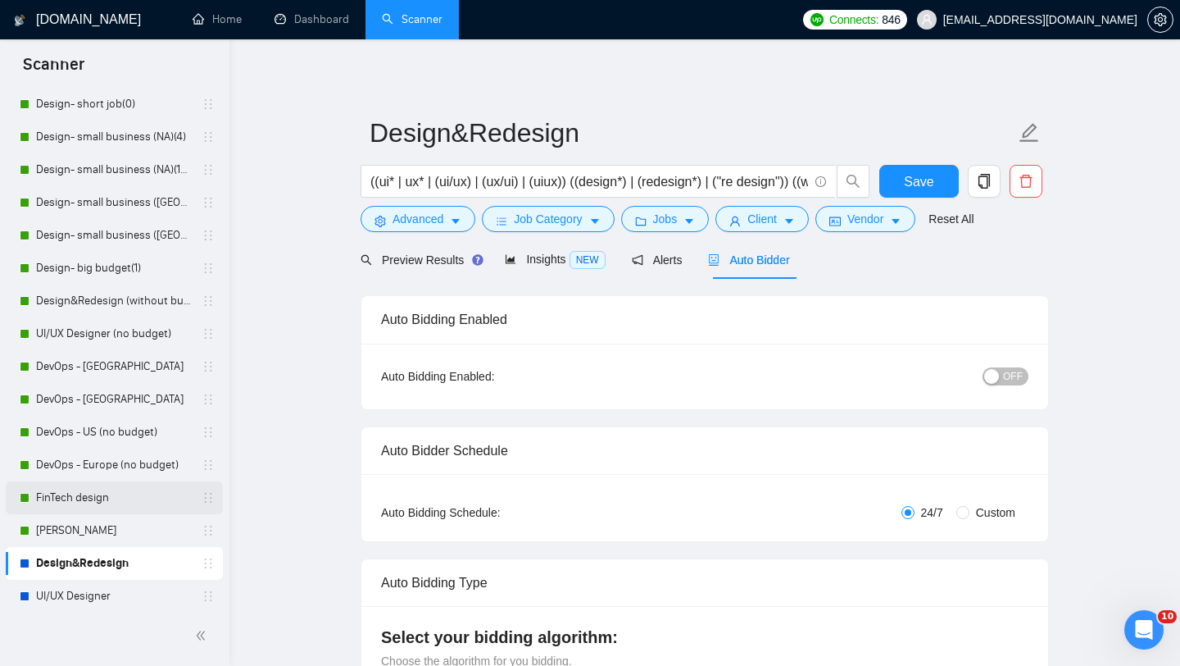
click at [93, 502] on link "FinTech design" at bounding box center [114, 497] width 156 height 33
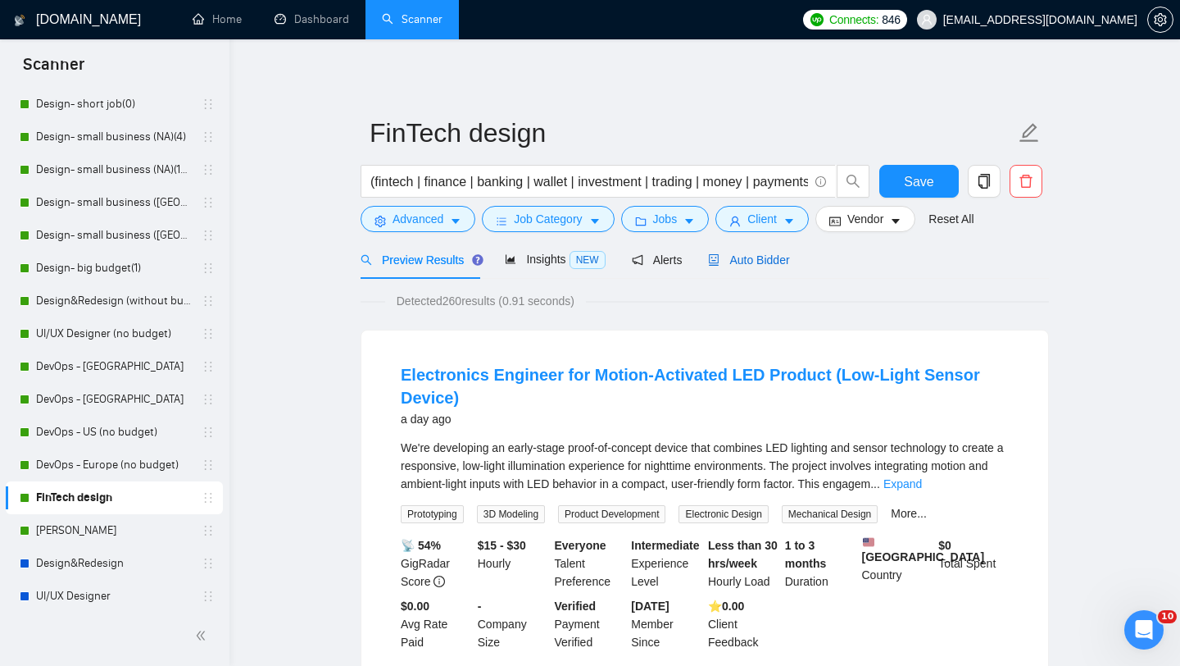
click at [748, 268] on div "Auto Bidder" at bounding box center [748, 260] width 81 height 18
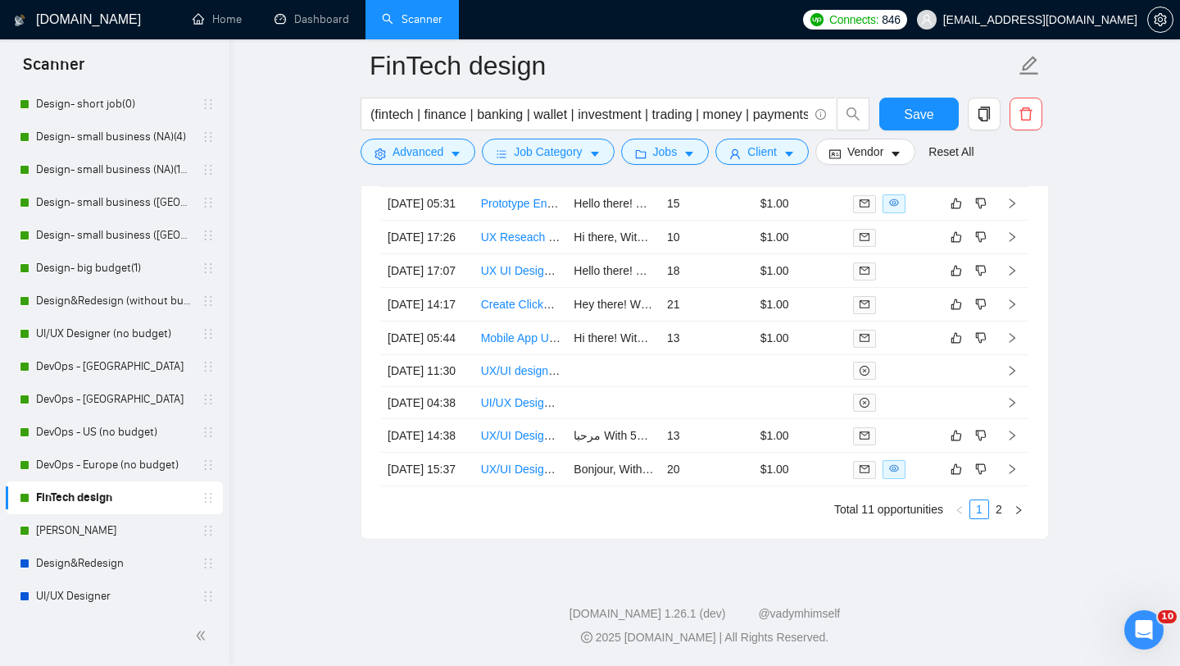
scroll to position [4451, 0]
click at [81, 525] on link "[PERSON_NAME]" at bounding box center [114, 530] width 156 height 33
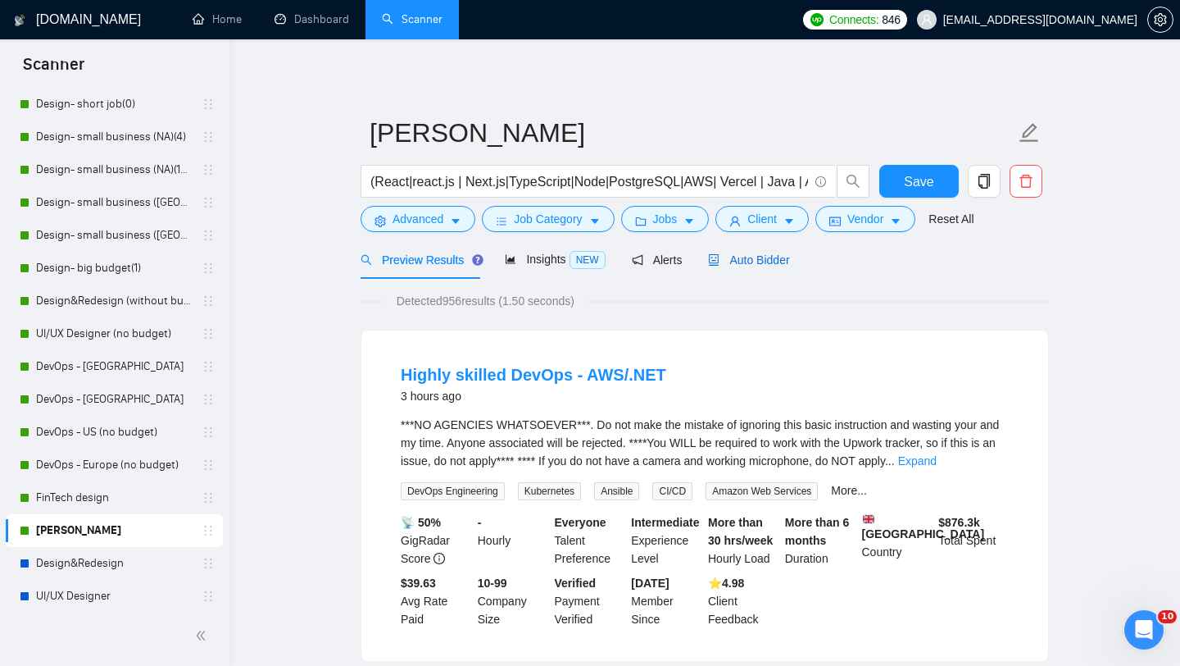
click at [773, 253] on span "Auto Bidder" at bounding box center [748, 259] width 81 height 13
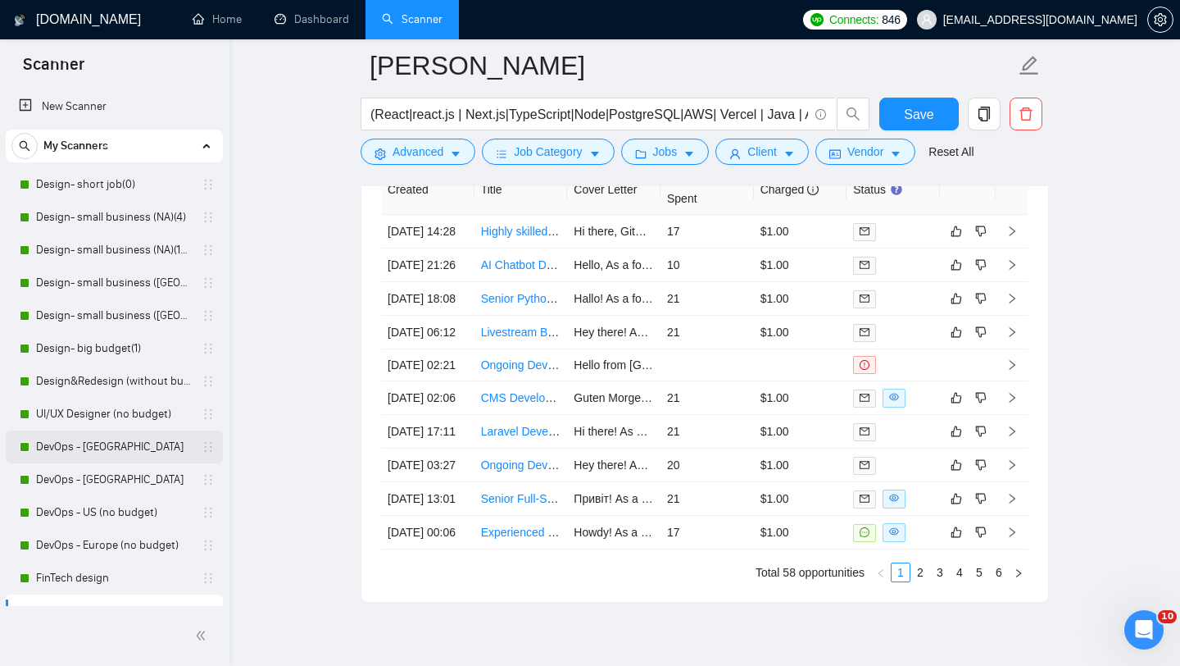
scroll to position [5, 0]
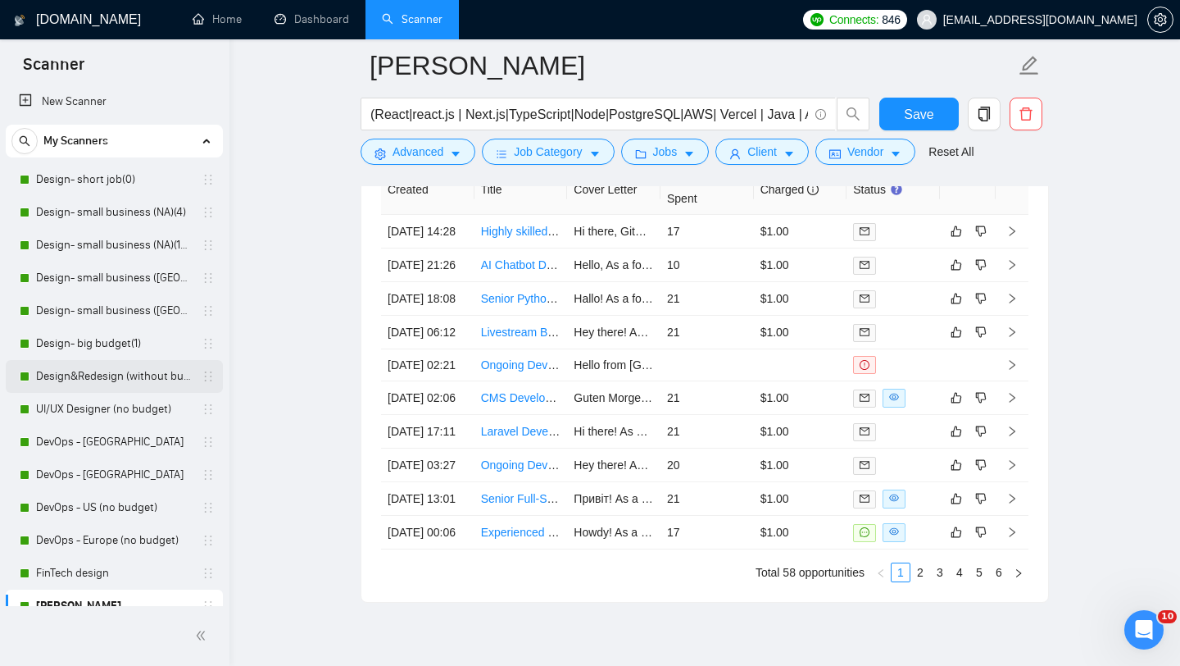
click at [103, 371] on link "Design&Redesign (without budget)" at bounding box center [114, 376] width 156 height 33
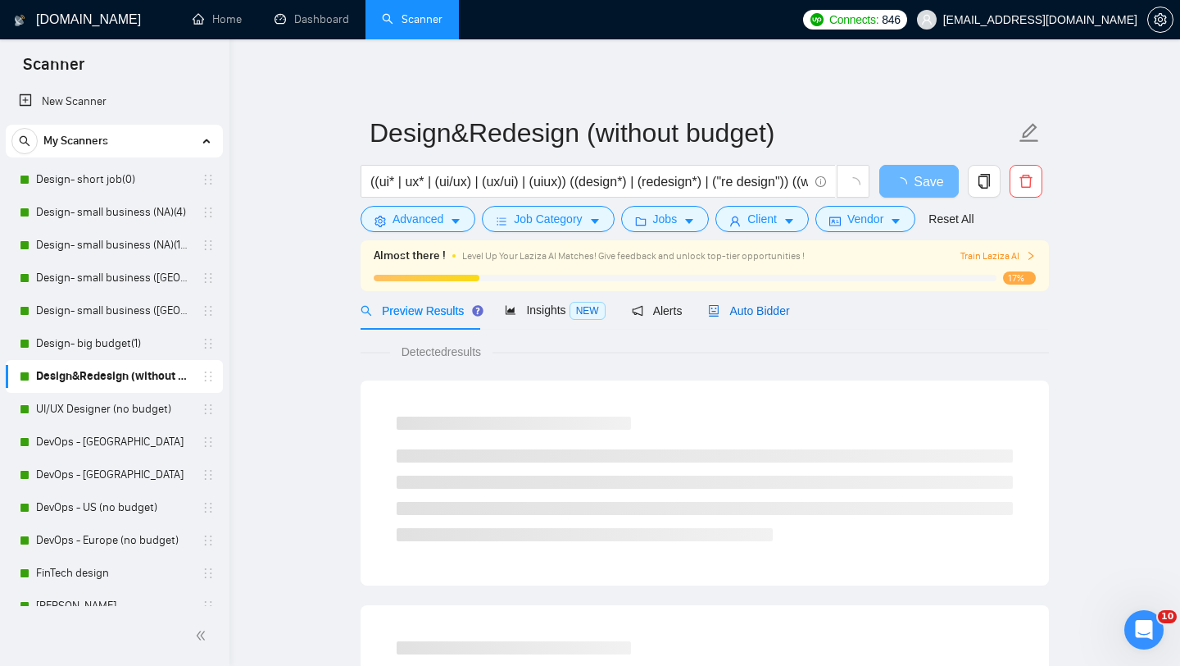
click at [768, 307] on span "Auto Bidder" at bounding box center [748, 310] width 81 height 13
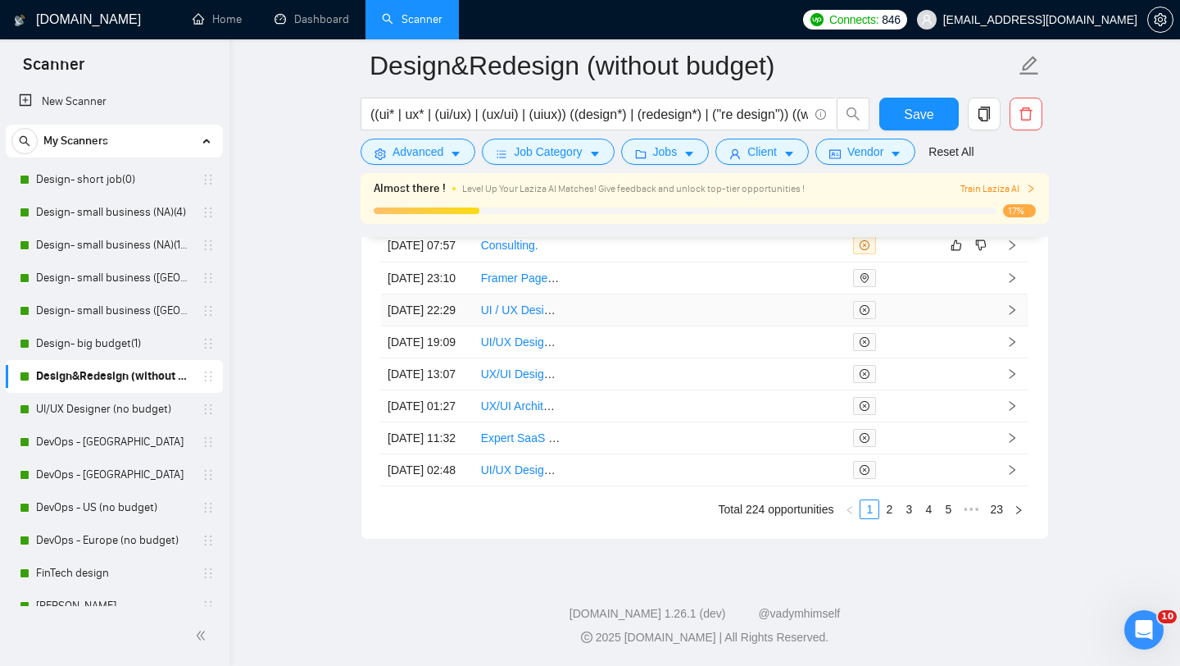
scroll to position [4691, 0]
click at [887, 510] on link "2" at bounding box center [889, 509] width 18 height 18
click at [908, 511] on link "3" at bounding box center [909, 509] width 18 height 18
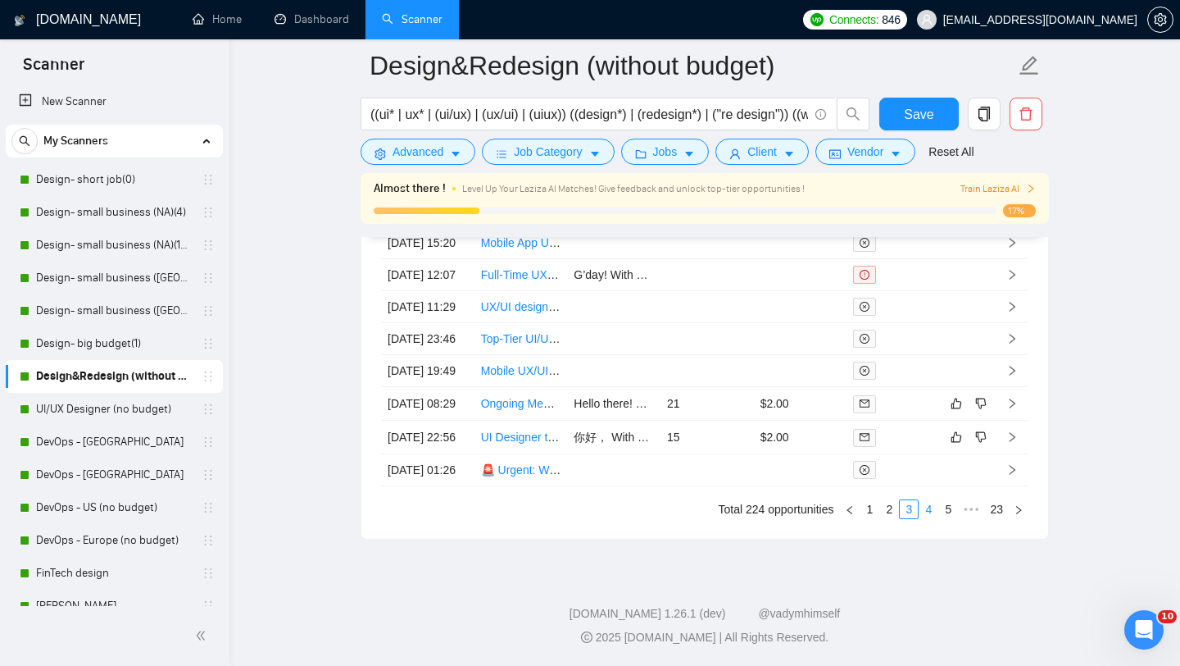
click at [925, 509] on link "4" at bounding box center [929, 509] width 18 height 18
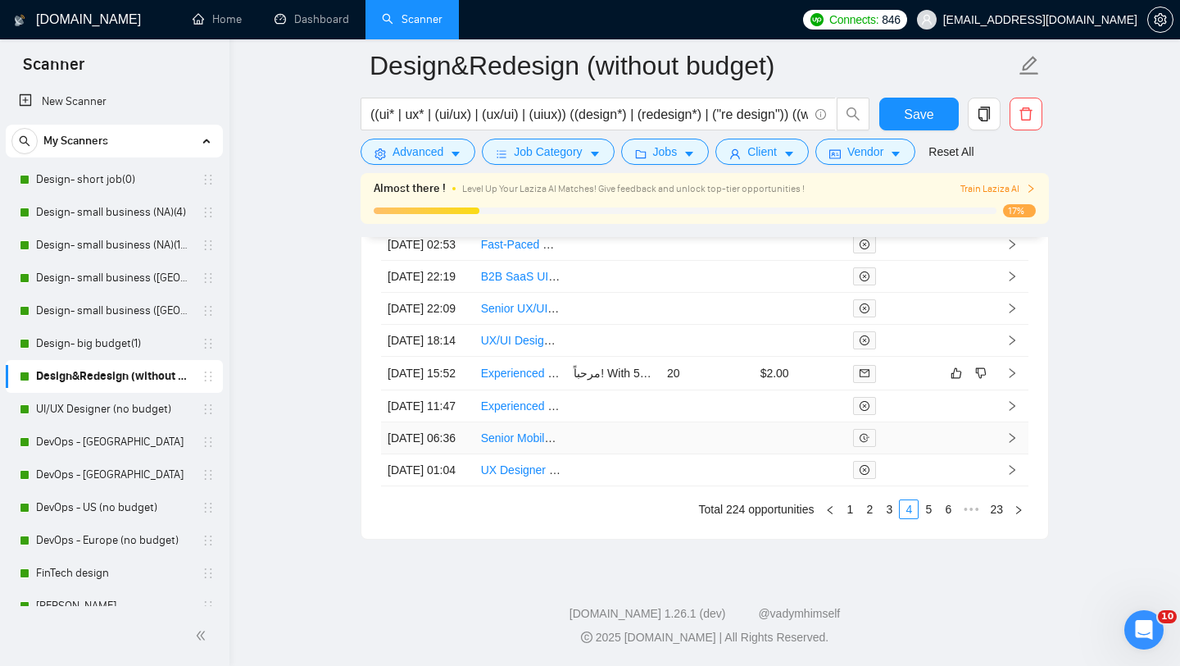
scroll to position [4667, 0]
click at [925, 518] on link "5" at bounding box center [929, 509] width 18 height 18
click at [925, 510] on link "6" at bounding box center [929, 509] width 18 height 18
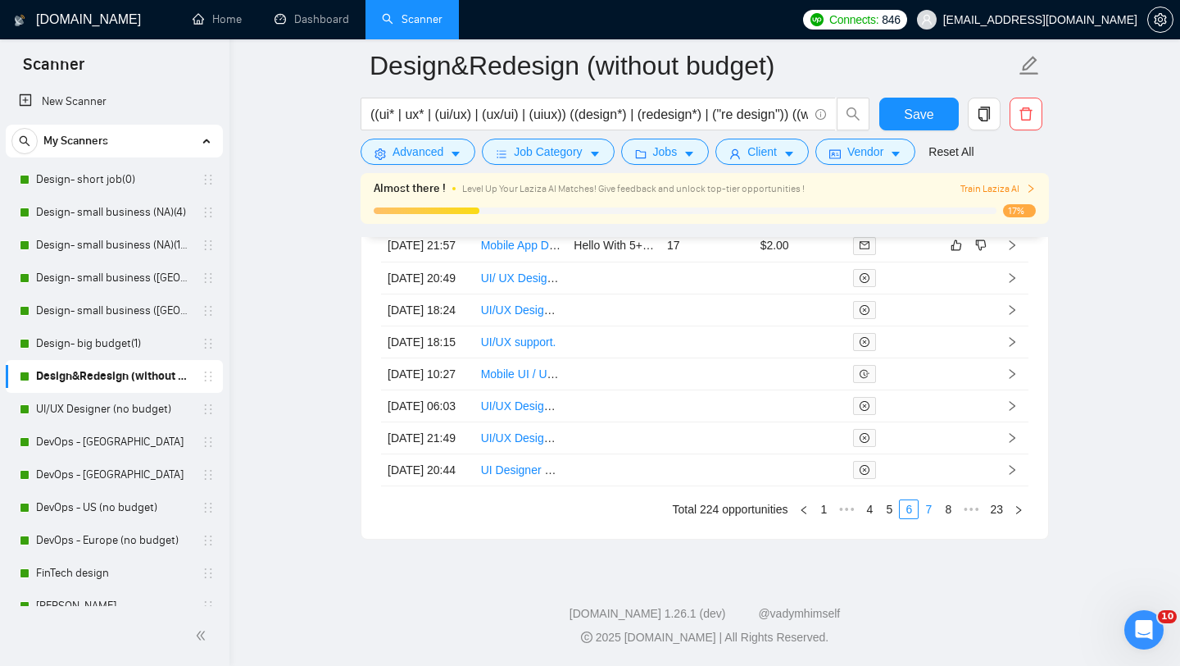
click at [928, 508] on link "7" at bounding box center [929, 509] width 18 height 18
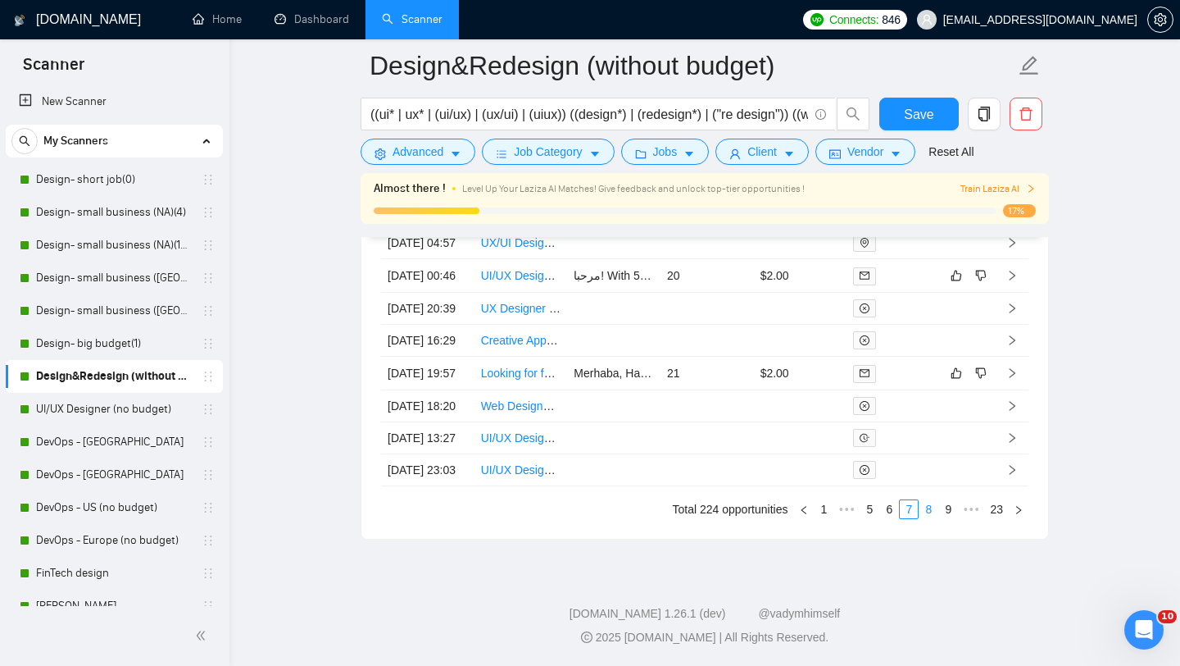
click at [925, 518] on link "8" at bounding box center [929, 509] width 18 height 18
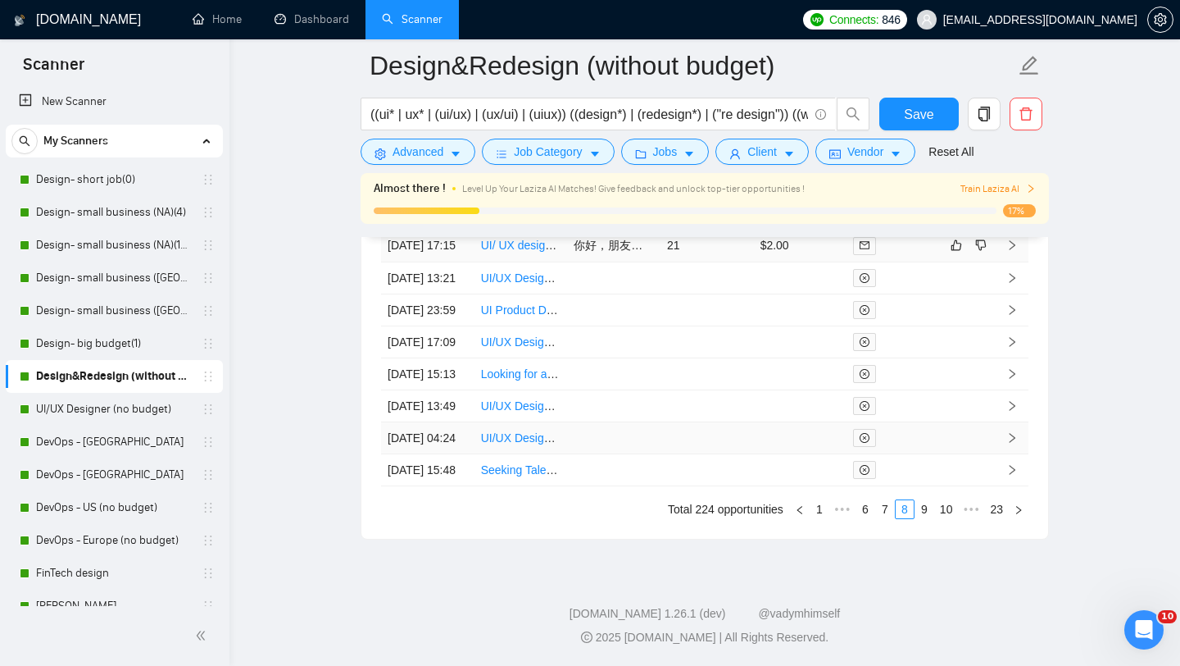
scroll to position [4691, 0]
click at [920, 510] on link "9" at bounding box center [925, 509] width 18 height 18
click at [917, 518] on link "10" at bounding box center [922, 509] width 23 height 18
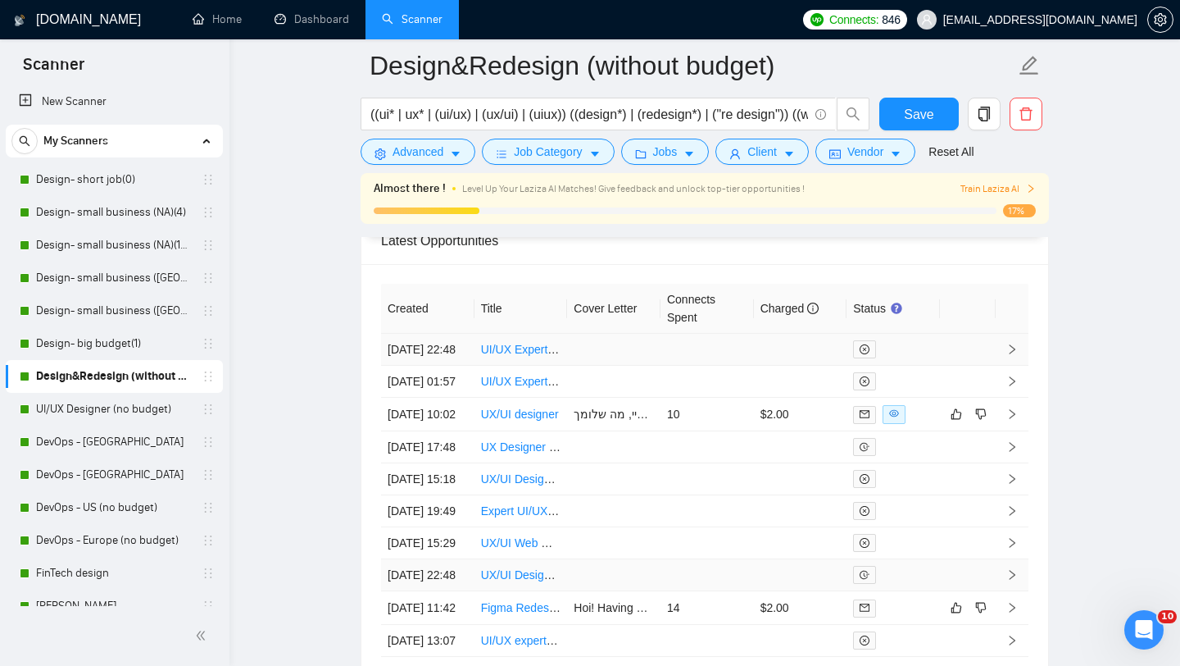
scroll to position [4310, 0]
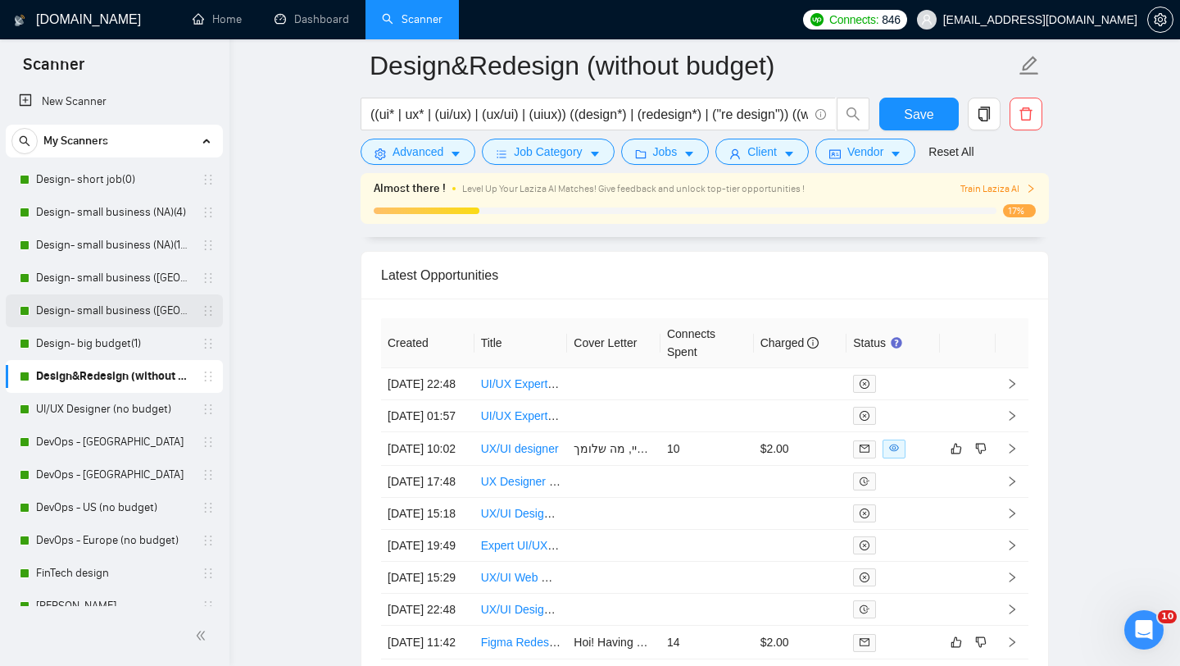
click at [110, 319] on link "Design- small business ([GEOGRAPHIC_DATA])(4)" at bounding box center [114, 310] width 156 height 33
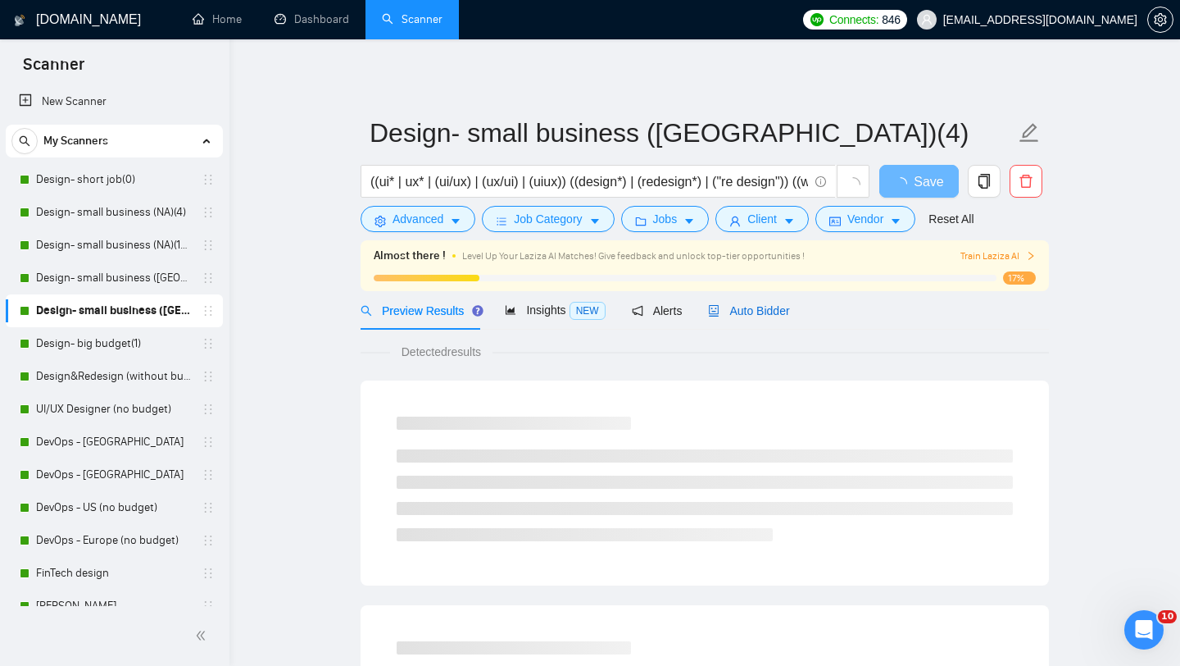
click at [734, 309] on span "Auto Bidder" at bounding box center [748, 310] width 81 height 13
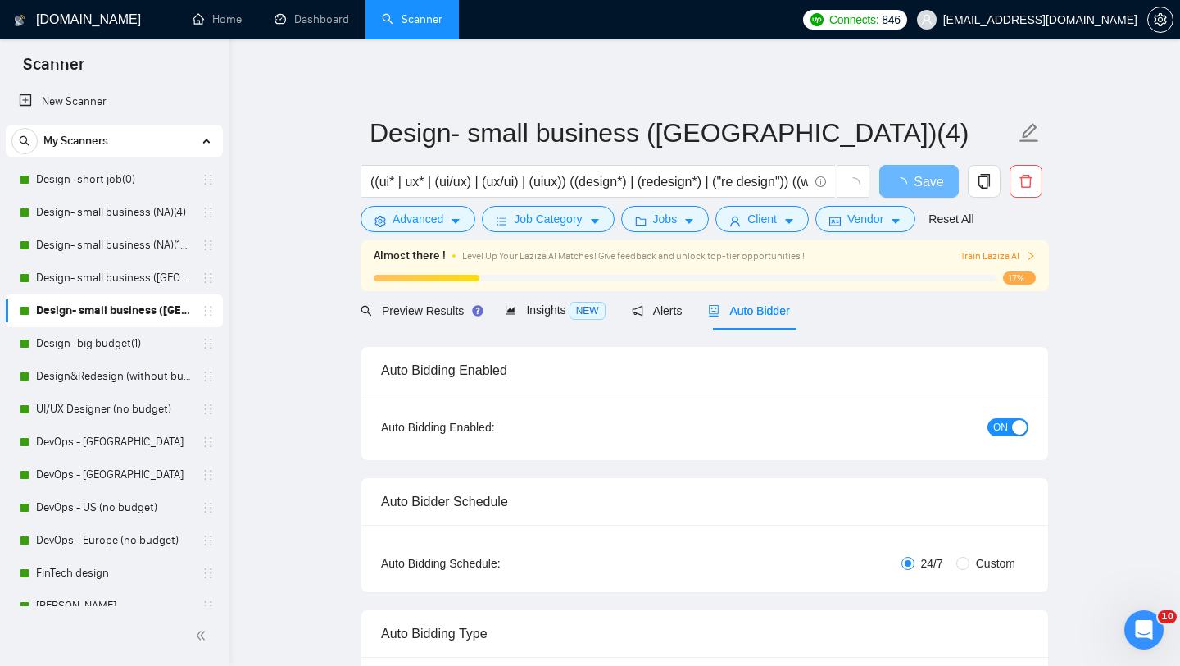
radio input "false"
radio input "true"
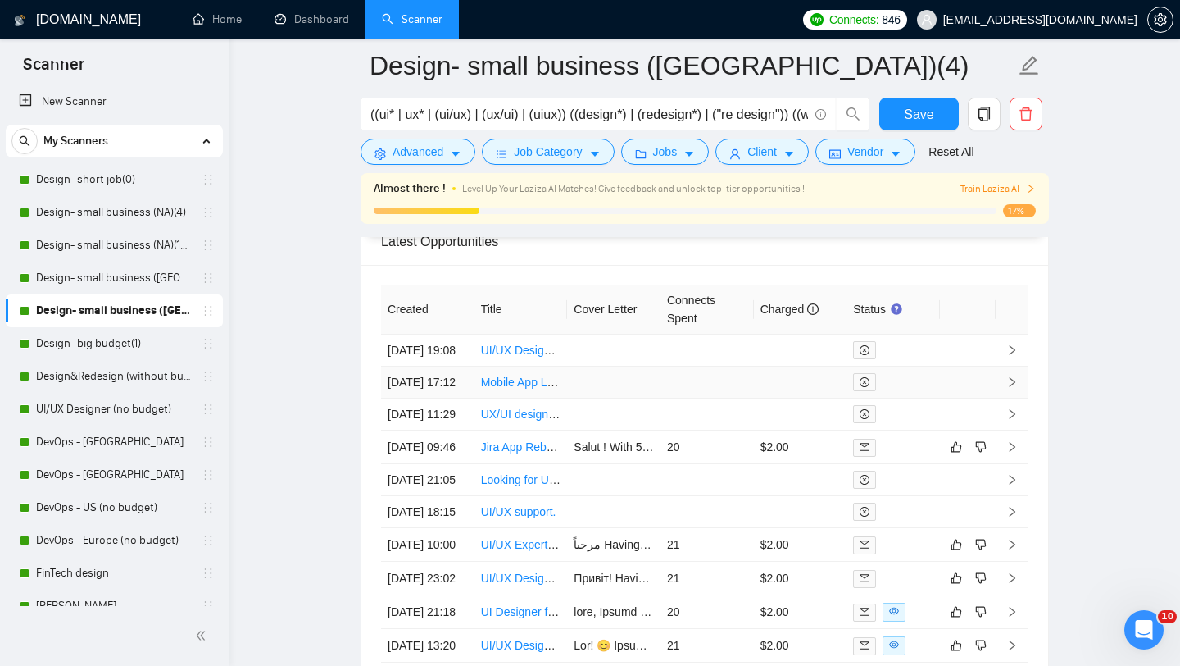
scroll to position [4311, 0]
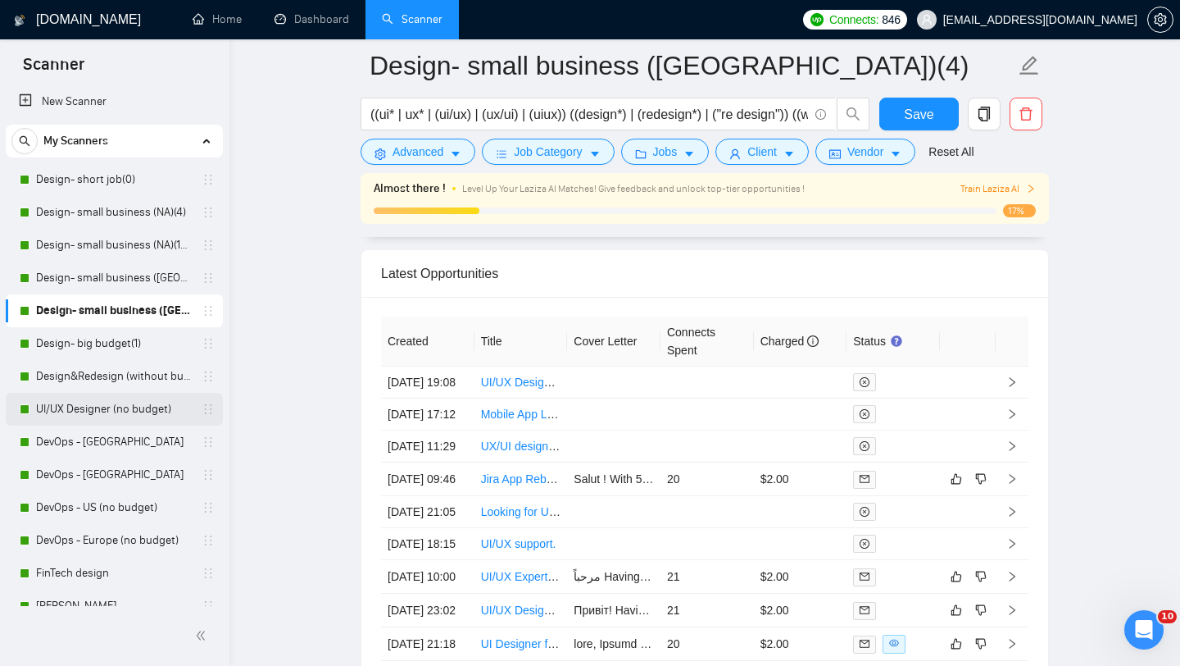
click at [132, 408] on link "UI/UX Designer (no budget)" at bounding box center [114, 409] width 156 height 33
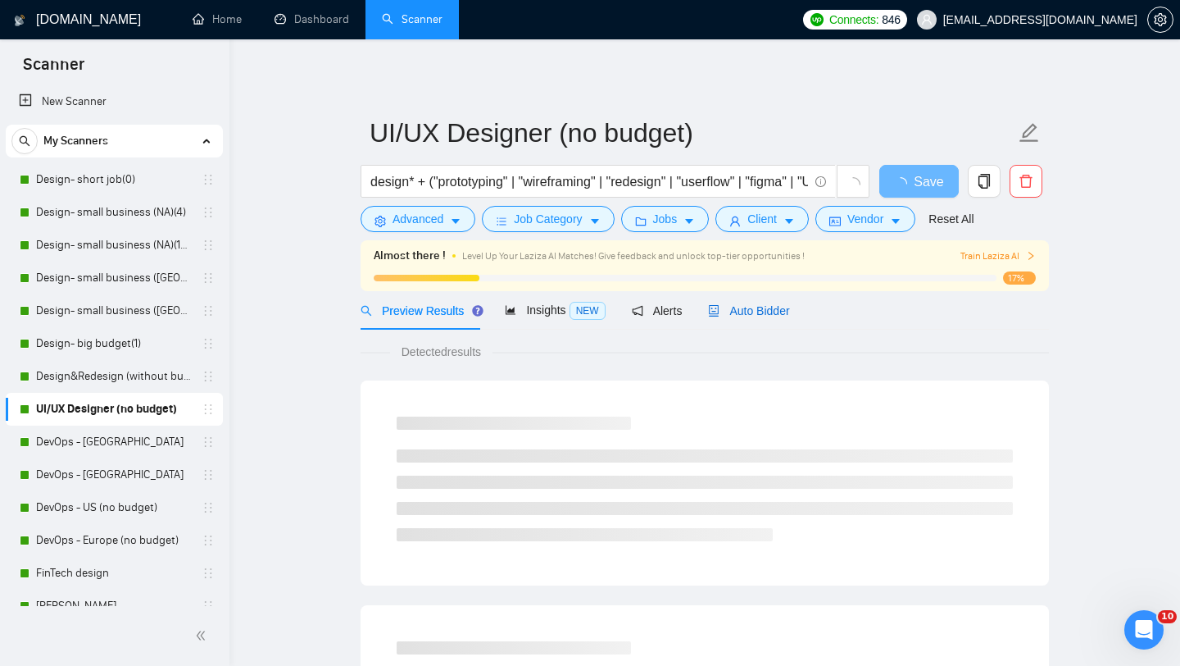
click at [757, 316] on span "Auto Bidder" at bounding box center [748, 310] width 81 height 13
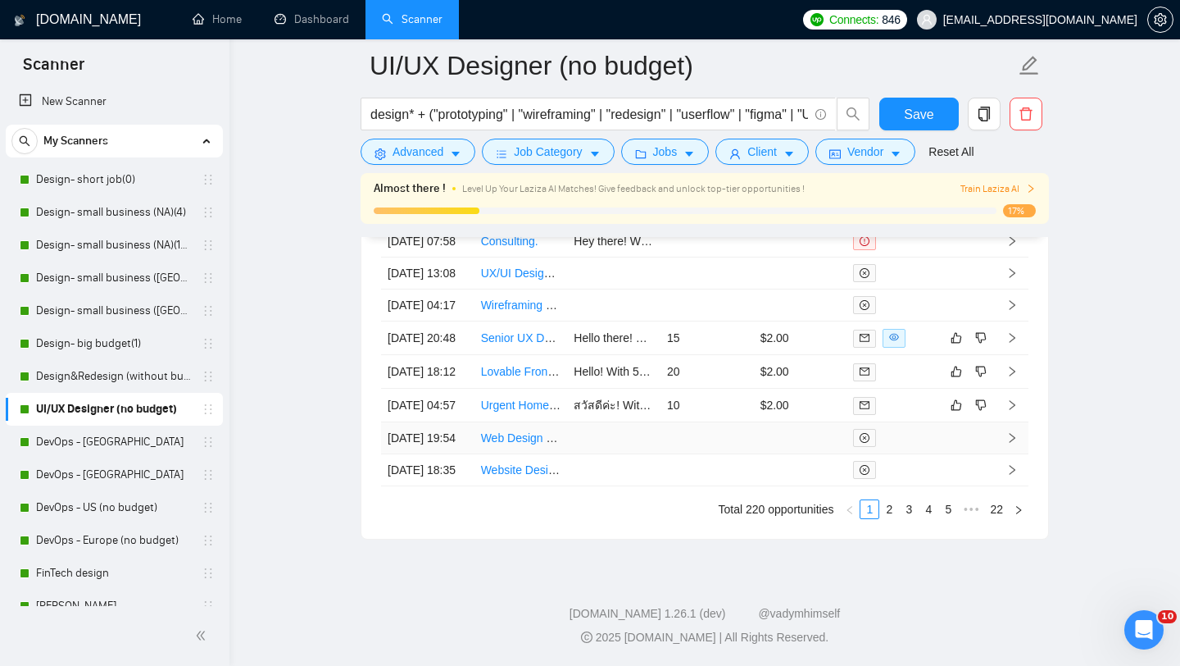
scroll to position [4617, 0]
click at [892, 518] on link "2" at bounding box center [889, 509] width 18 height 18
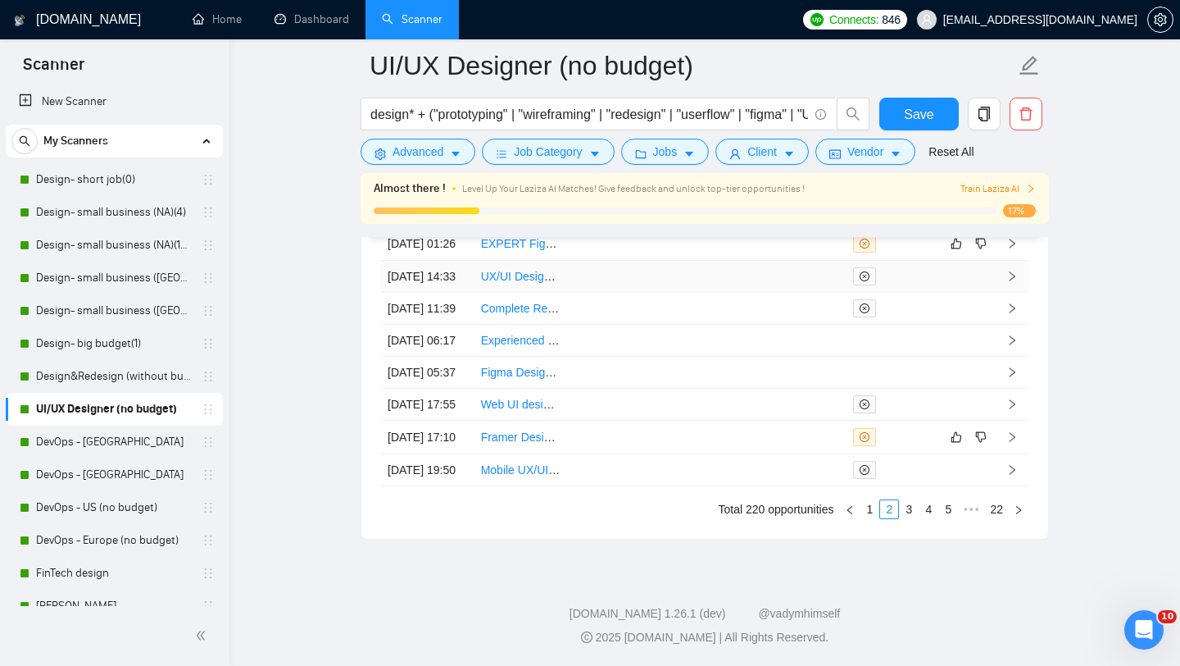
scroll to position [4636, 0]
click at [910, 518] on link "3" at bounding box center [909, 509] width 18 height 18
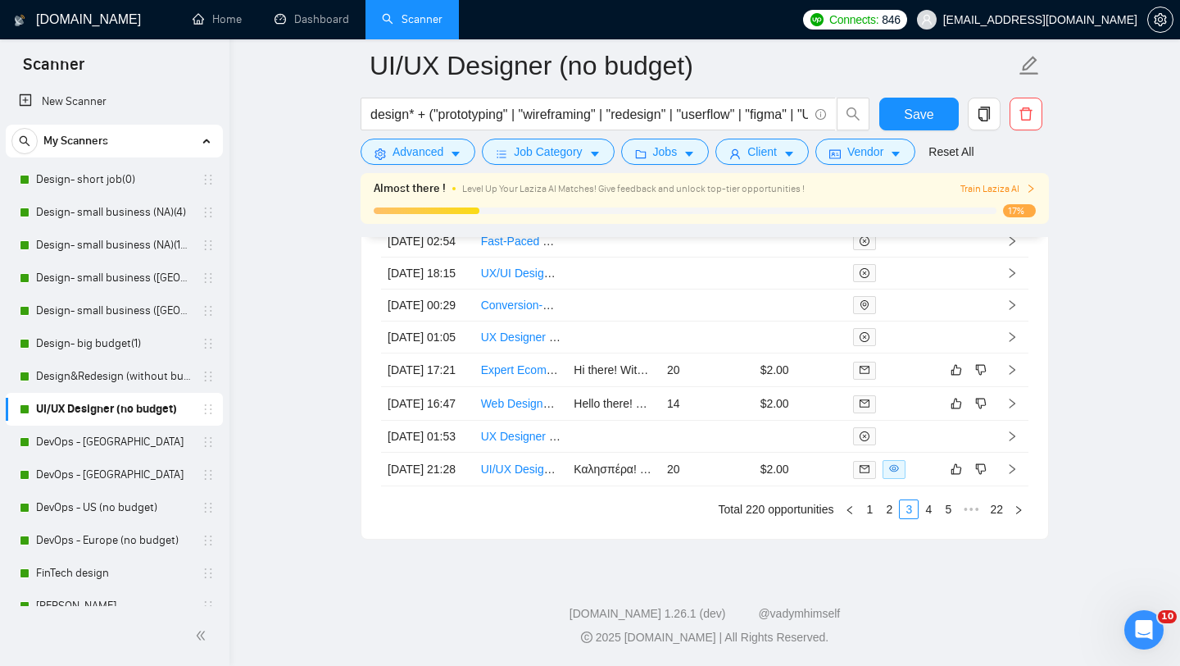
scroll to position [4691, 0]
click at [929, 507] on link "4" at bounding box center [929, 509] width 18 height 18
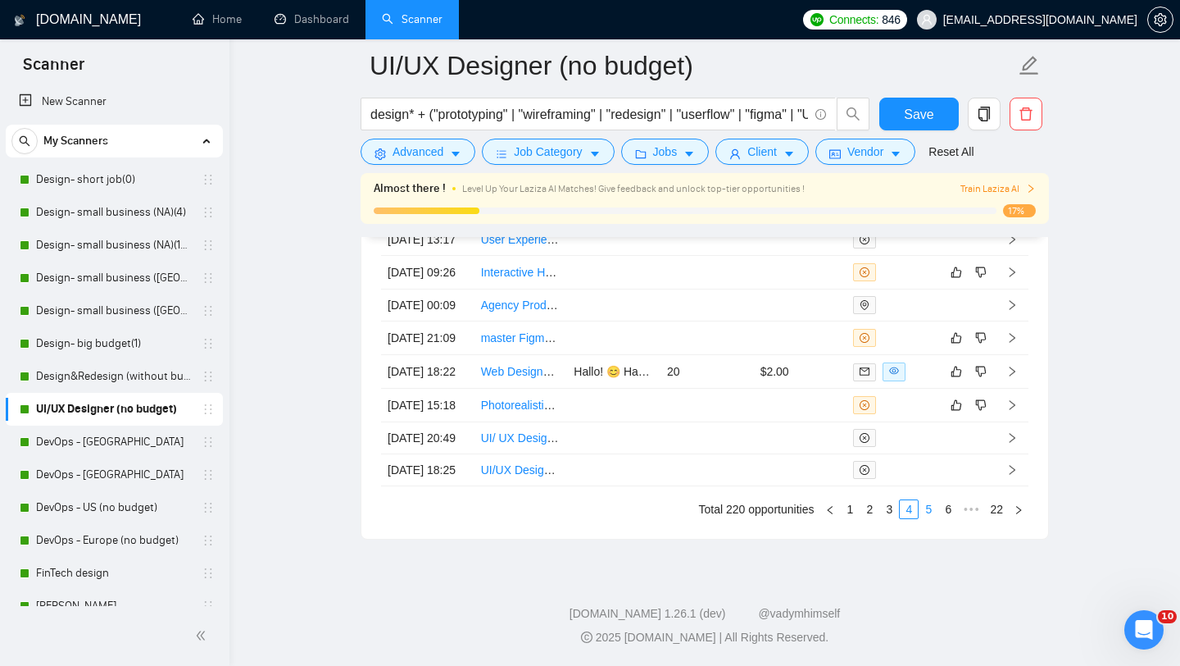
click at [927, 509] on link "5" at bounding box center [929, 509] width 18 height 18
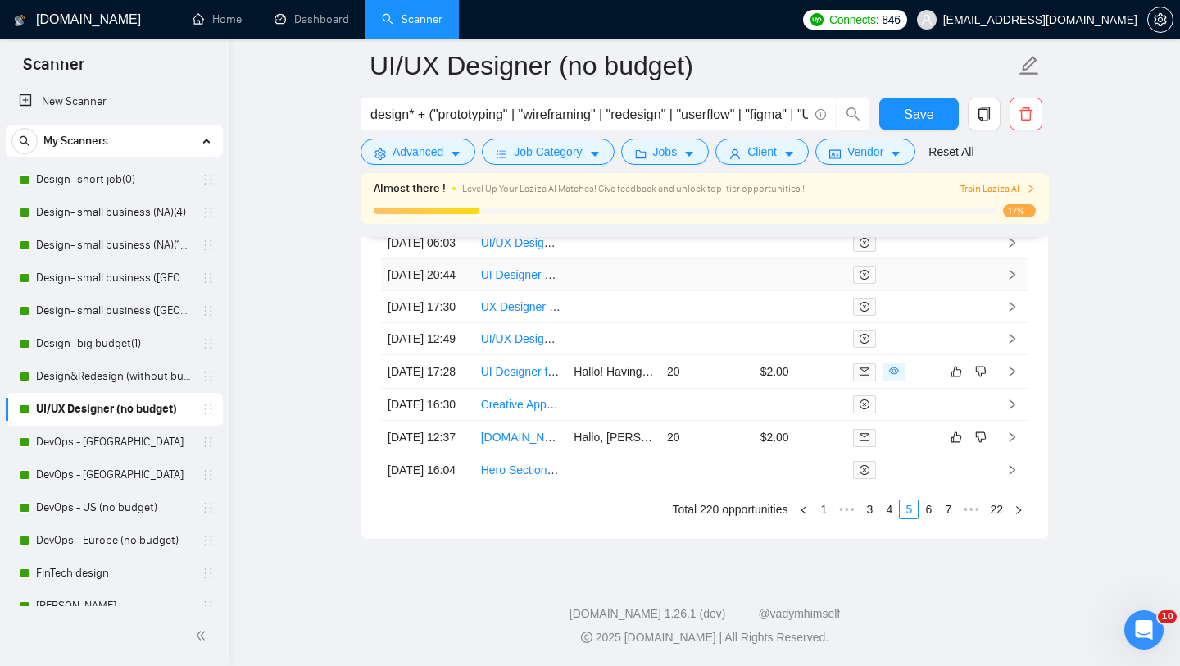
scroll to position [4568, 0]
click at [929, 518] on link "6" at bounding box center [929, 509] width 18 height 18
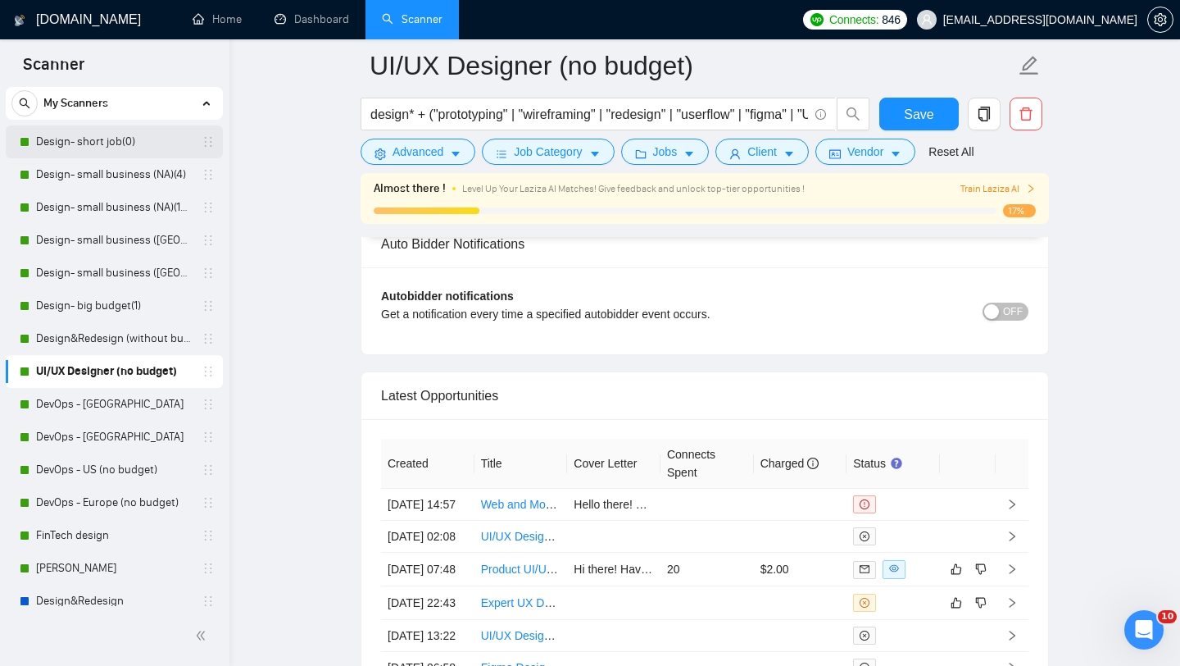
scroll to position [42, 0]
